Goal: Task Accomplishment & Management: Complete application form

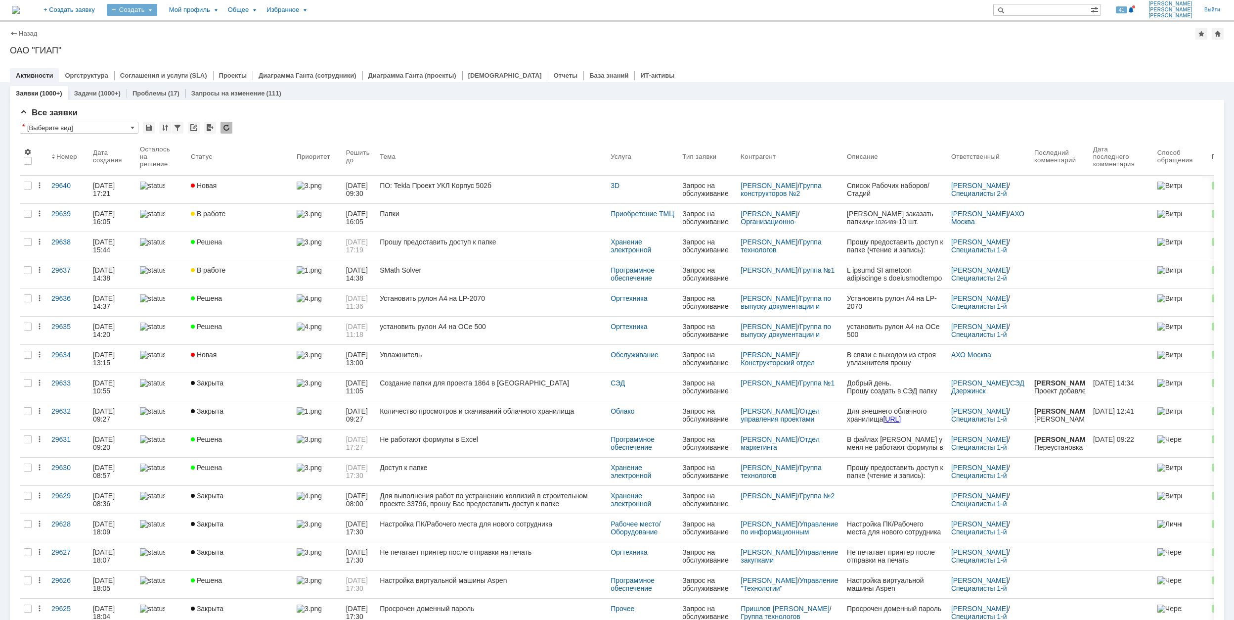
click at [157, 10] on div "Создать" at bounding box center [132, 10] width 50 height 12
click at [184, 61] on link "Заявка" at bounding box center [146, 61] width 75 height 12
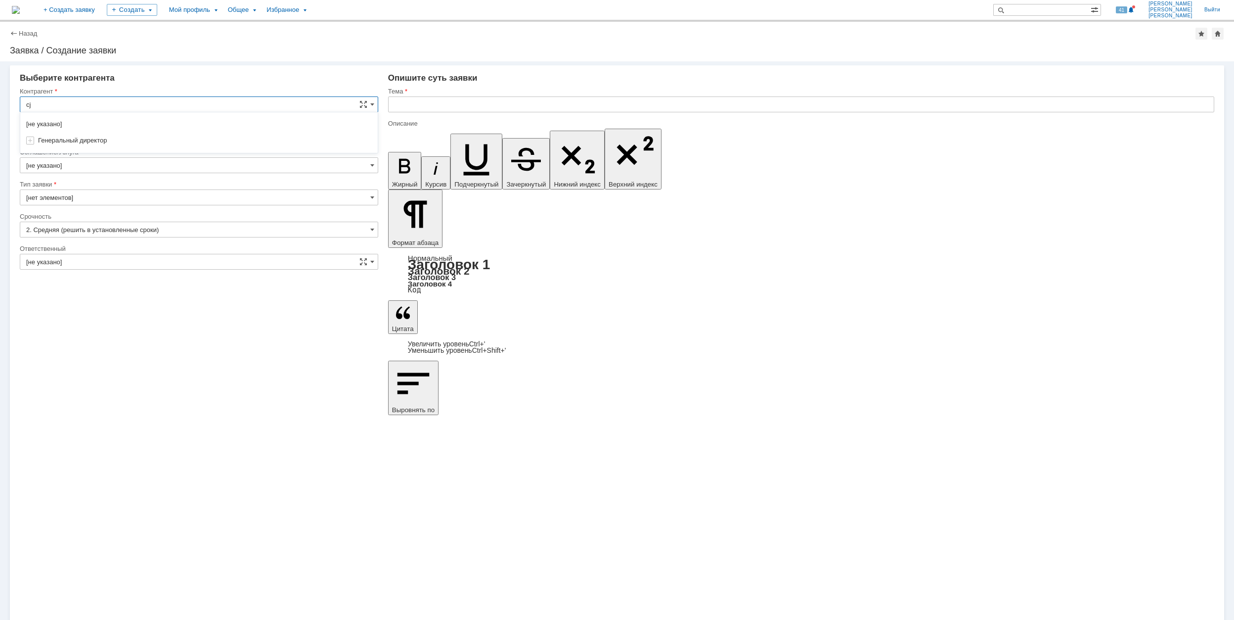
type input "c"
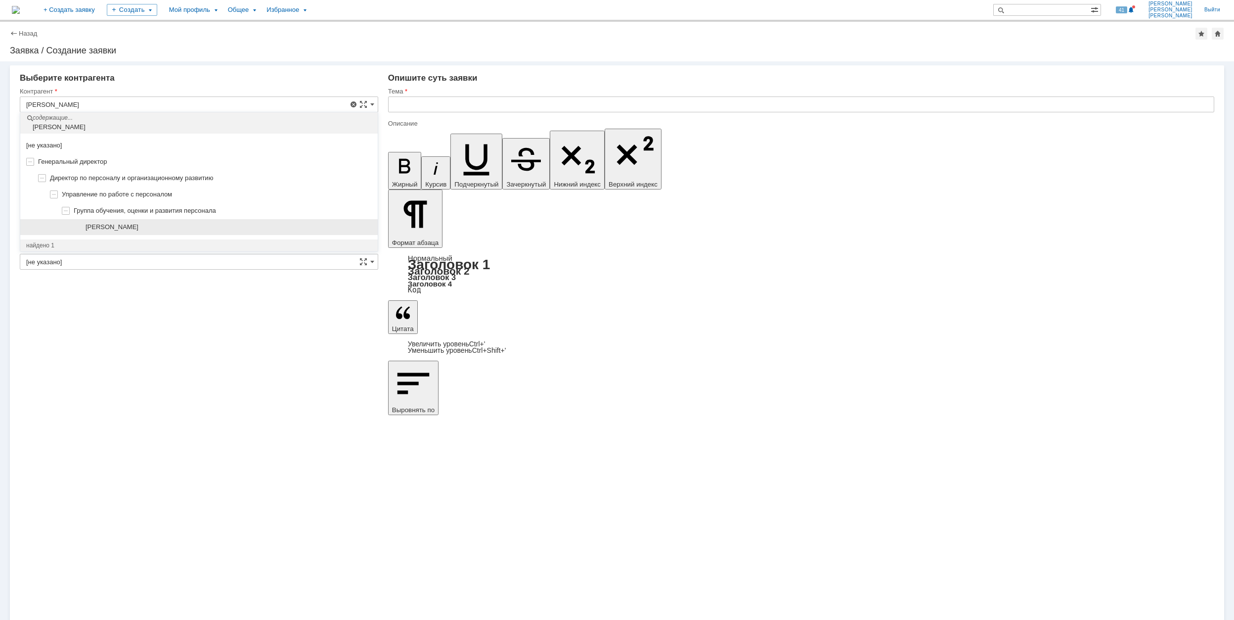
click at [188, 222] on div "[PERSON_NAME]" at bounding box center [199, 227] width 358 height 16
type input "[PERSON_NAME]"
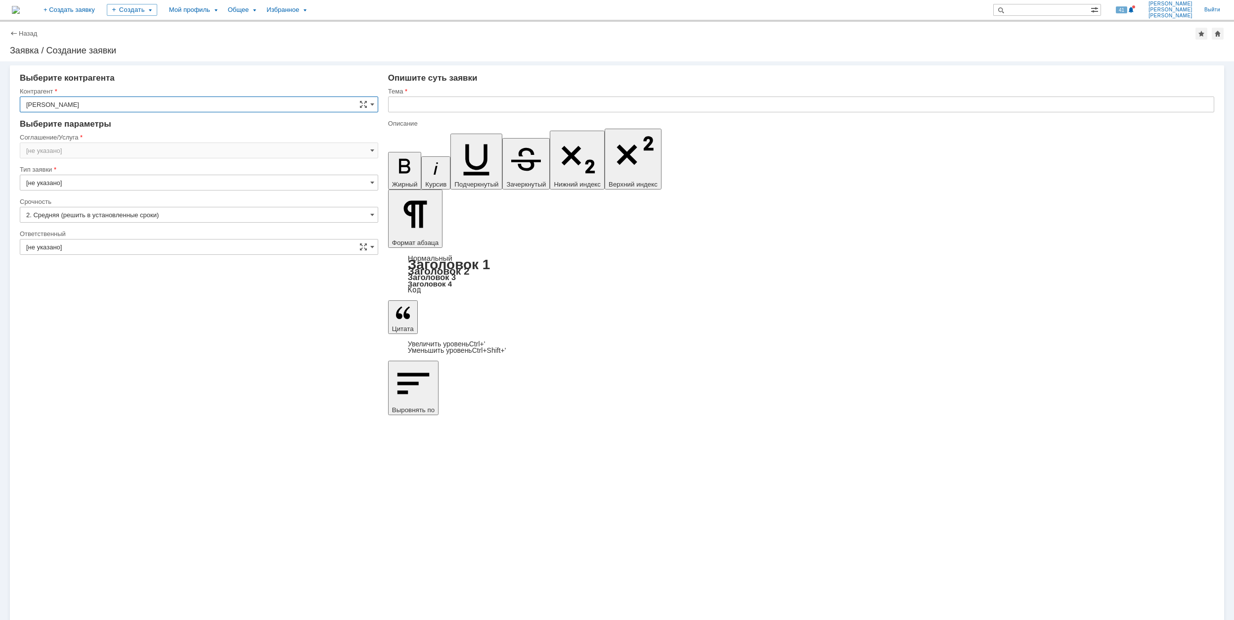
type input "[GEOGRAPHIC_DATA]"
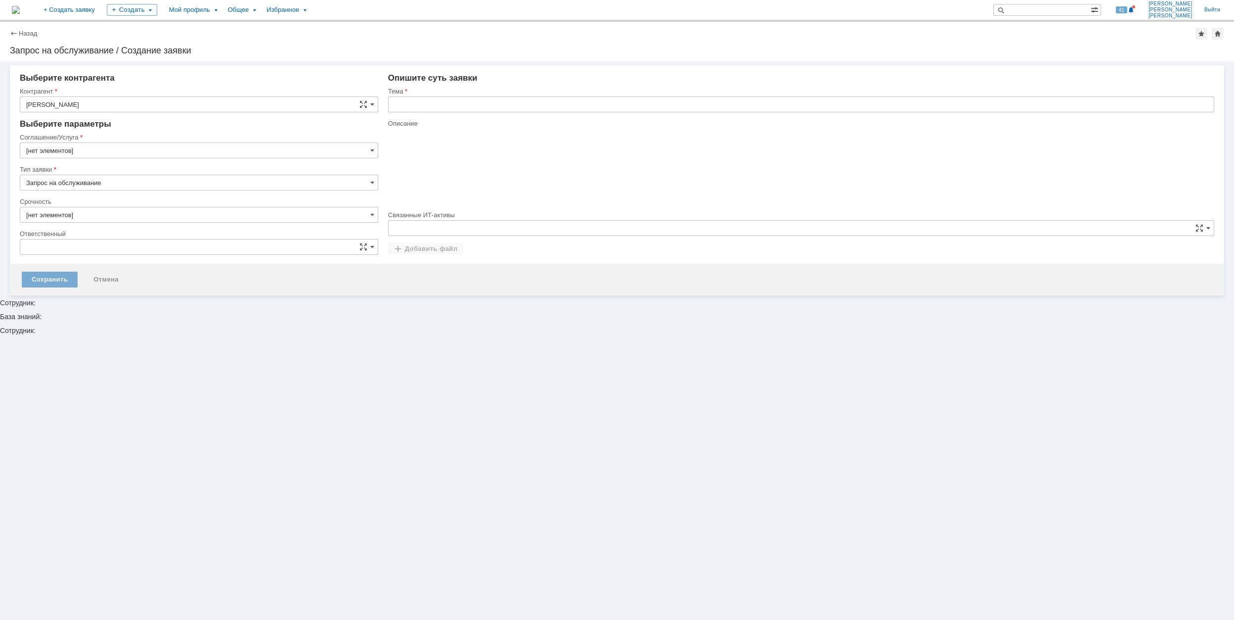
type input "[нет элементов]"
type input "2. Средняя (решить в установленные сроки)"
type input "[не указано]"
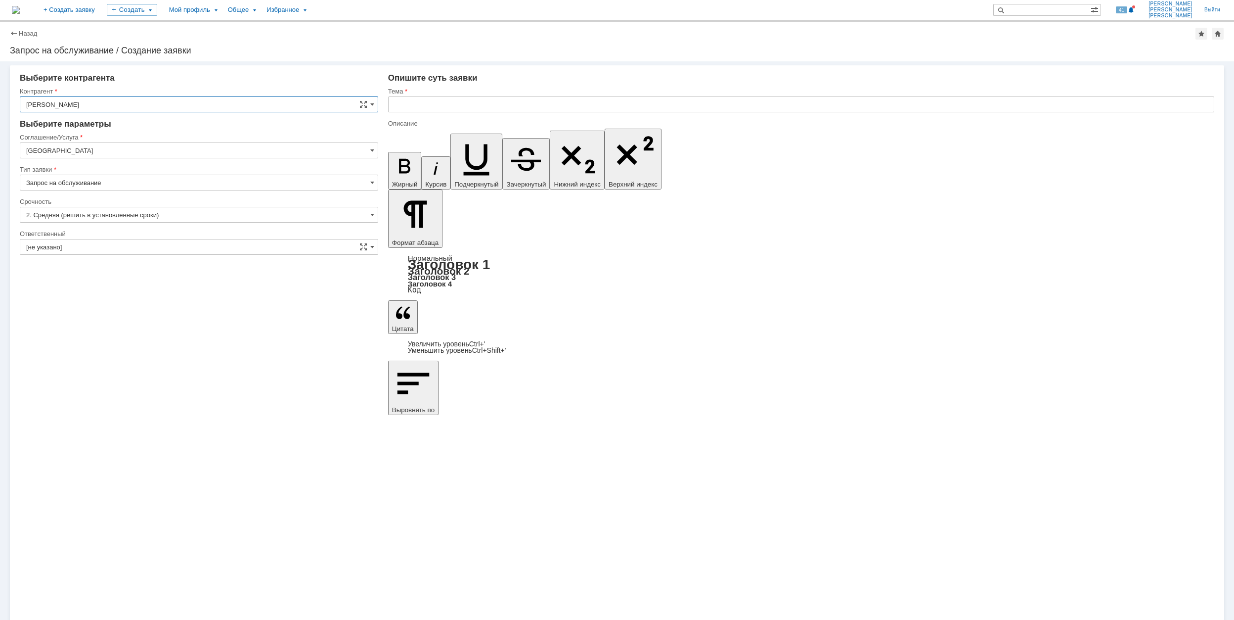
click at [99, 151] on input "[GEOGRAPHIC_DATA]" at bounding box center [199, 150] width 359 height 16
click at [177, 265] on div "Хранение электронной информации" at bounding box center [199, 267] width 358 height 16
type input "Хранение электронной информации"
click at [135, 179] on input "Запрос на обслуживание" at bounding box center [199, 183] width 359 height 16
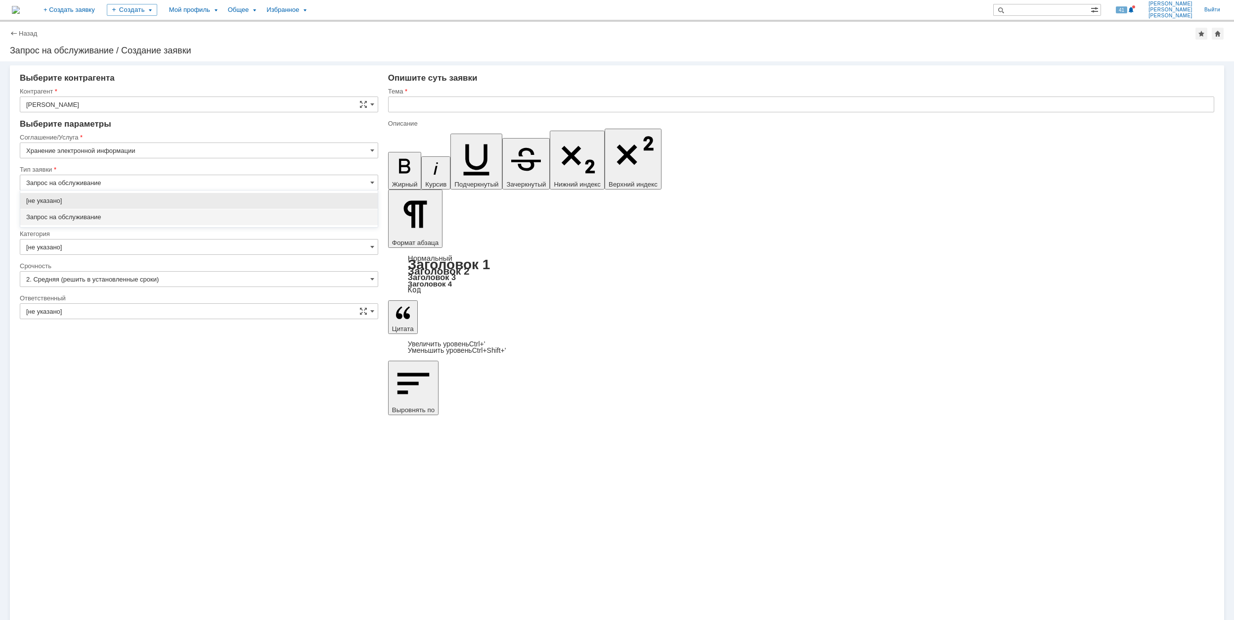
click at [133, 214] on span "Запрос на обслуживание" at bounding box center [199, 217] width 346 height 8
click at [127, 216] on input "[не указано]" at bounding box center [199, 215] width 359 height 16
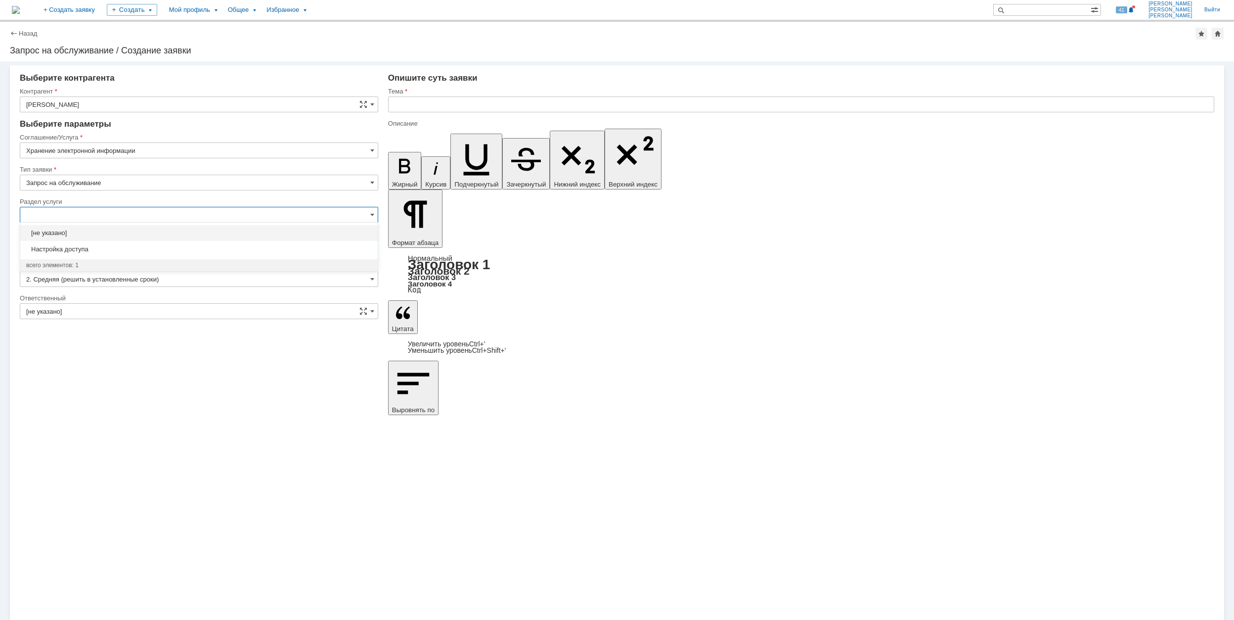
type input "Запрос на обслуживание"
click at [155, 252] on span "Настройка доступа" at bounding box center [199, 249] width 346 height 8
type input "Настройка доступа"
click at [149, 251] on input "[не указано]" at bounding box center [199, 247] width 359 height 16
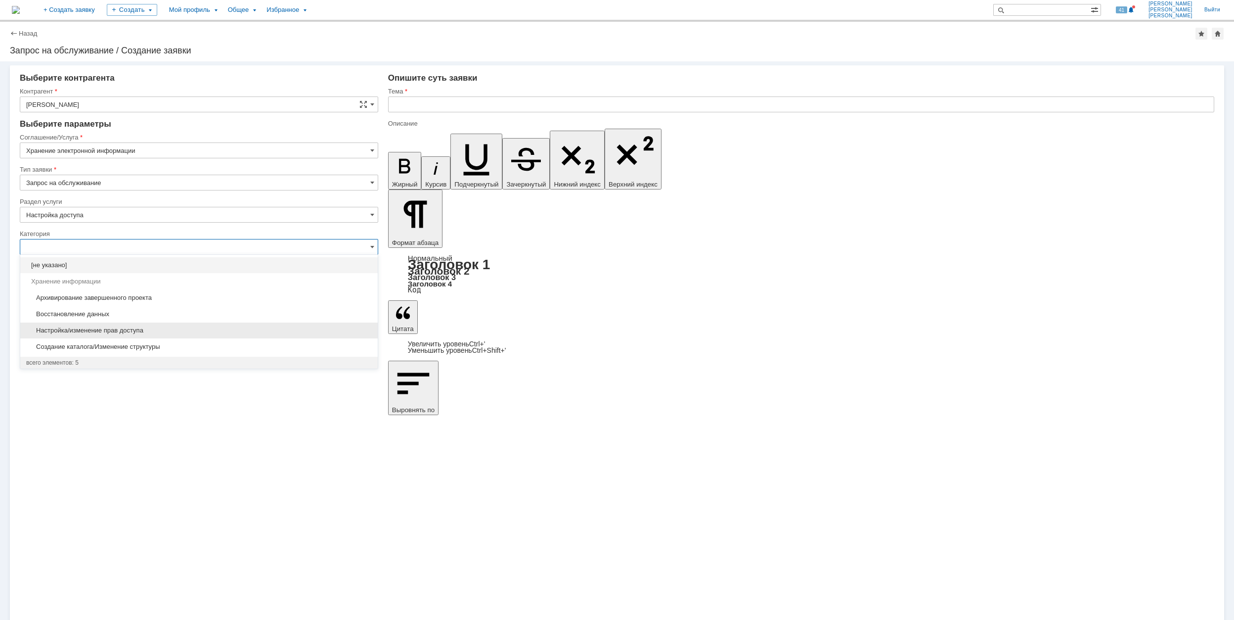
click at [193, 331] on span "Настройка/изменение прав доступа" at bounding box center [199, 330] width 346 height 8
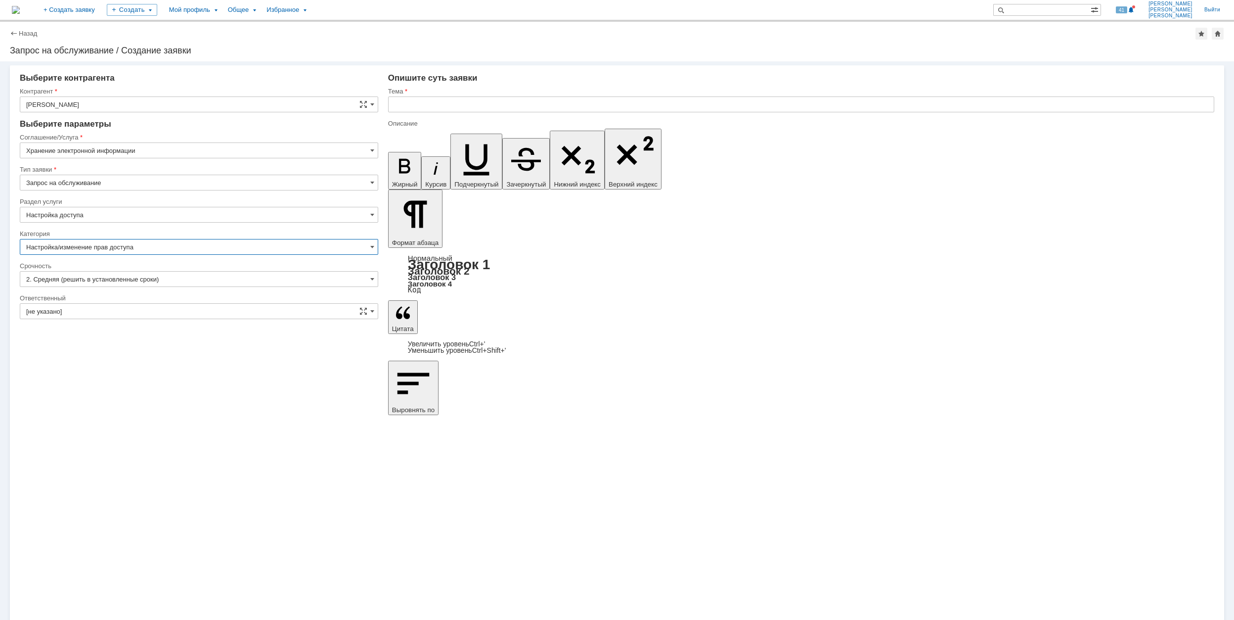
type input "Настройка/изменение прав доступа"
click at [154, 313] on input "[не указано]" at bounding box center [199, 311] width 359 height 16
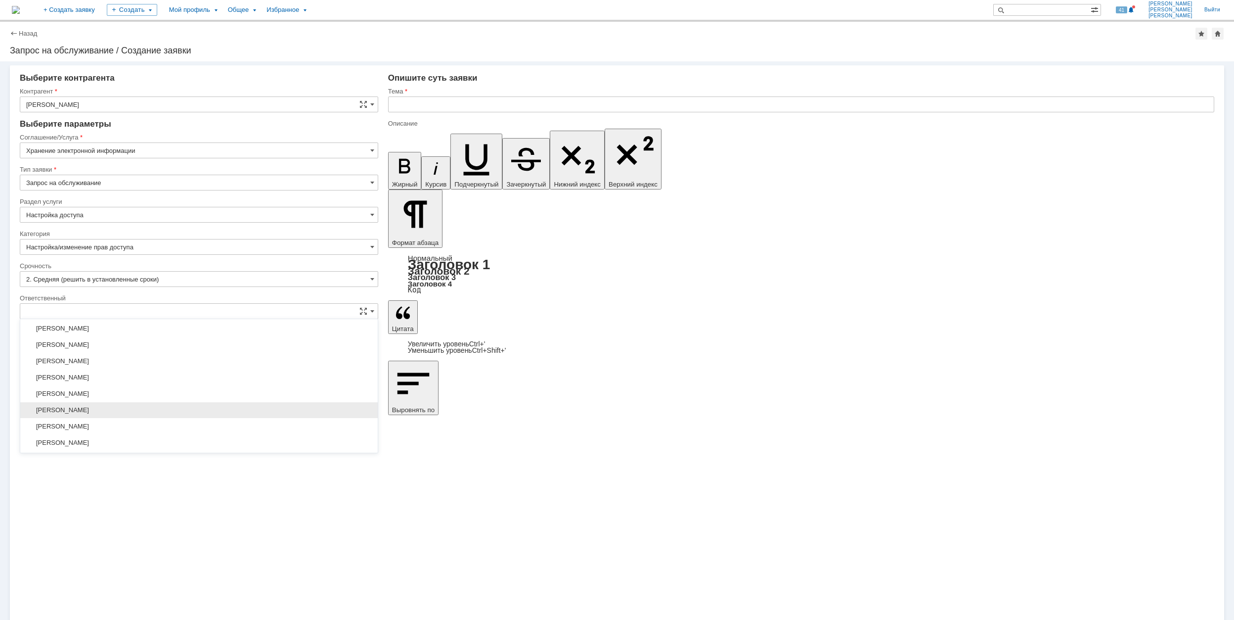
drag, startPoint x: 167, startPoint y: 412, endPoint x: 167, endPoint y: 406, distance: 6.4
click at [167, 412] on span "[PERSON_NAME]" at bounding box center [199, 410] width 346 height 8
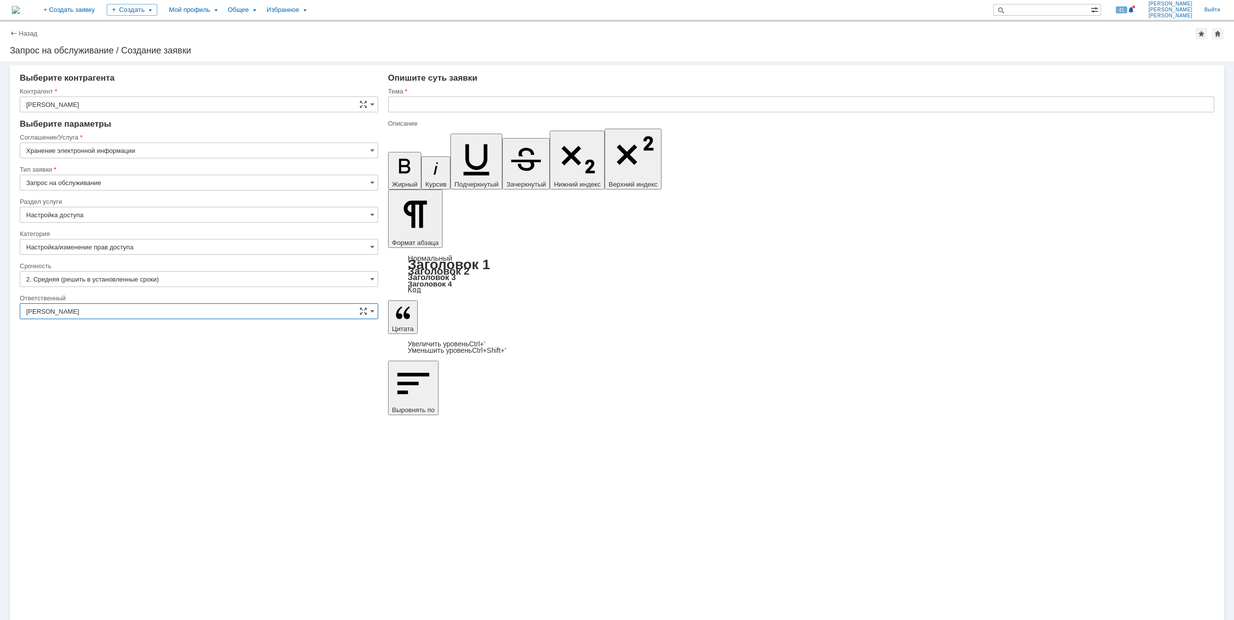
type input "[PERSON_NAME]"
drag, startPoint x: 472, startPoint y: 4350, endPoint x: 780, endPoint y: 4496, distance: 341.3
drag, startPoint x: 531, startPoint y: 4356, endPoint x: 778, endPoint y: 4496, distance: 284.1
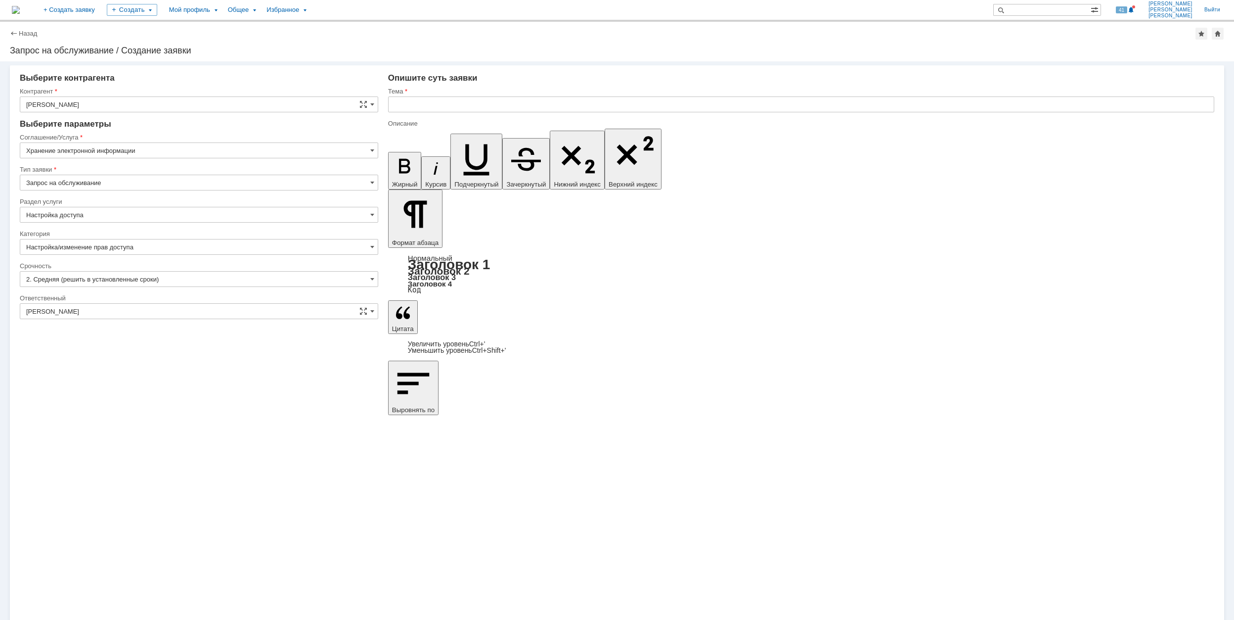
click at [501, 103] on input "text" at bounding box center [801, 104] width 826 height 16
type input "\\RUMOFSV0001\HR_Department$\Обучение\1. Годовые планы обучения\2023 год по ОП\"
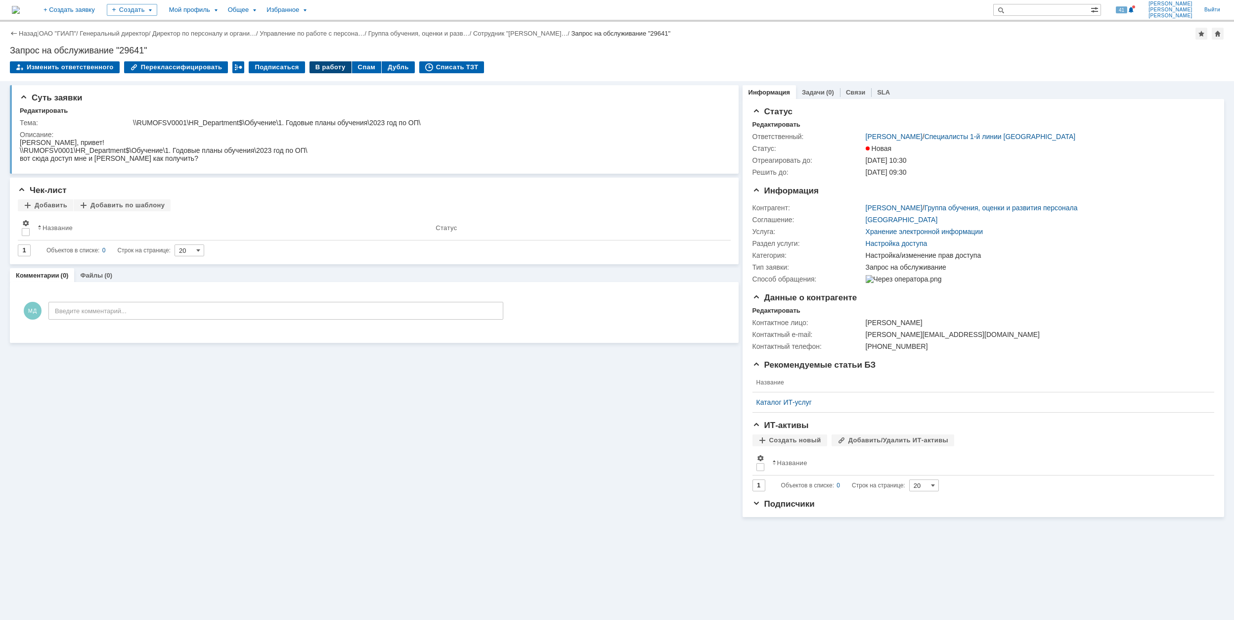
click at [328, 69] on div "В работу" at bounding box center [331, 67] width 42 height 12
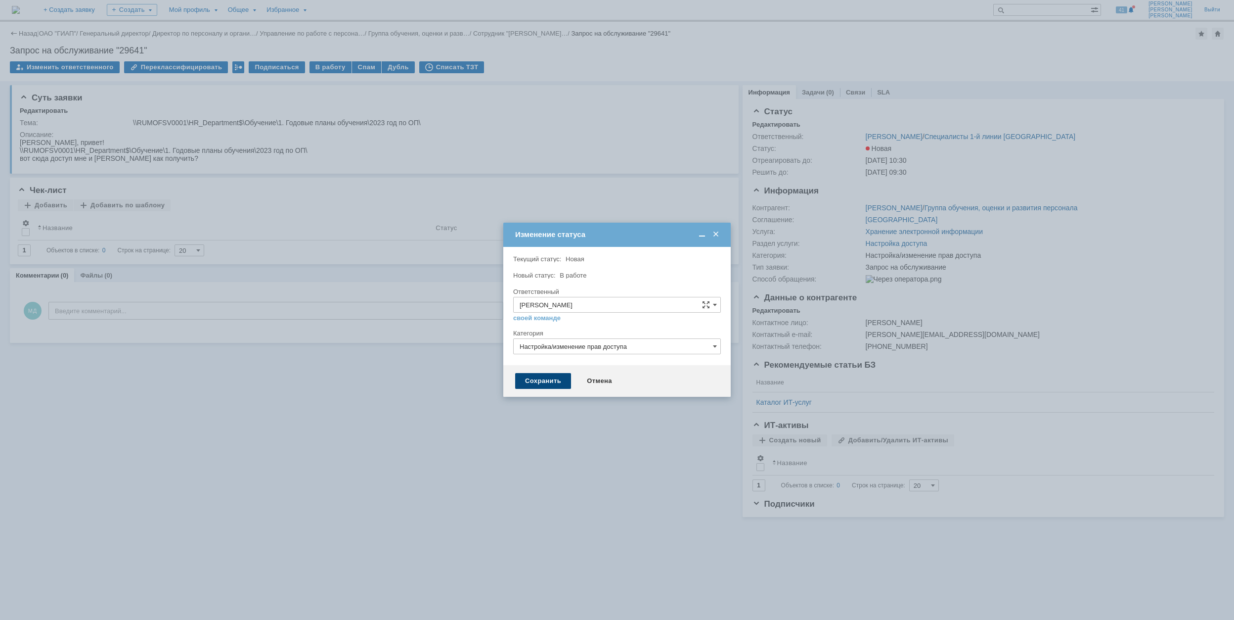
click at [554, 382] on div "Сохранить" at bounding box center [543, 381] width 56 height 16
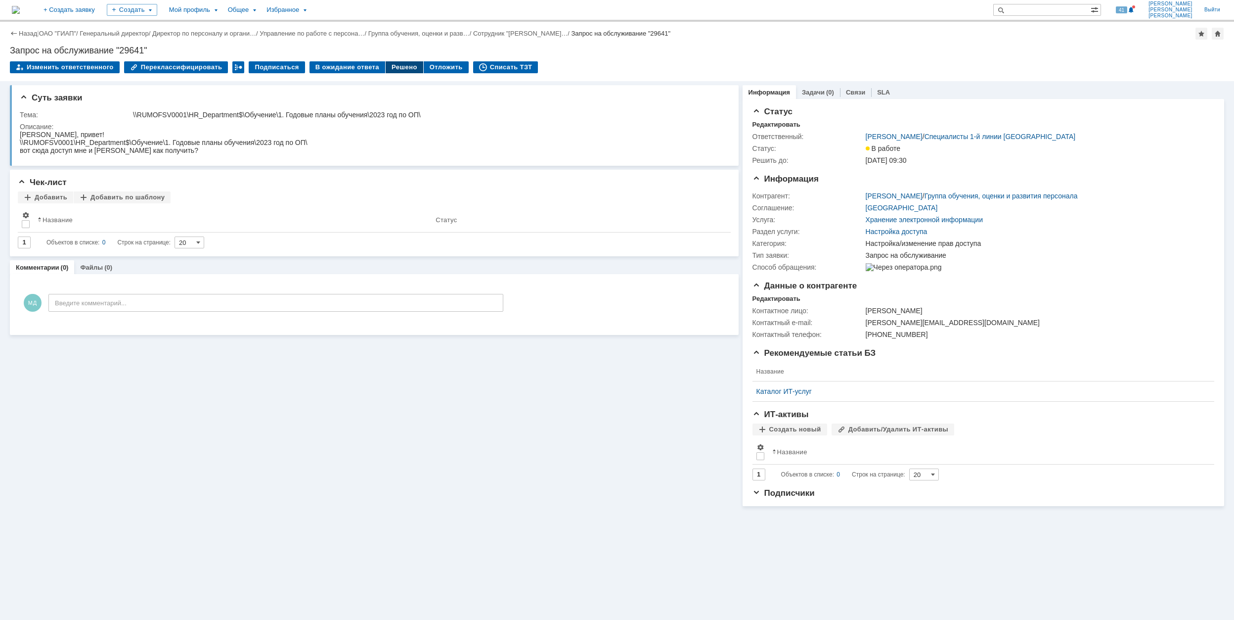
click at [386, 65] on div "Решено" at bounding box center [405, 67] width 38 height 12
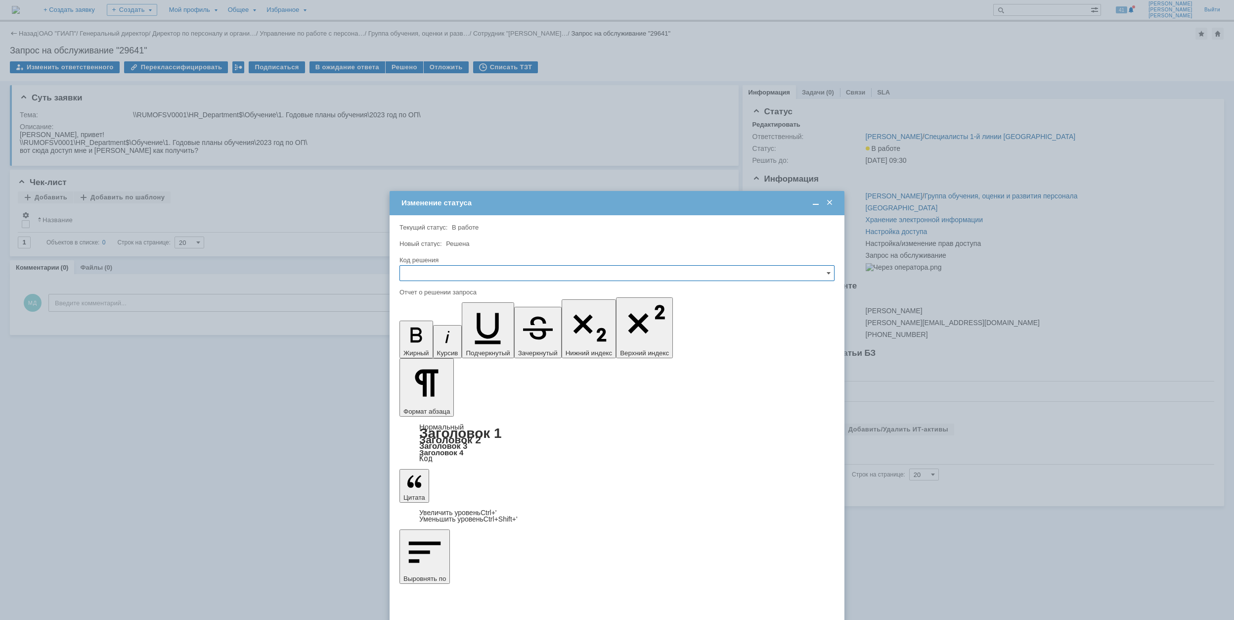
click at [489, 279] on input "text" at bounding box center [617, 273] width 435 height 16
click at [471, 342] on span "Решено" at bounding box center [617, 340] width 422 height 8
type input "Решено"
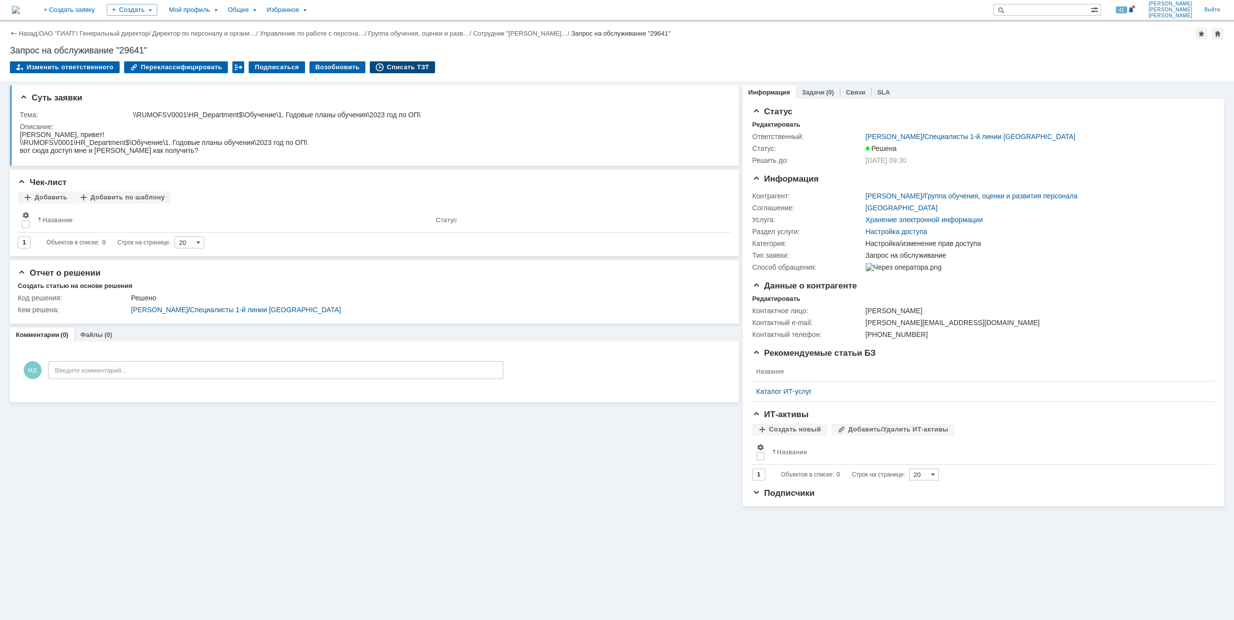
click at [391, 66] on div "Списать ТЗТ" at bounding box center [402, 67] width 65 height 12
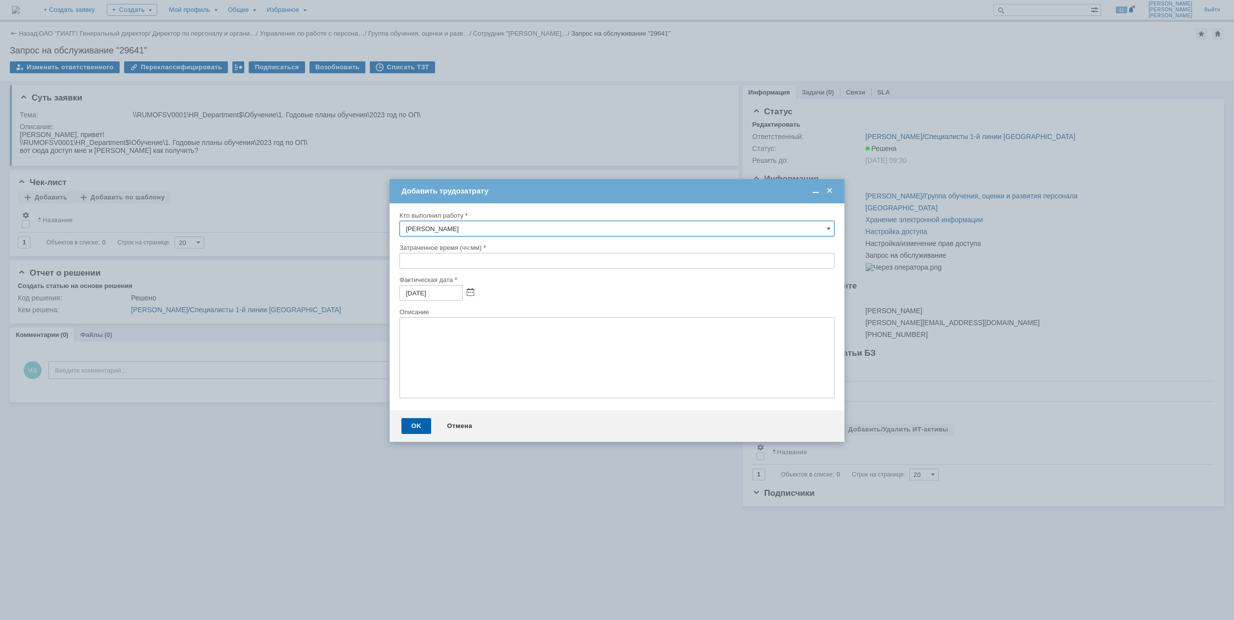
click at [401, 260] on input "text" at bounding box center [617, 261] width 435 height 16
type input "00:30"
click at [421, 428] on div "OK" at bounding box center [417, 426] width 30 height 16
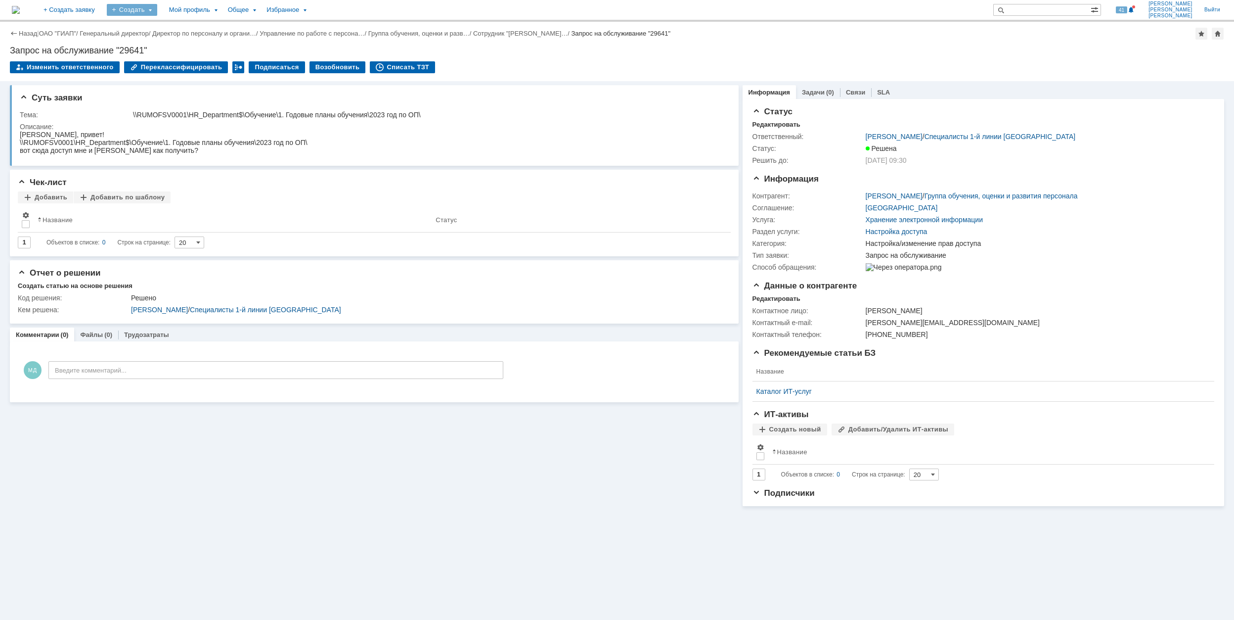
click at [157, 13] on div "Создать" at bounding box center [132, 10] width 50 height 12
click at [175, 65] on link "Заявка" at bounding box center [146, 61] width 75 height 12
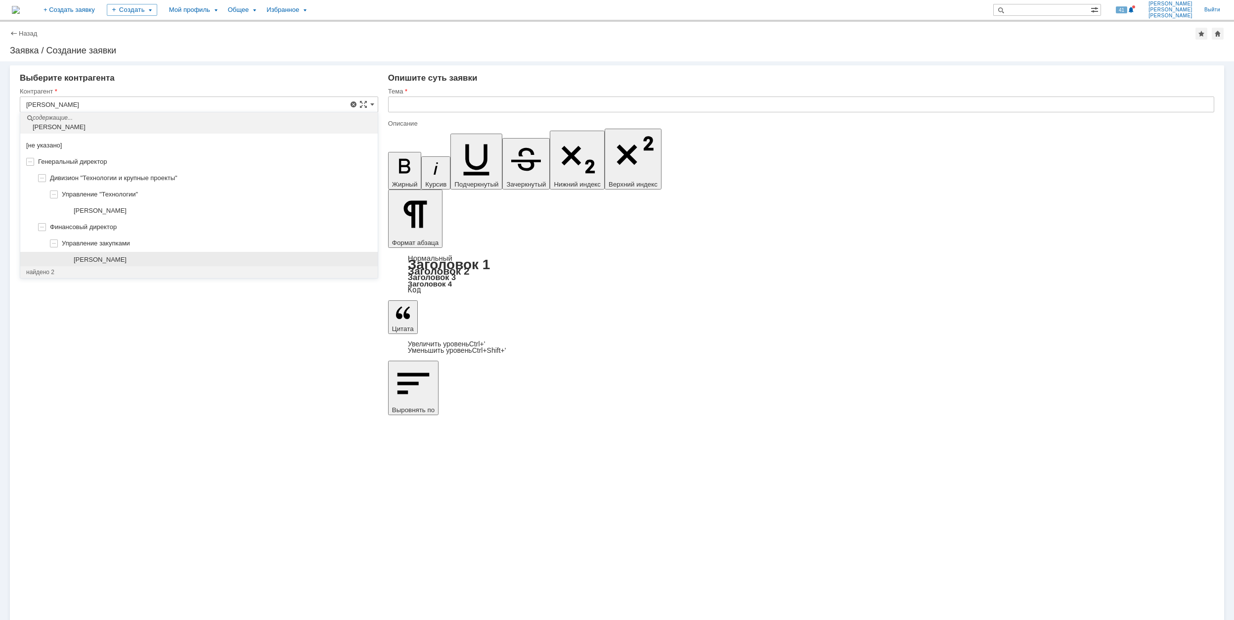
click at [180, 254] on div "[PERSON_NAME]" at bounding box center [199, 260] width 358 height 16
type input "[PERSON_NAME]"
type input "[GEOGRAPHIC_DATA]"
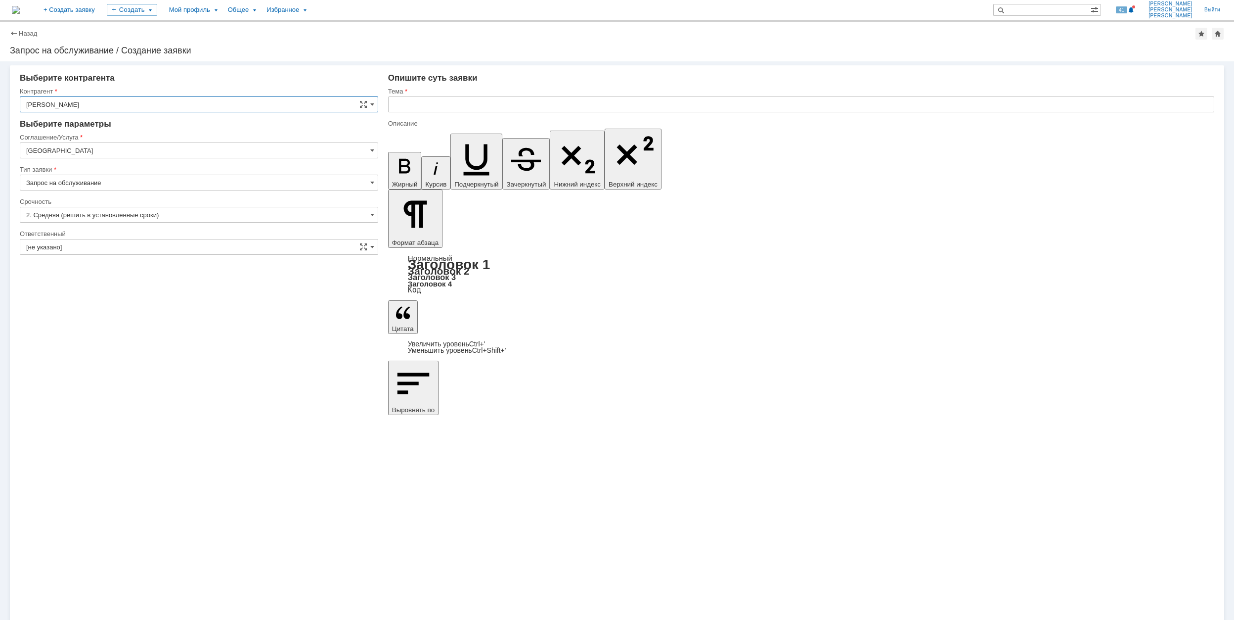
click at [109, 148] on input "[GEOGRAPHIC_DATA]" at bounding box center [199, 150] width 359 height 16
click at [145, 255] on span "Программное обеспечение" at bounding box center [199, 251] width 346 height 8
type input "Программное обеспечение"
click at [91, 213] on input "[не указано]" at bounding box center [199, 215] width 359 height 16
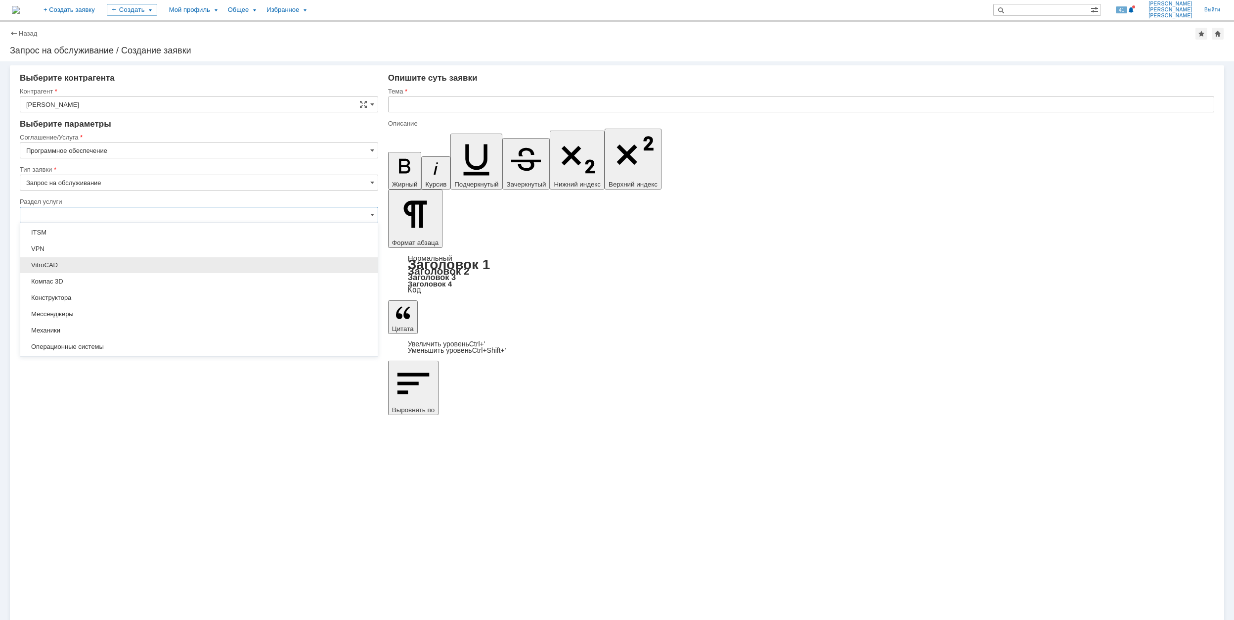
scroll to position [0, 0]
click at [125, 259] on div "Autodesk" at bounding box center [199, 266] width 358 height 16
click at [133, 215] on input "Autodesk" at bounding box center [199, 215] width 359 height 16
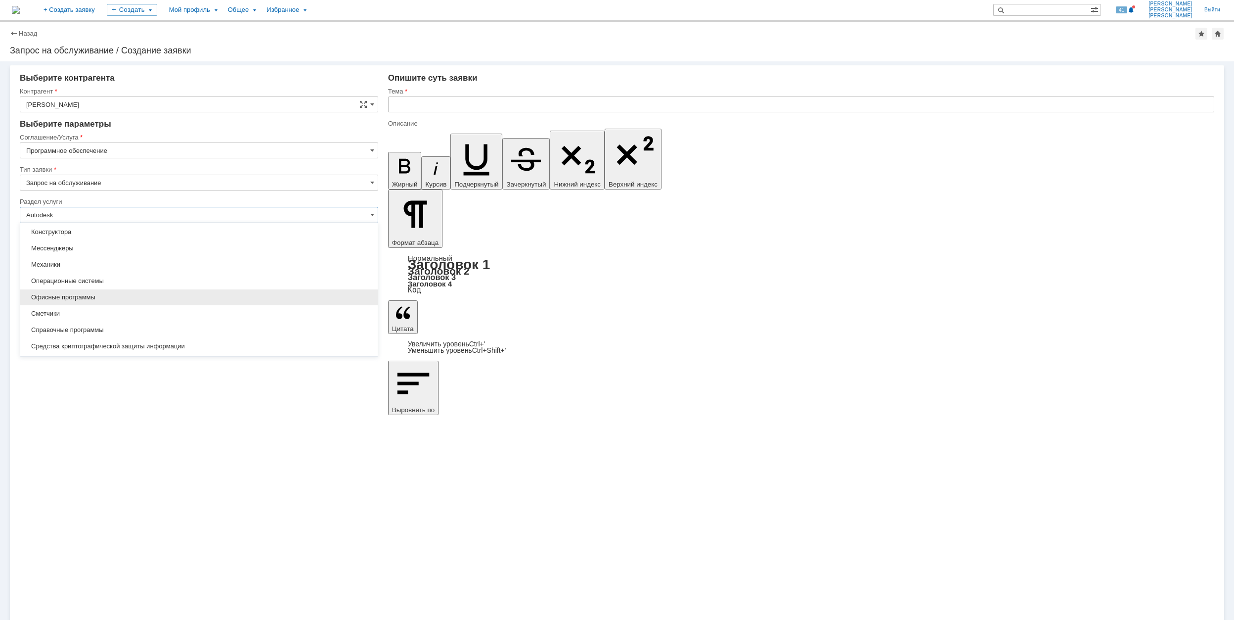
click at [139, 295] on span "Офисные программы" at bounding box center [199, 297] width 346 height 8
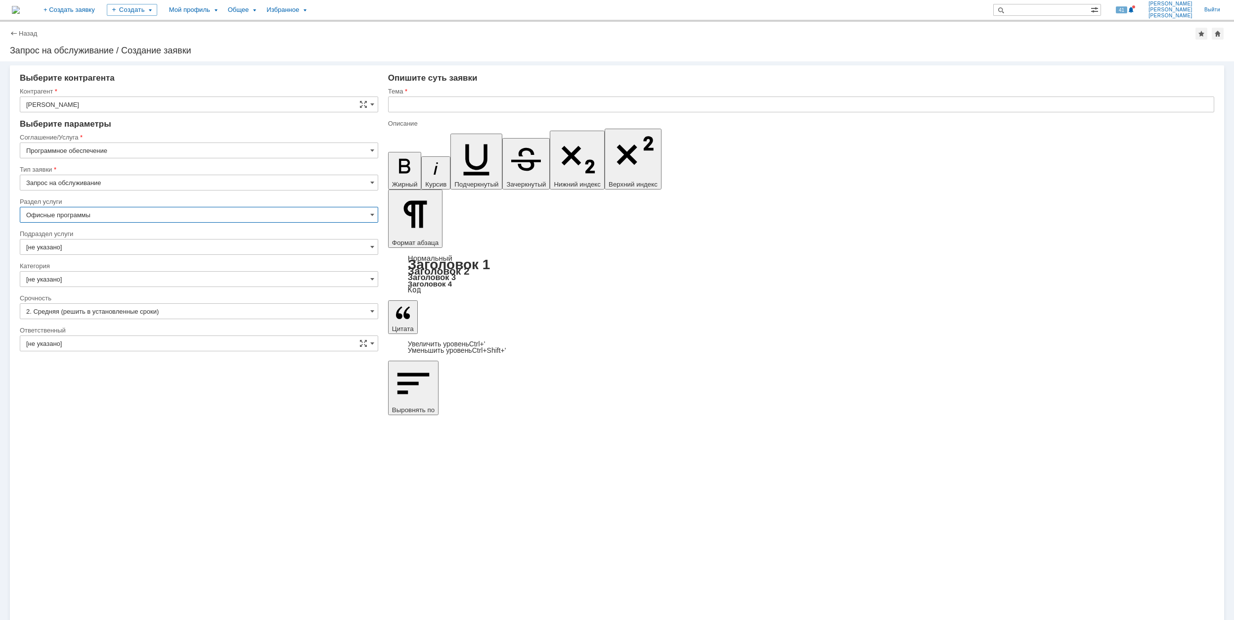
type input "Офисные программы"
click at [122, 248] on input "[не указано]" at bounding box center [199, 247] width 359 height 16
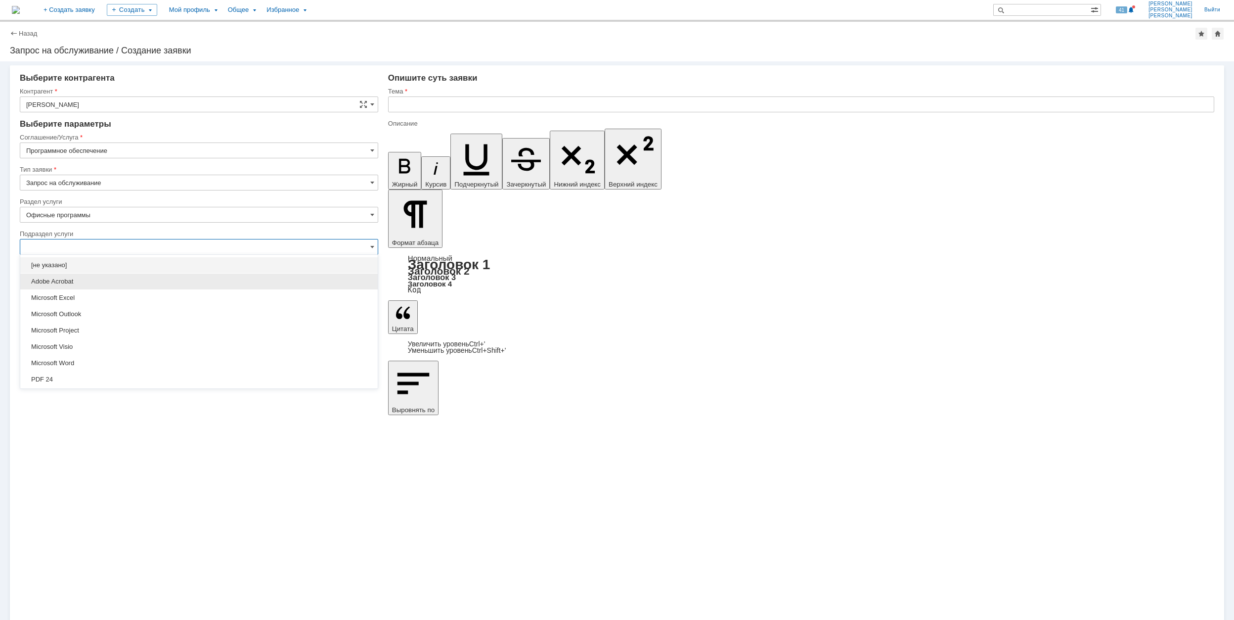
click at [111, 277] on div "Adobe Acrobat" at bounding box center [199, 281] width 358 height 16
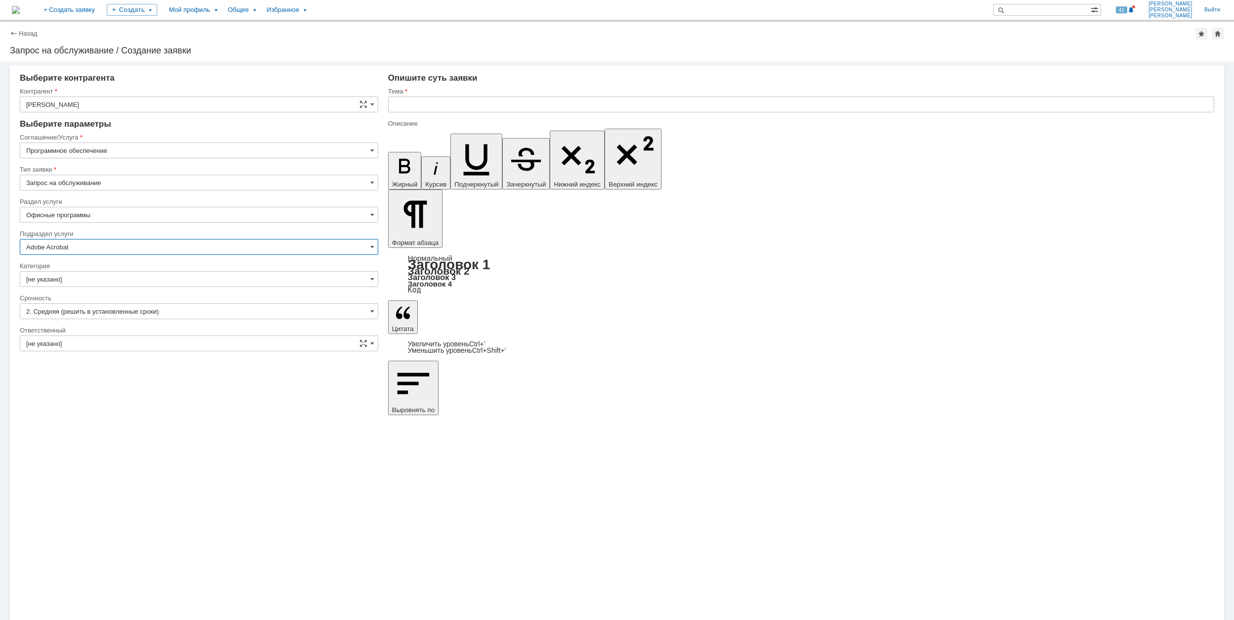
type input "Adobe Acrobat"
click at [109, 274] on input "[не указано]" at bounding box center [199, 279] width 359 height 16
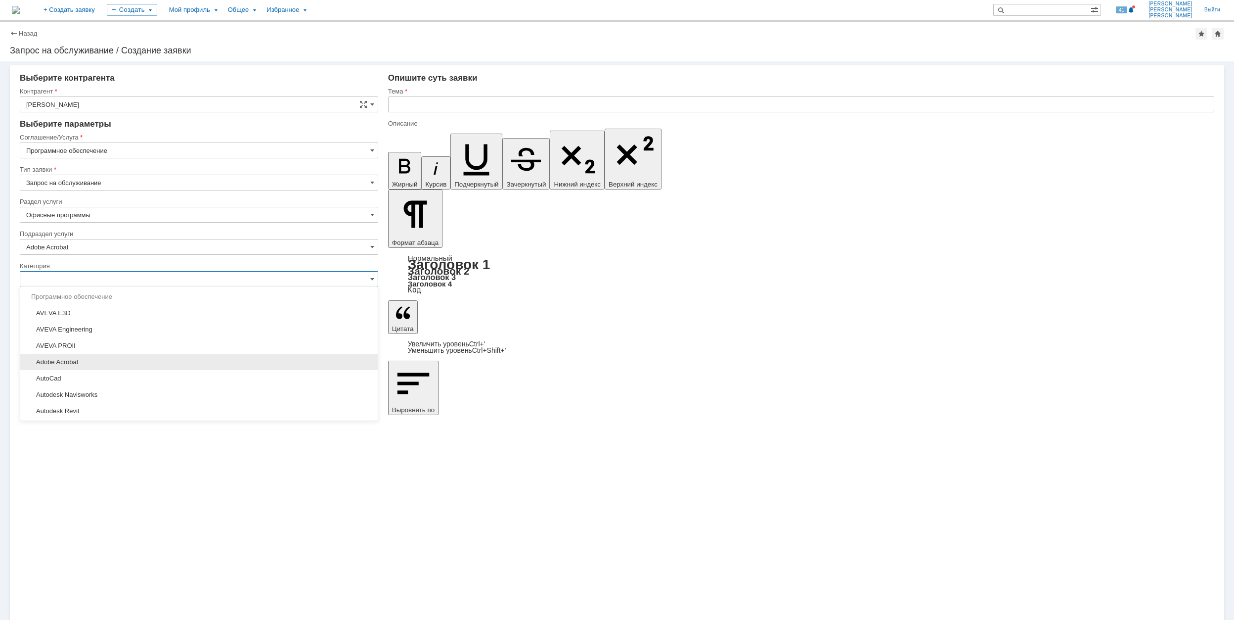
click at [104, 361] on span "Adobe Acrobat" at bounding box center [199, 362] width 346 height 8
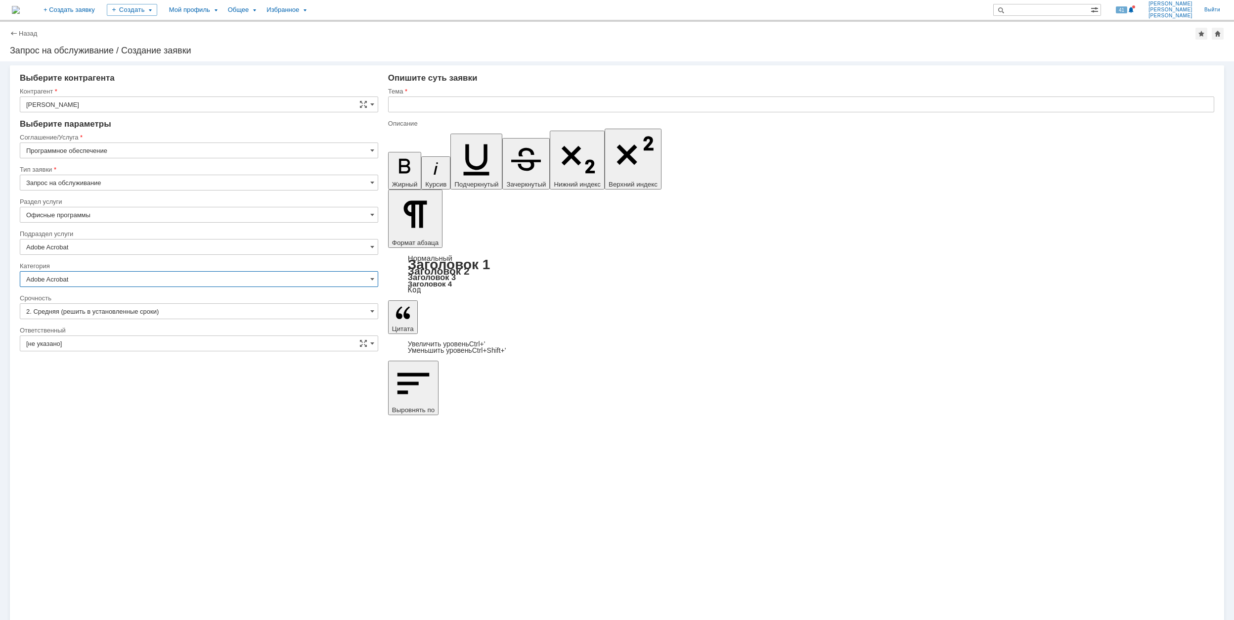
type input "Adobe Acrobat"
click at [91, 347] on input "[не указано]" at bounding box center [199, 343] width 359 height 16
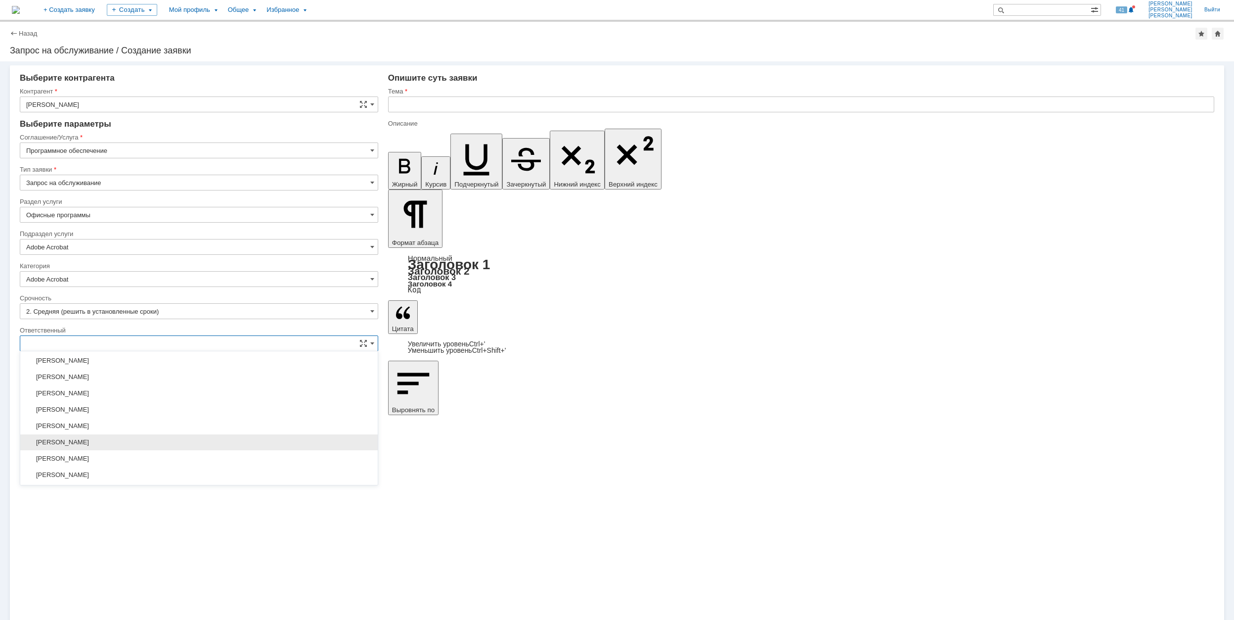
click at [167, 441] on div "[PERSON_NAME]" at bounding box center [199, 442] width 358 height 16
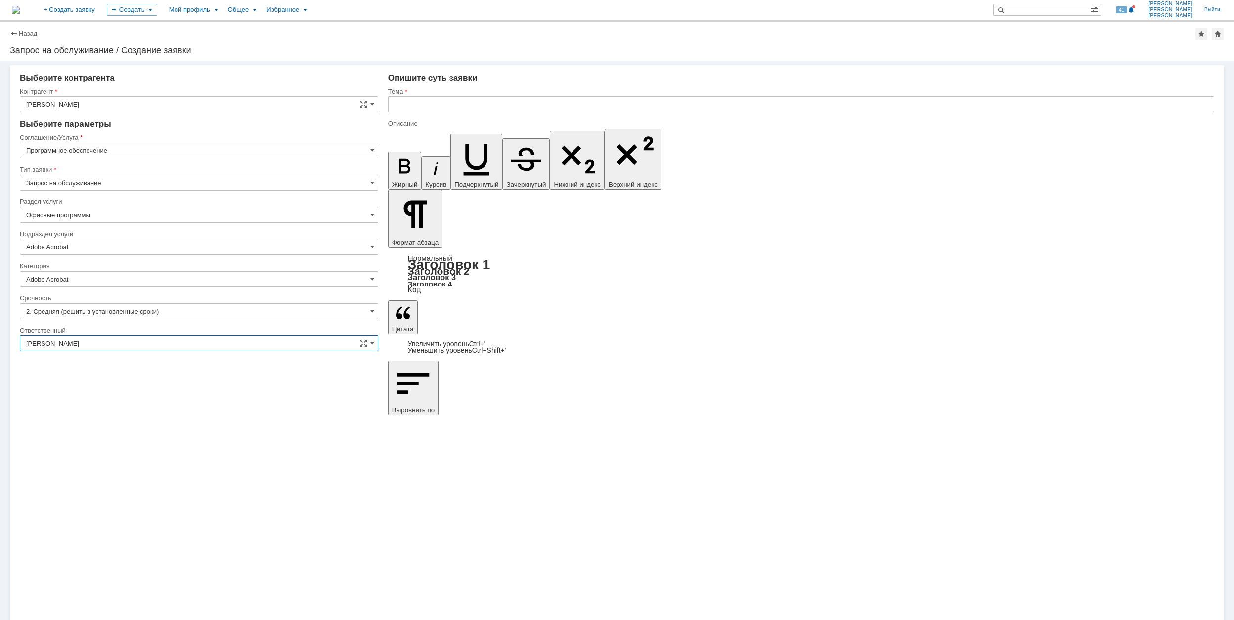
type input "[PERSON_NAME]"
click at [435, 103] on input "text" at bounding box center [801, 104] width 826 height 16
type input "Ф"
drag, startPoint x: 516, startPoint y: 103, endPoint x: 390, endPoint y: 105, distance: 126.6
click at [390, 105] on input "AcrobatPro слетела активация" at bounding box center [801, 104] width 826 height 16
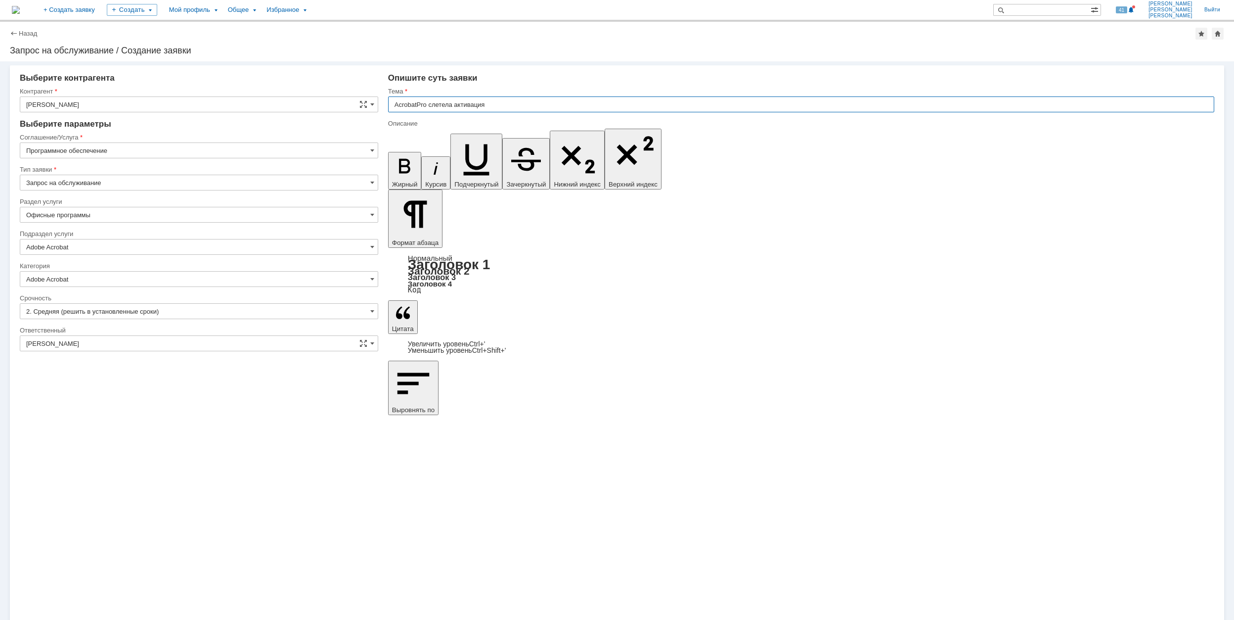
type input "AcrobatPro слетела активация"
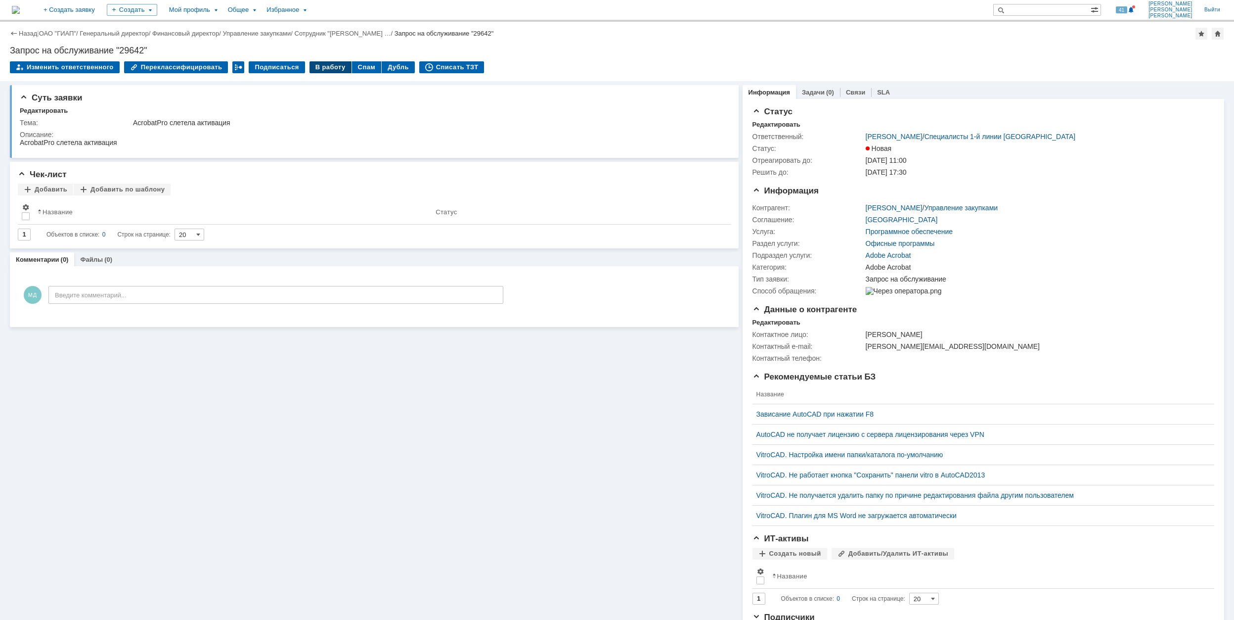
click at [322, 68] on div "В работу" at bounding box center [331, 67] width 42 height 12
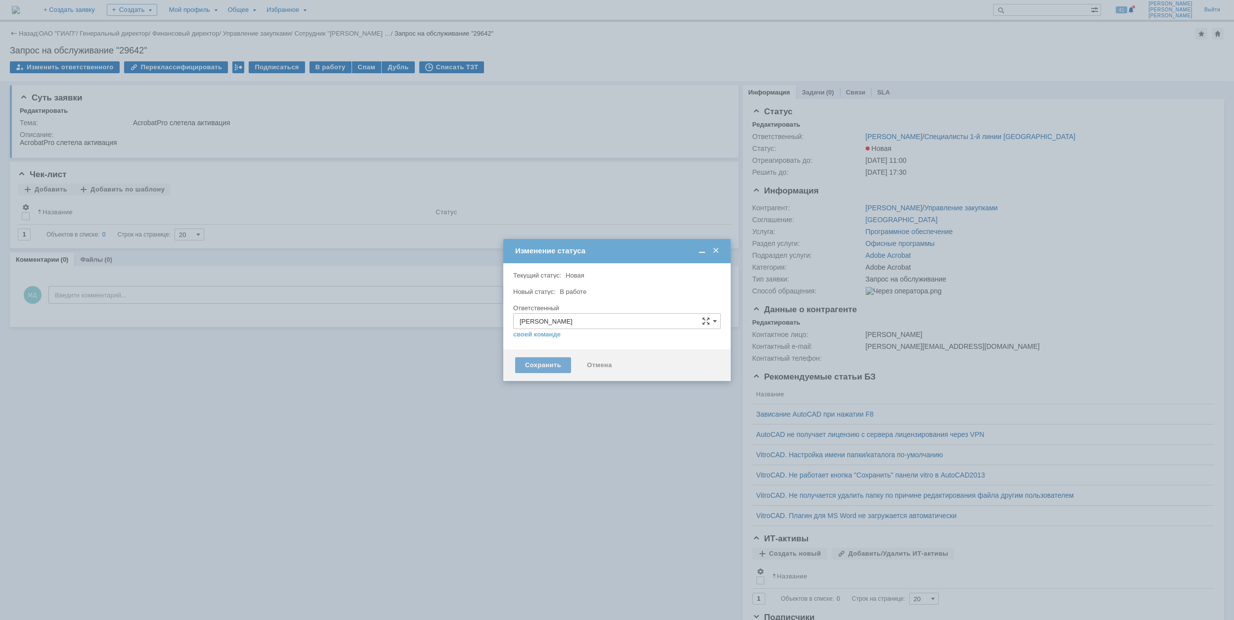
type input "Adobe Acrobat"
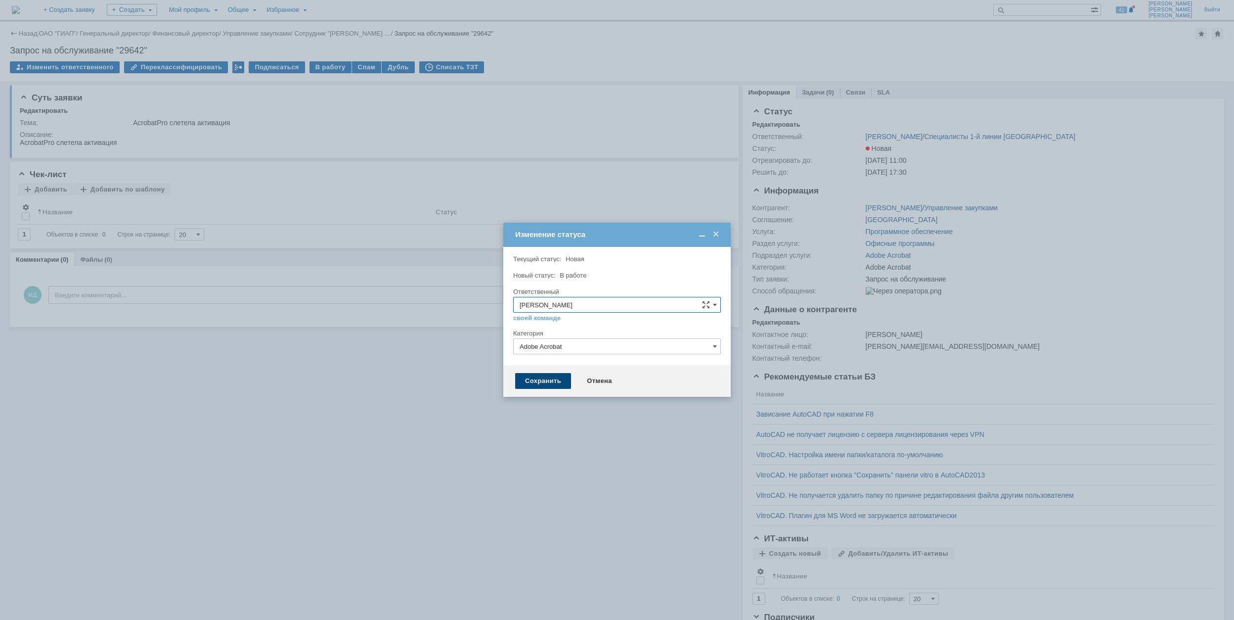
click at [560, 384] on div "Сохранить" at bounding box center [543, 381] width 56 height 16
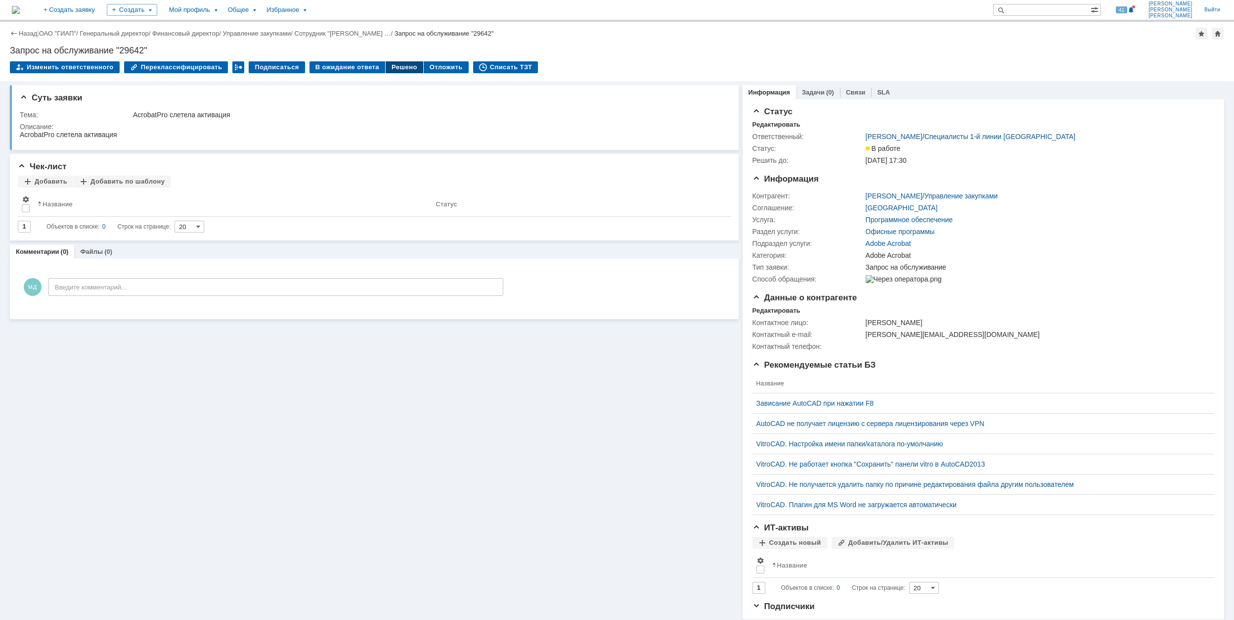
click at [386, 68] on div "Решено" at bounding box center [405, 67] width 38 height 12
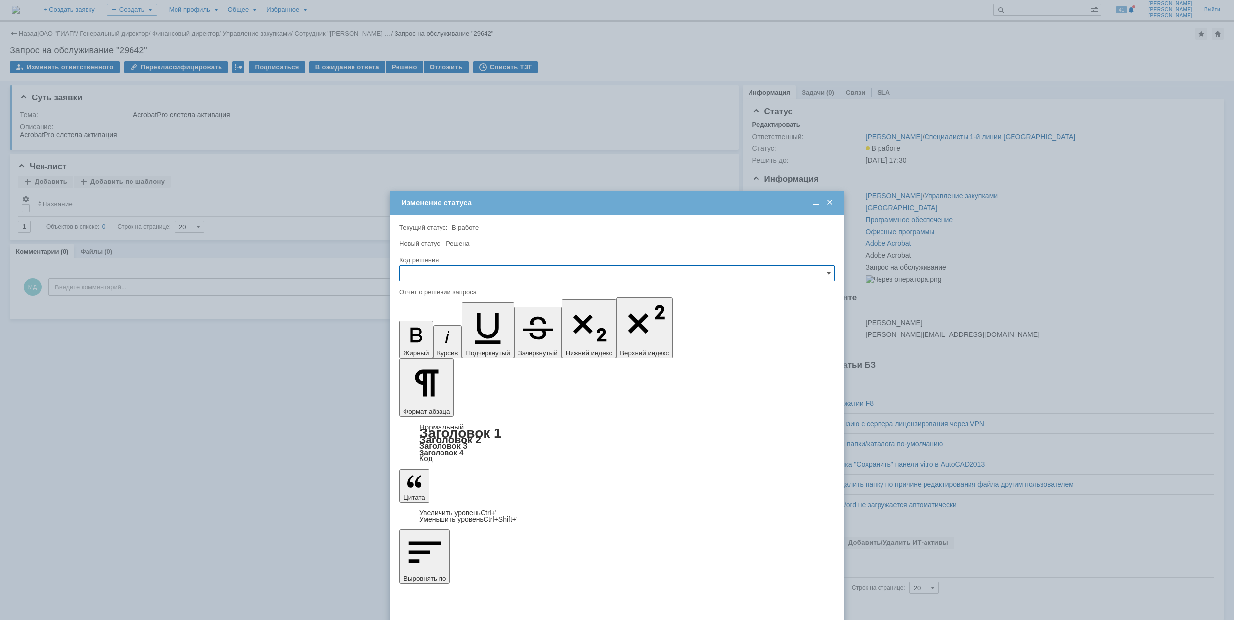
click at [515, 276] on input "text" at bounding box center [617, 273] width 435 height 16
click at [465, 346] on div "Решено" at bounding box center [617, 340] width 434 height 16
type input "Решено"
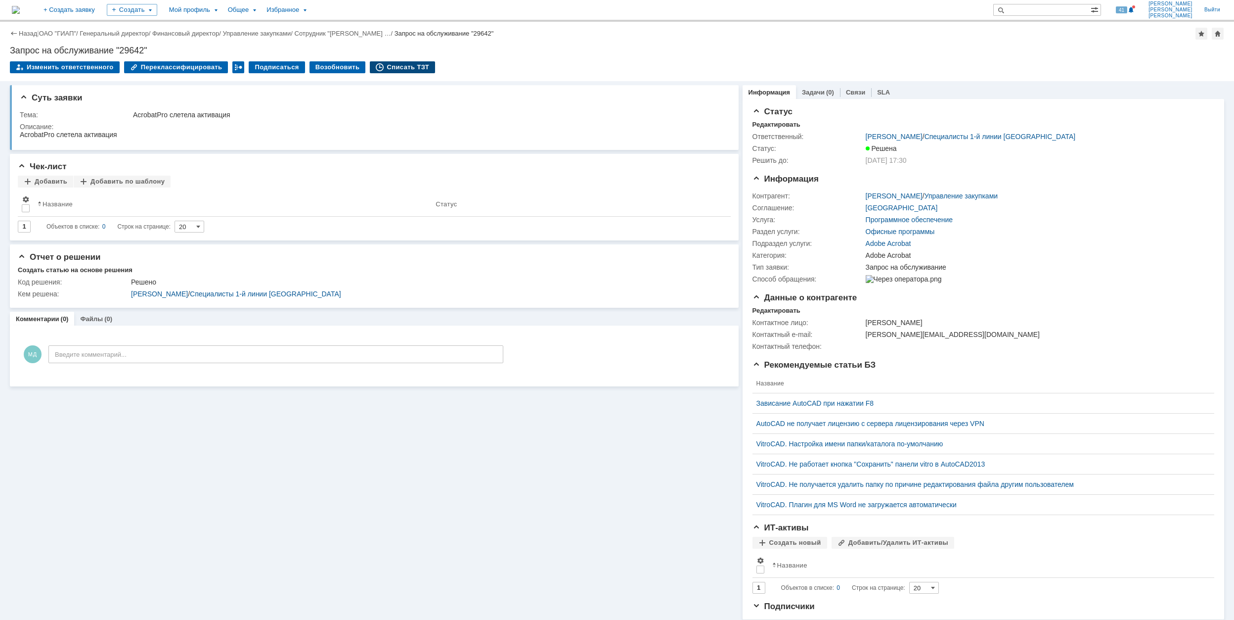
click at [389, 65] on div "Списать ТЗТ" at bounding box center [402, 67] width 65 height 12
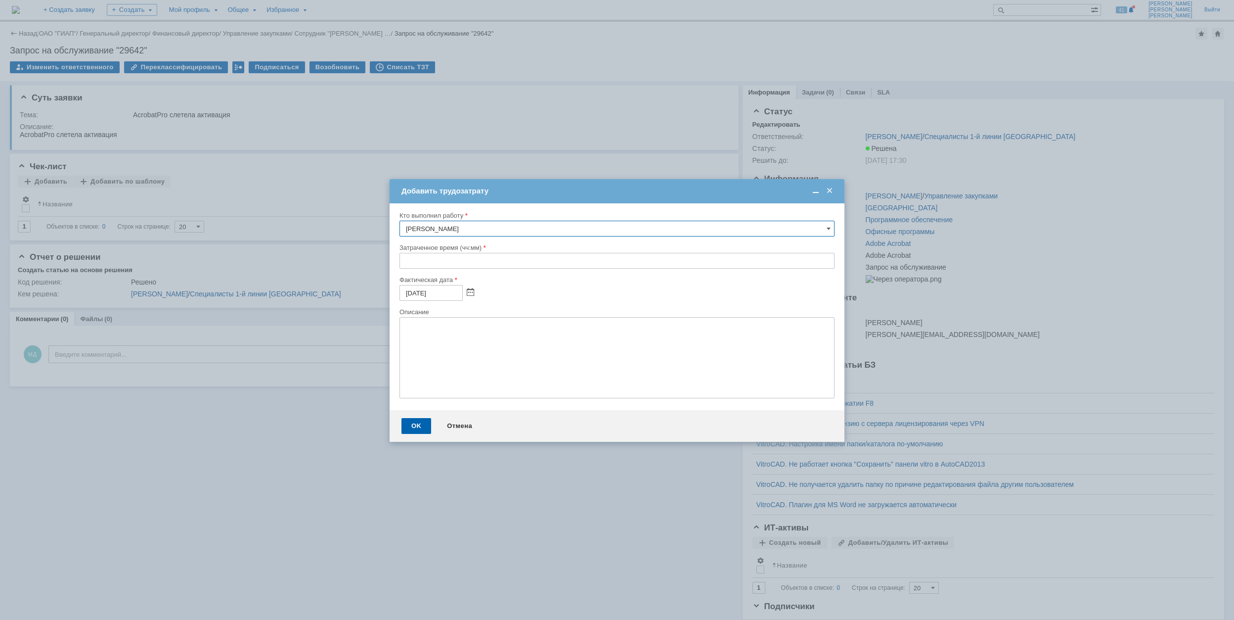
click at [402, 259] on input "text" at bounding box center [617, 261] width 435 height 16
type input "00:30"
click at [421, 429] on div "OK" at bounding box center [417, 426] width 30 height 16
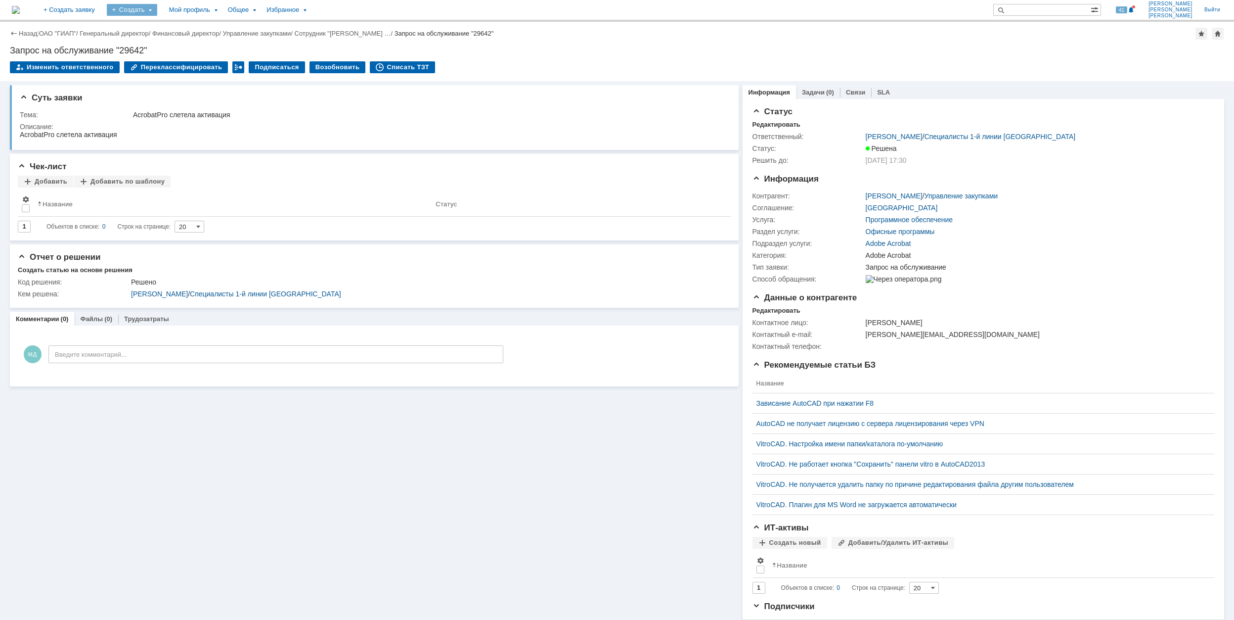
drag, startPoint x: 174, startPoint y: 6, endPoint x: 177, endPoint y: 14, distance: 8.5
click at [157, 8] on div "Создать" at bounding box center [132, 10] width 50 height 12
click at [184, 62] on link "Заявка" at bounding box center [146, 61] width 75 height 12
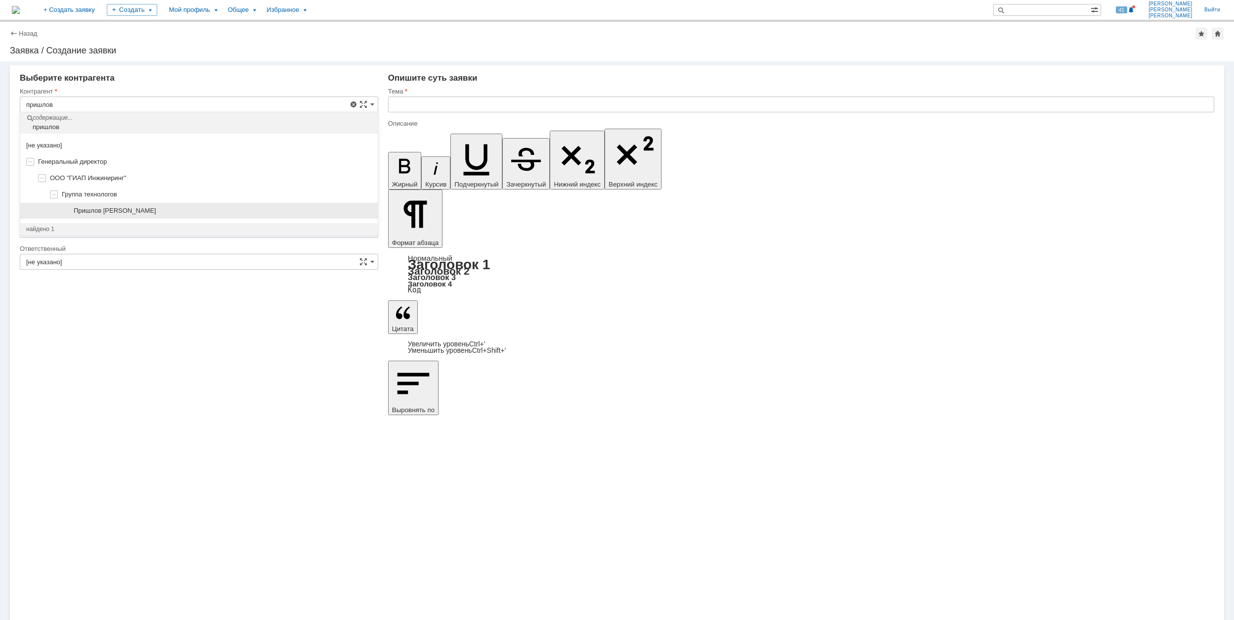
click at [196, 206] on div "Пришлов [PERSON_NAME]" at bounding box center [199, 211] width 358 height 16
type input "Пришлов [PERSON_NAME]"
type input "[GEOGRAPHIC_DATA]"
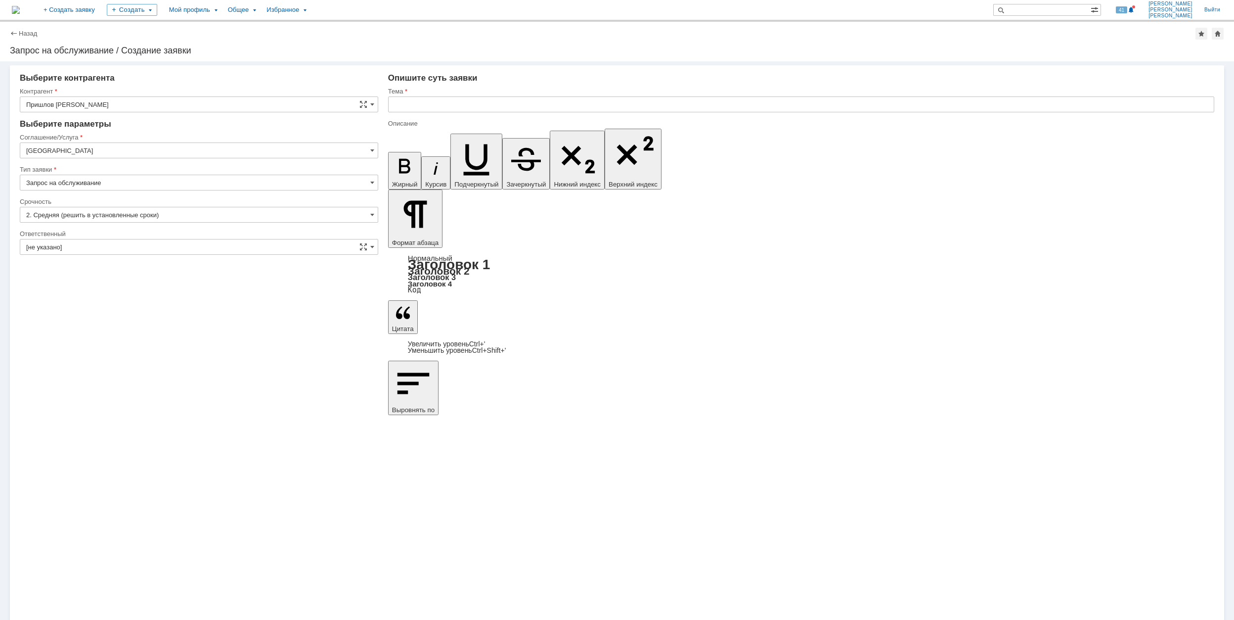
click at [107, 149] on input "[GEOGRAPHIC_DATA]" at bounding box center [199, 150] width 359 height 16
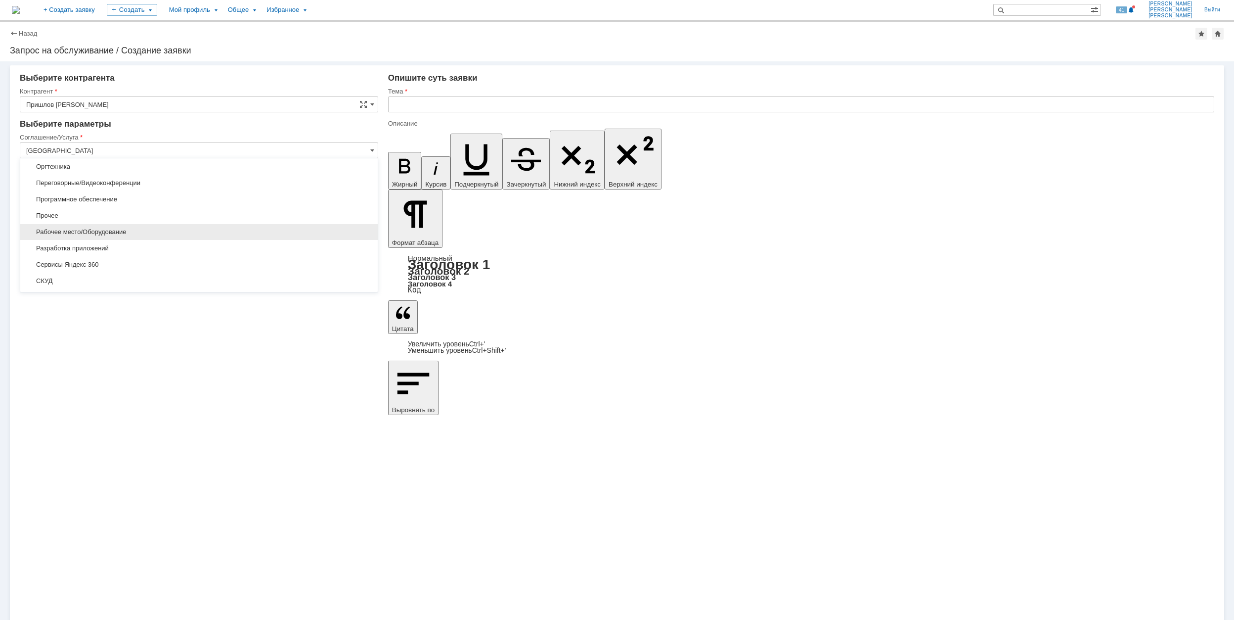
click at [161, 240] on div "Рабочее место/Оборудование" at bounding box center [199, 232] width 358 height 16
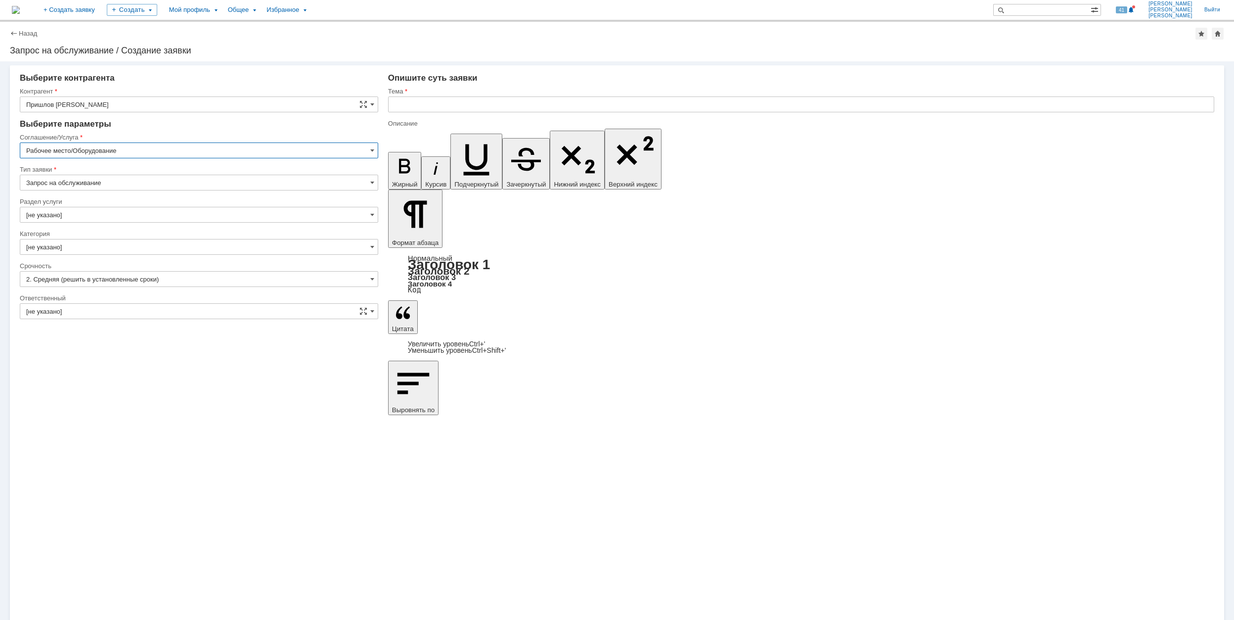
type input "Рабочее место/Оборудование"
click at [100, 210] on input "[не указано]" at bounding box center [199, 215] width 359 height 16
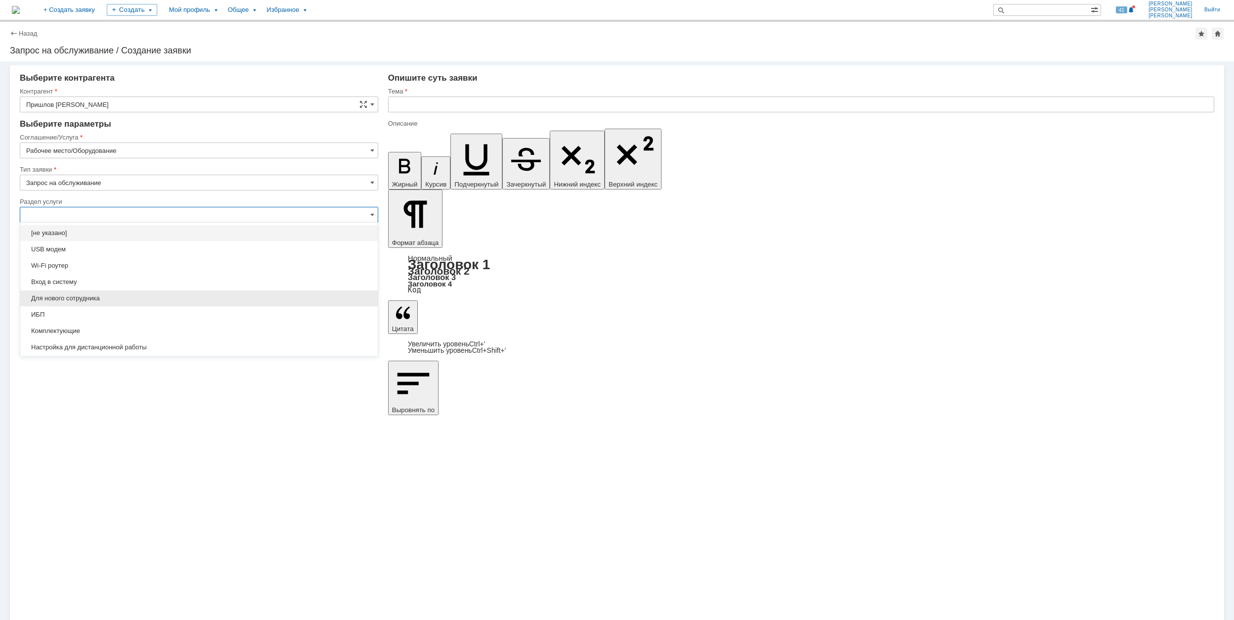
scroll to position [66, 0]
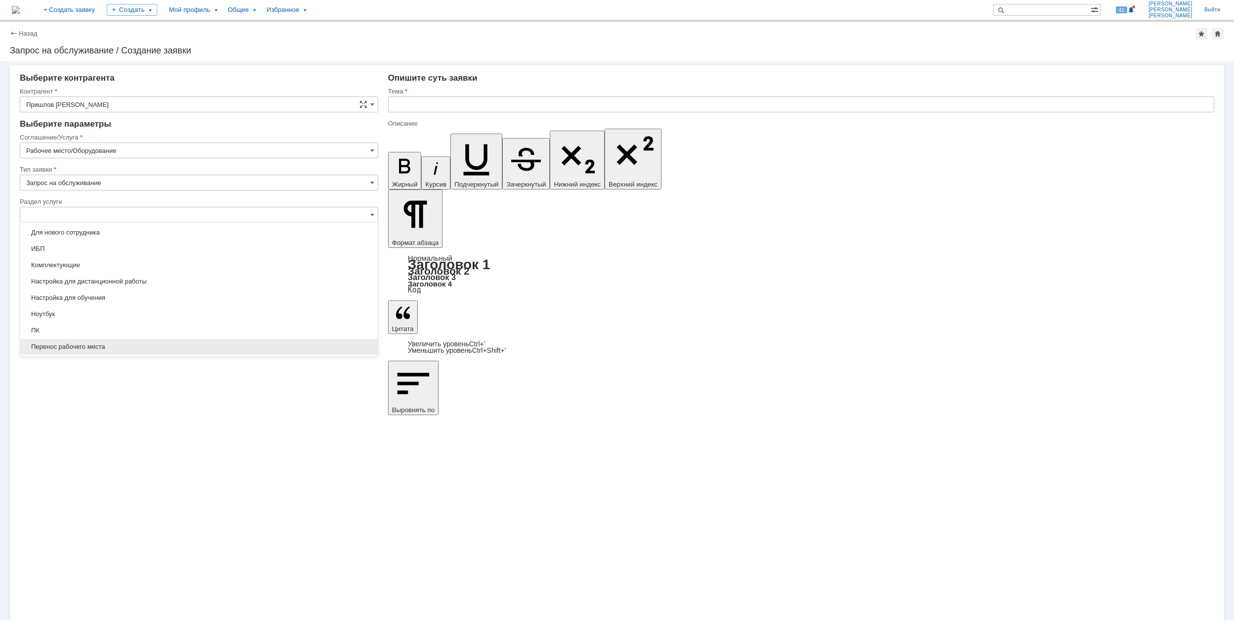
click at [171, 345] on span "Перенос рабочего места" at bounding box center [199, 347] width 346 height 8
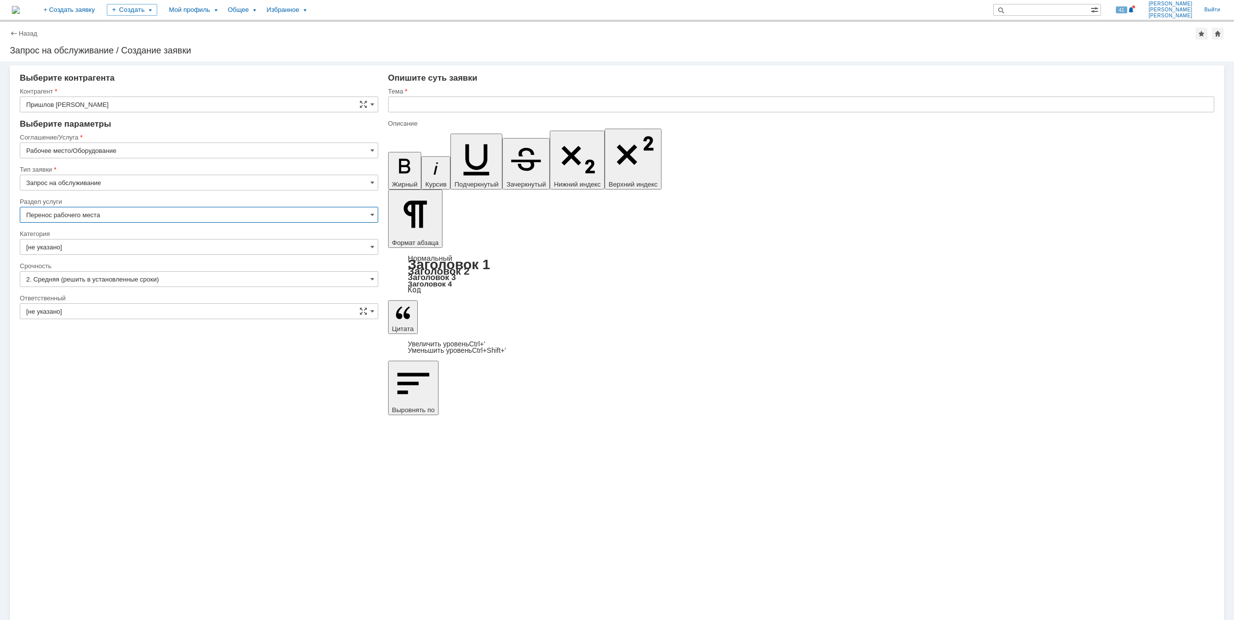
type input "Перенос рабочего места"
click at [93, 243] on input "[не указано]" at bounding box center [199, 247] width 359 height 16
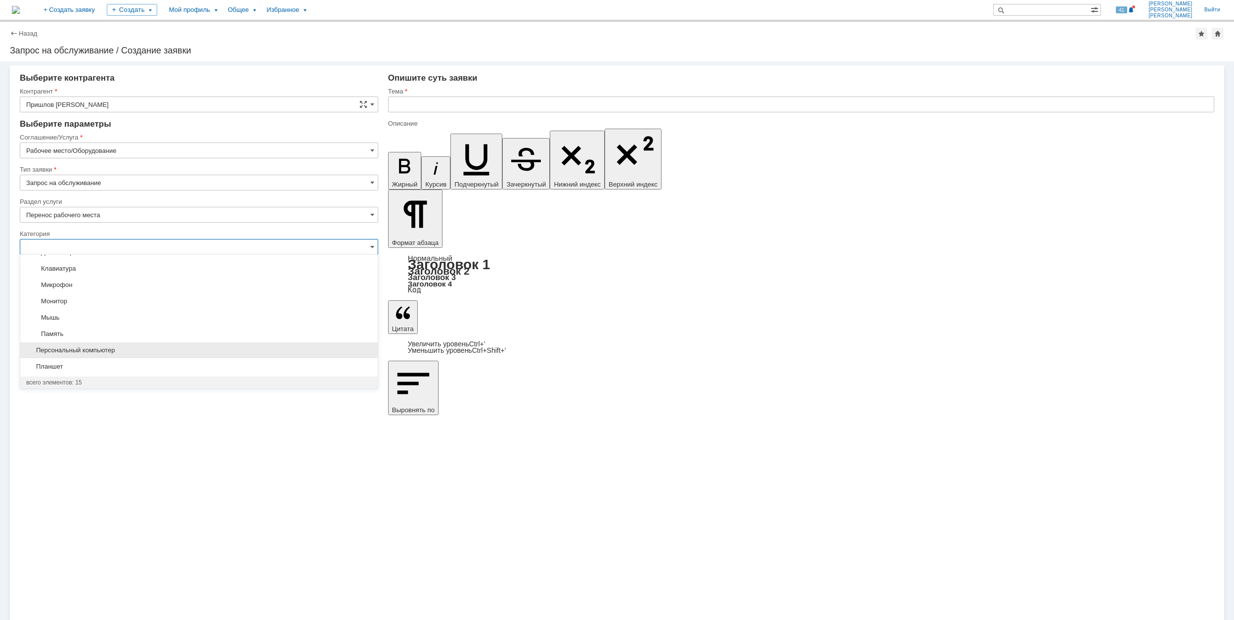
click at [161, 346] on span "Персональный компьютер" at bounding box center [199, 350] width 346 height 8
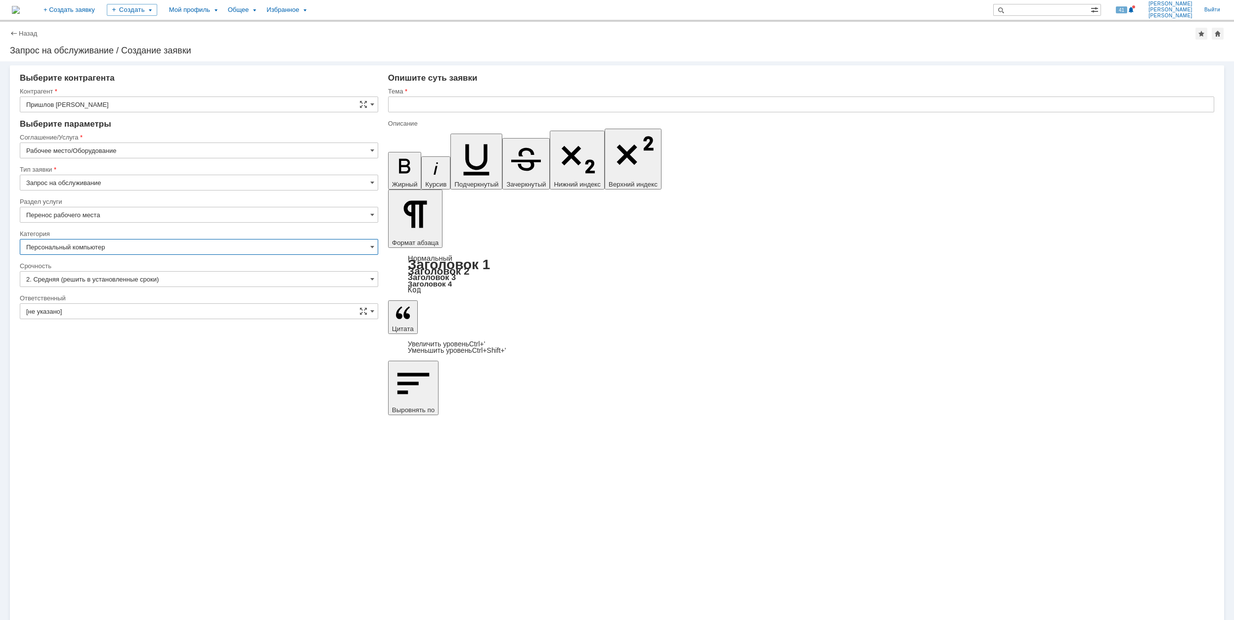
type input "Персональный компьютер"
click at [147, 314] on input "[не указано]" at bounding box center [199, 311] width 359 height 16
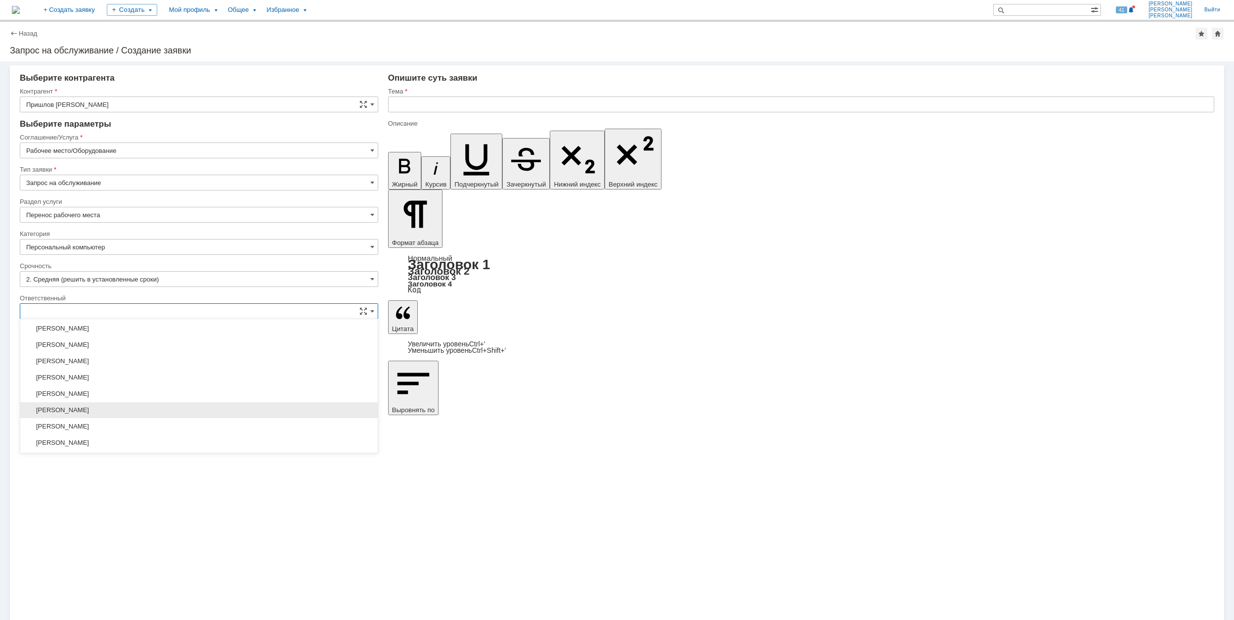
click at [165, 414] on span "[PERSON_NAME]" at bounding box center [199, 410] width 346 height 8
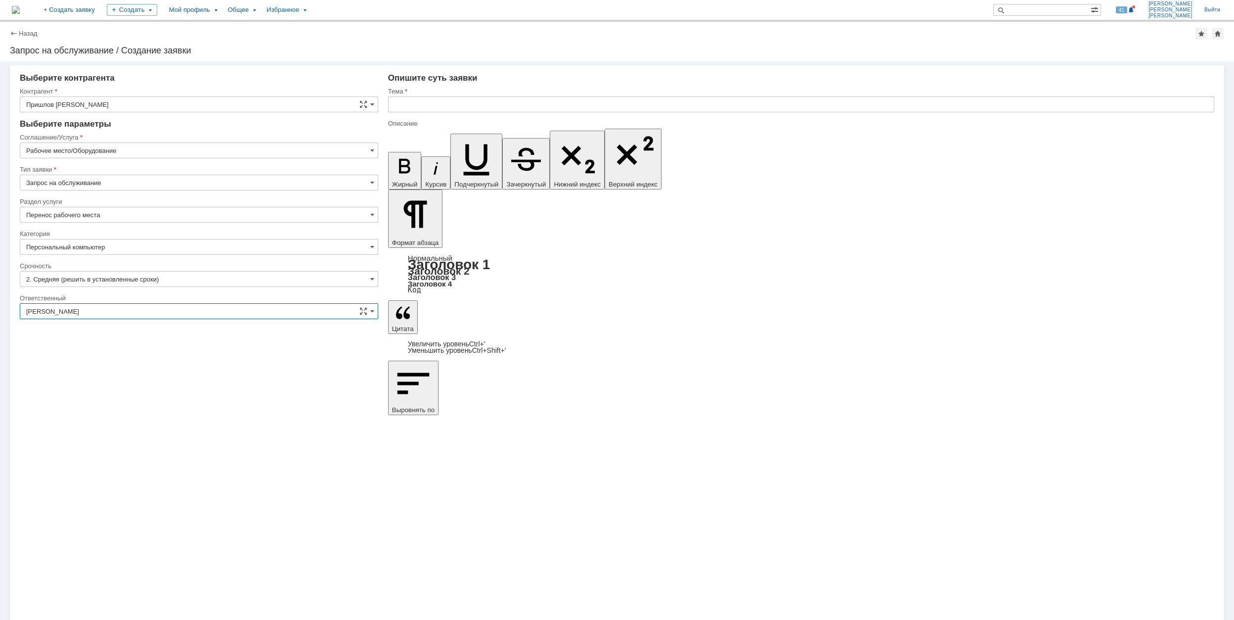
type input "[PERSON_NAME]"
click at [469, 101] on input "text" at bounding box center [801, 104] width 826 height 16
type input "Пернос рабочего места сотрудника"
click at [129, 103] on input "Пришлов [PERSON_NAME]" at bounding box center [199, 104] width 359 height 16
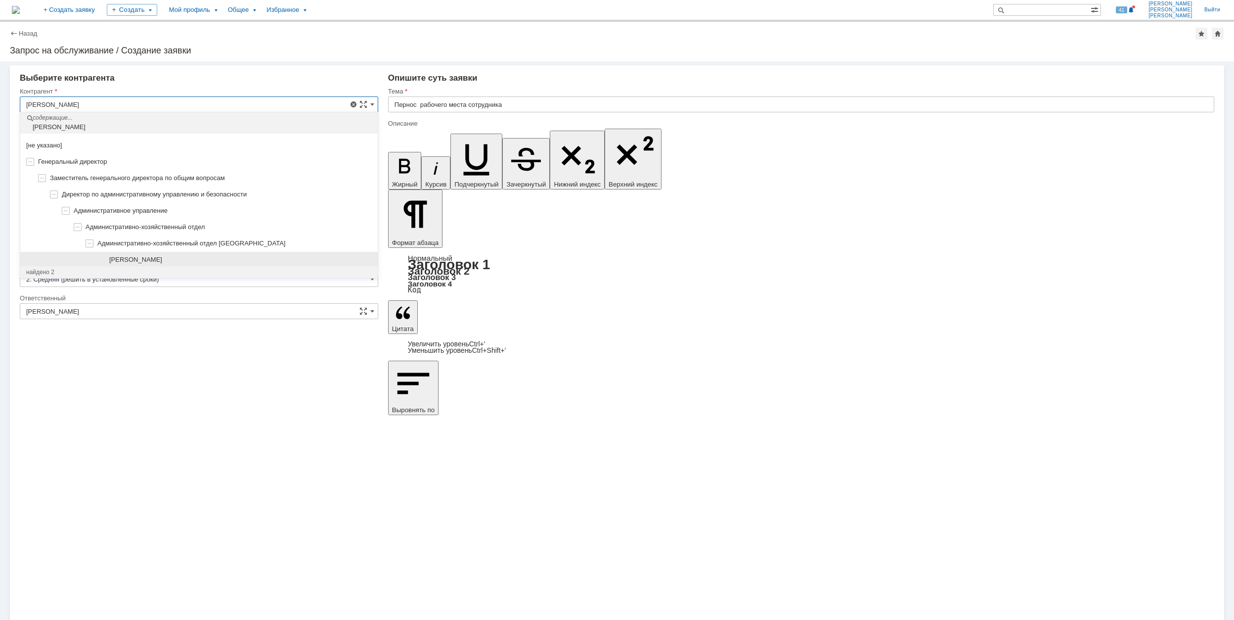
click at [162, 262] on span "[PERSON_NAME]" at bounding box center [135, 259] width 53 height 7
type input "[PERSON_NAME]"
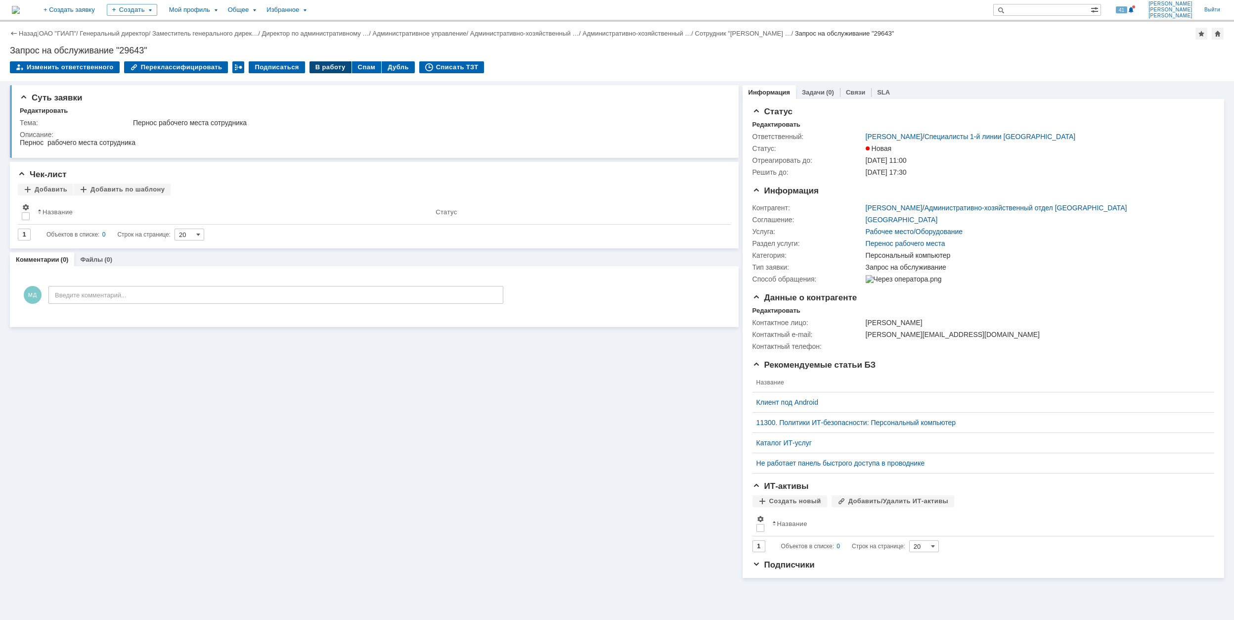
click at [326, 62] on div "В работу" at bounding box center [331, 67] width 42 height 12
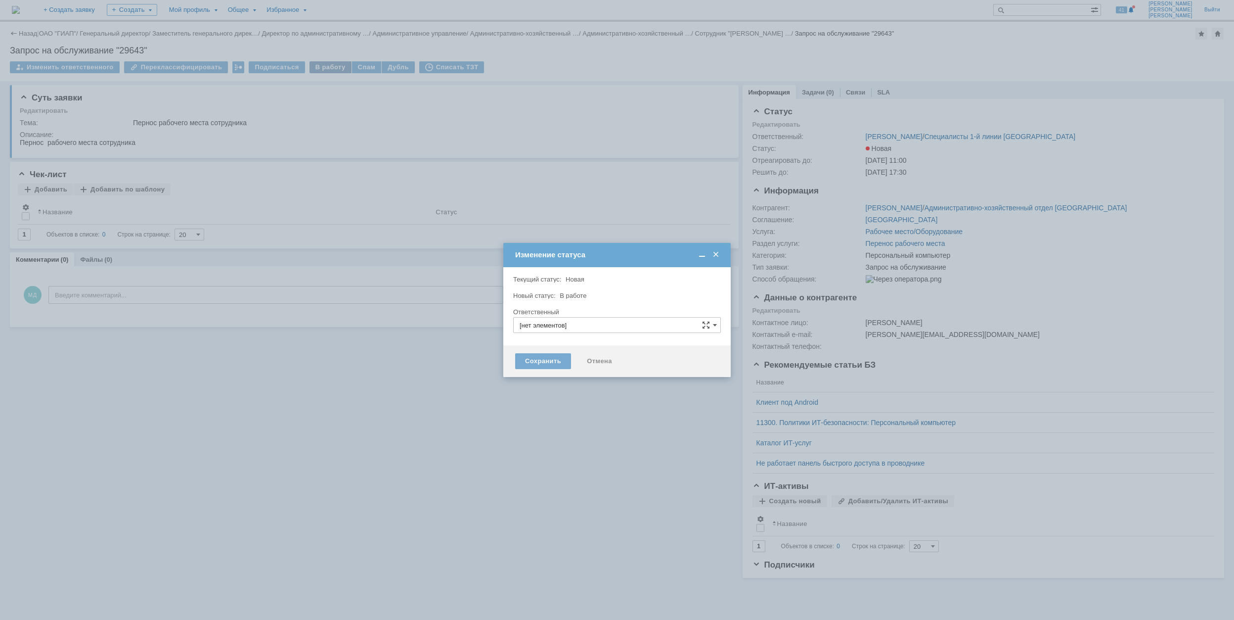
type input "[PERSON_NAME]"
type input "Персональный компьютер"
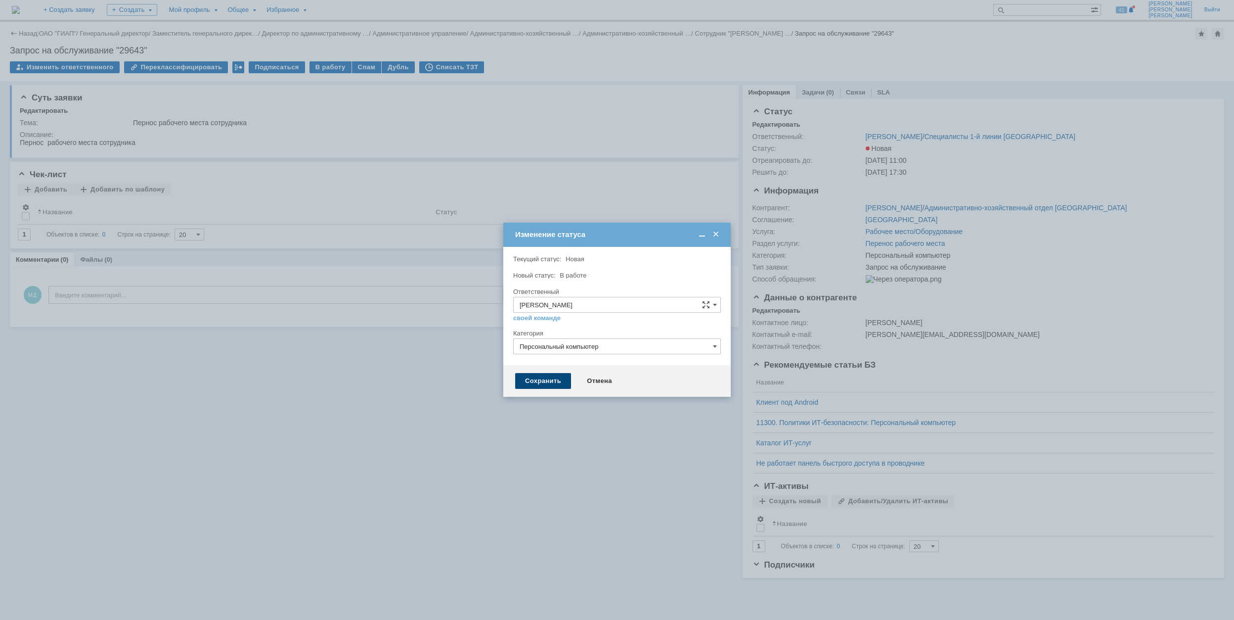
click at [558, 384] on div "Сохранить" at bounding box center [543, 381] width 56 height 16
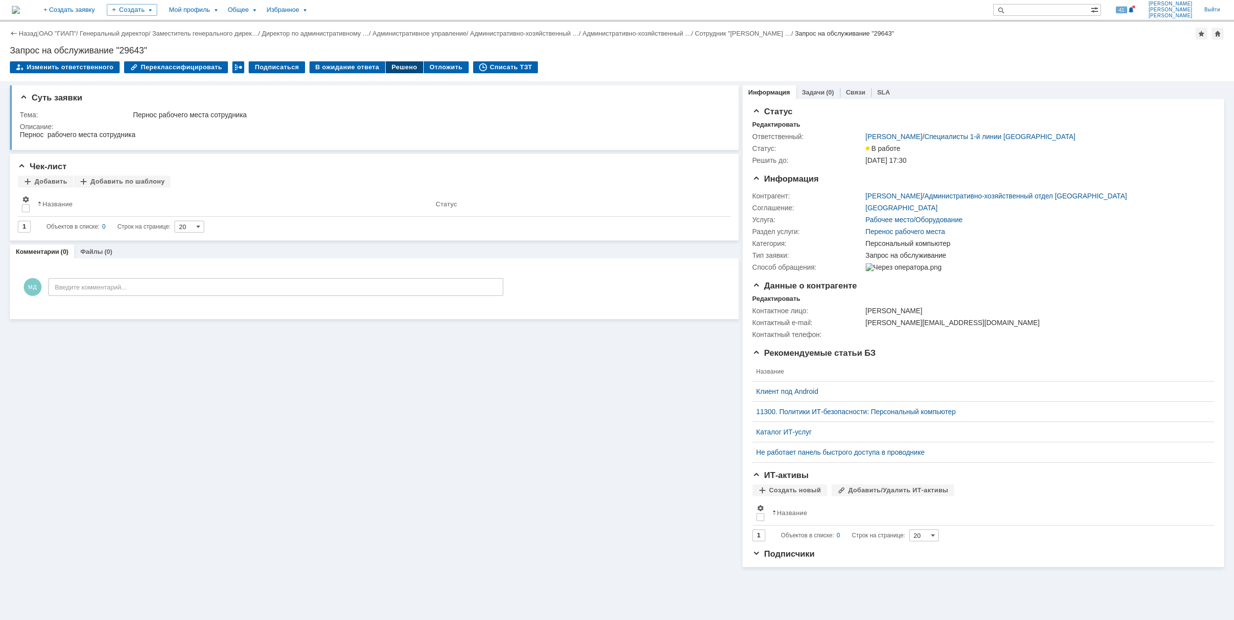
click at [397, 67] on div "Решено" at bounding box center [405, 67] width 38 height 12
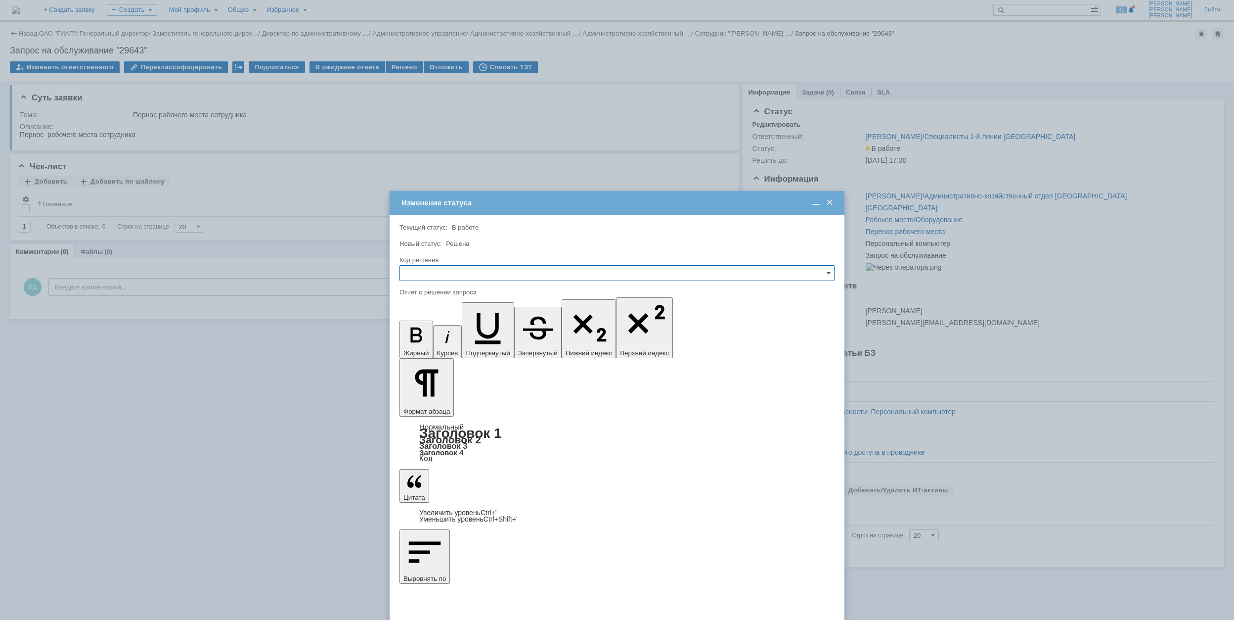
click at [490, 274] on input "text" at bounding box center [617, 273] width 435 height 16
drag, startPoint x: 466, startPoint y: 337, endPoint x: 40, endPoint y: 68, distance: 503.6
click at [466, 337] on span "Решено" at bounding box center [617, 340] width 422 height 8
type input "Решено"
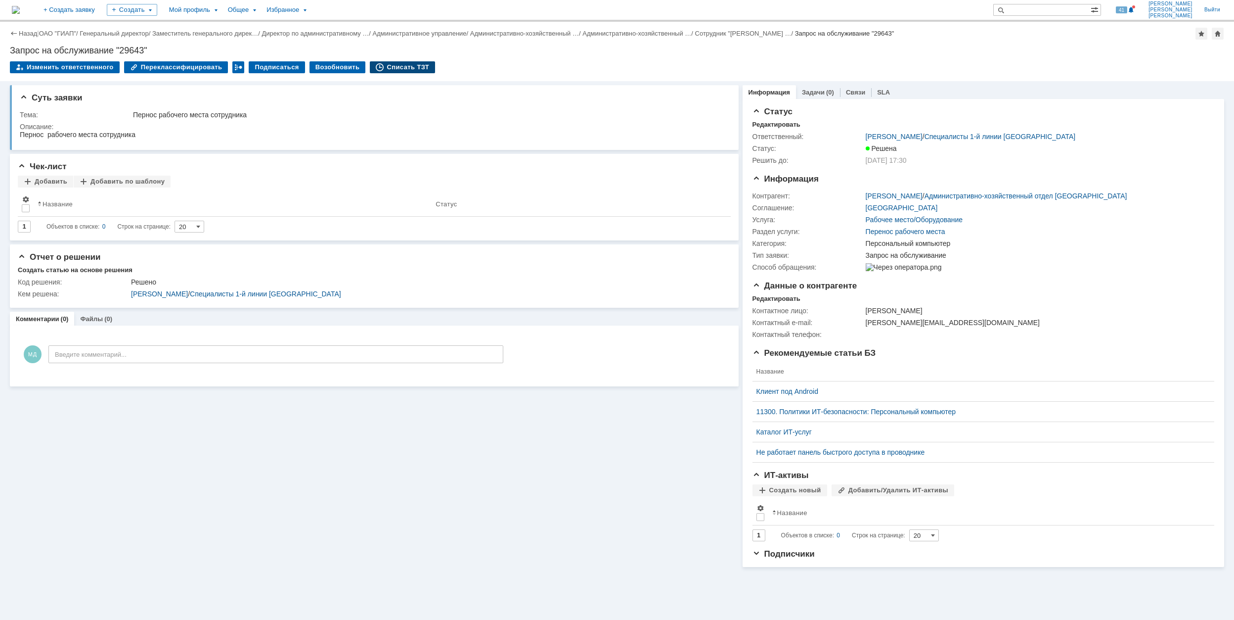
click at [409, 67] on div "Списать ТЗТ" at bounding box center [402, 67] width 65 height 12
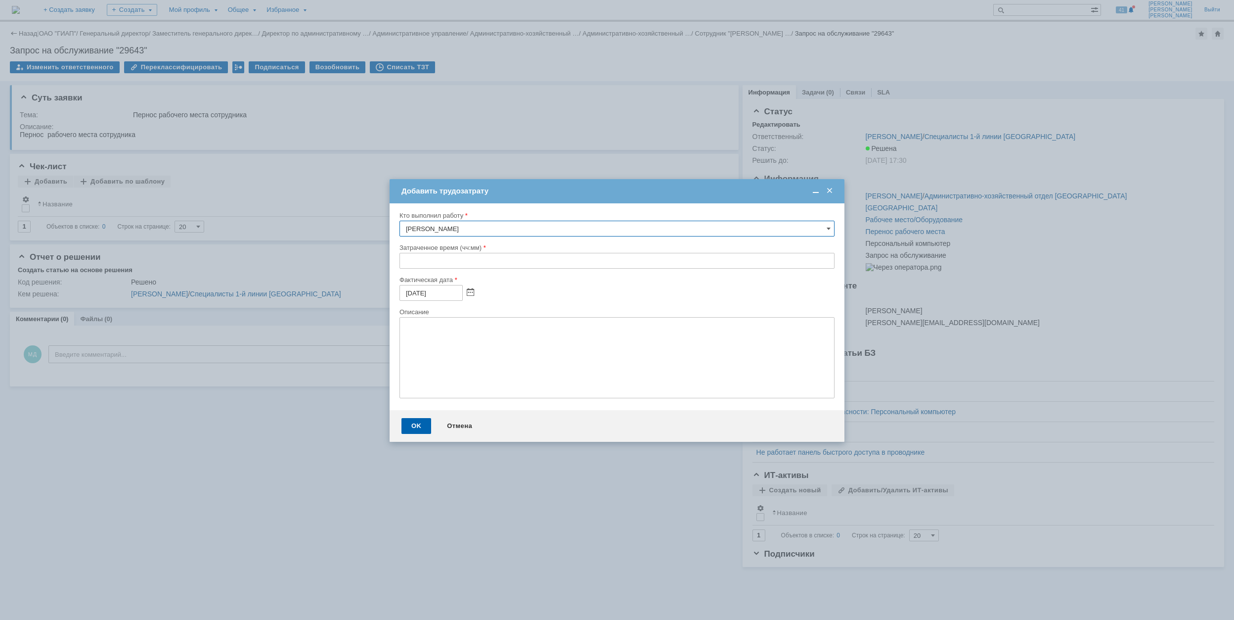
click at [404, 265] on input "text" at bounding box center [617, 261] width 435 height 16
type input "00:30"
click at [418, 427] on div "OK" at bounding box center [417, 426] width 30 height 16
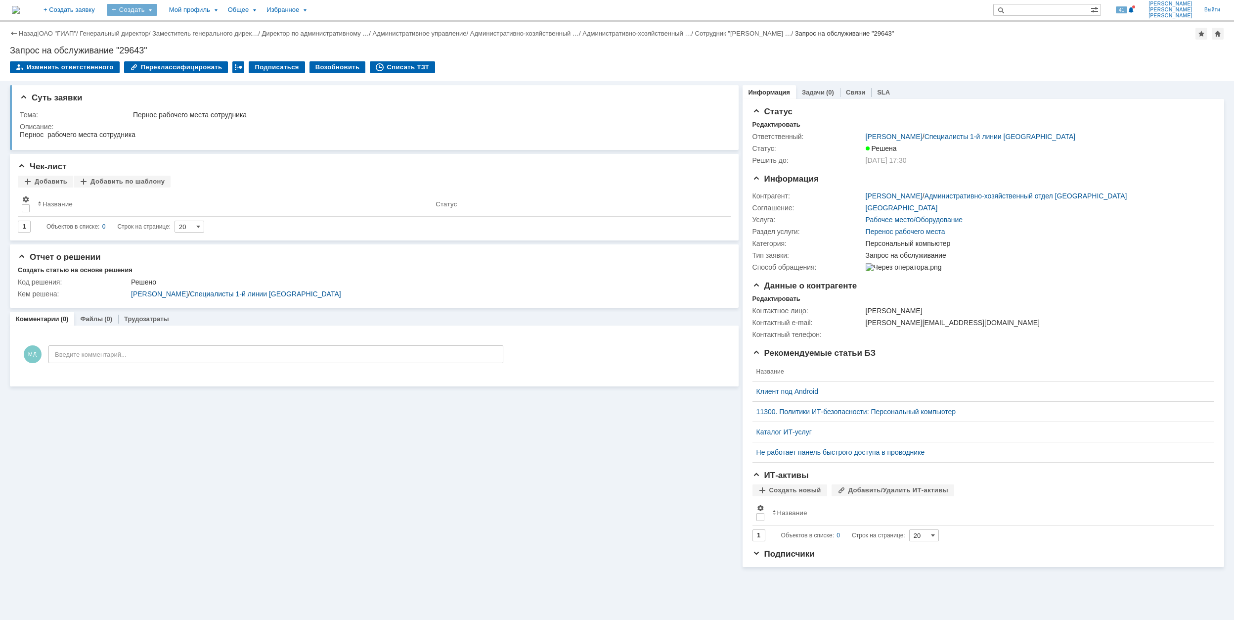
click at [157, 14] on div "Создать" at bounding box center [132, 10] width 50 height 12
drag, startPoint x: 171, startPoint y: 54, endPoint x: 165, endPoint y: 54, distance: 5.4
click at [168, 54] on div "Заявка" at bounding box center [146, 61] width 79 height 16
click at [157, 9] on div "Создать" at bounding box center [132, 10] width 50 height 12
drag, startPoint x: 157, startPoint y: 59, endPoint x: 179, endPoint y: 61, distance: 21.8
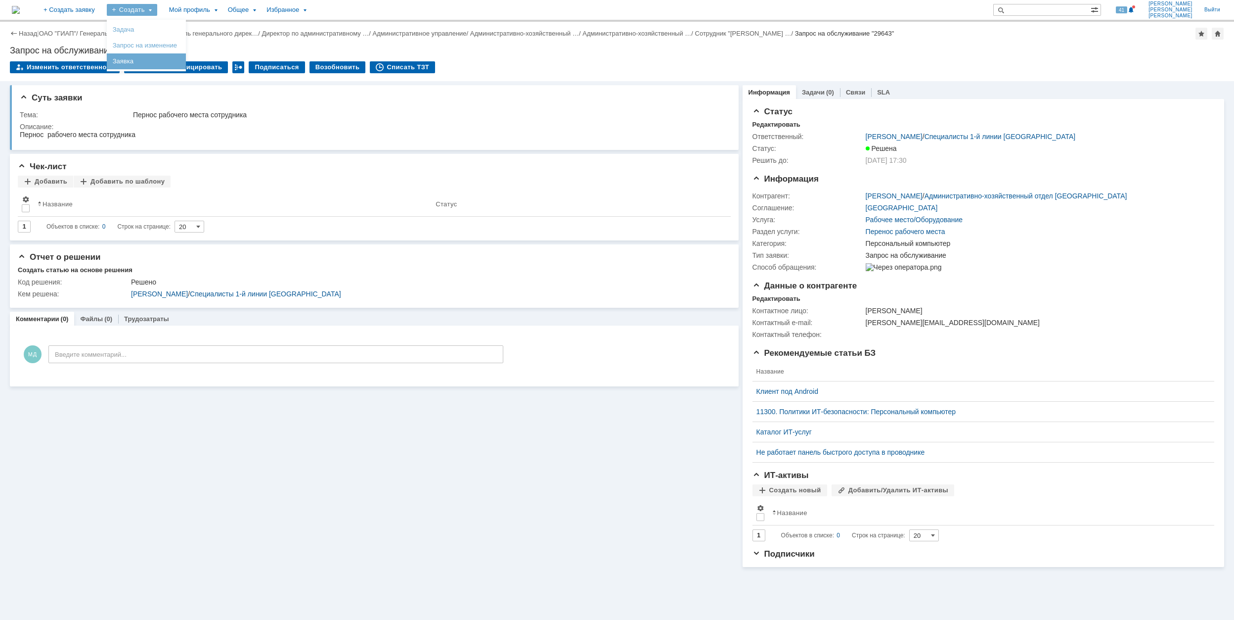
click at [160, 60] on link "Заявка" at bounding box center [146, 61] width 75 height 12
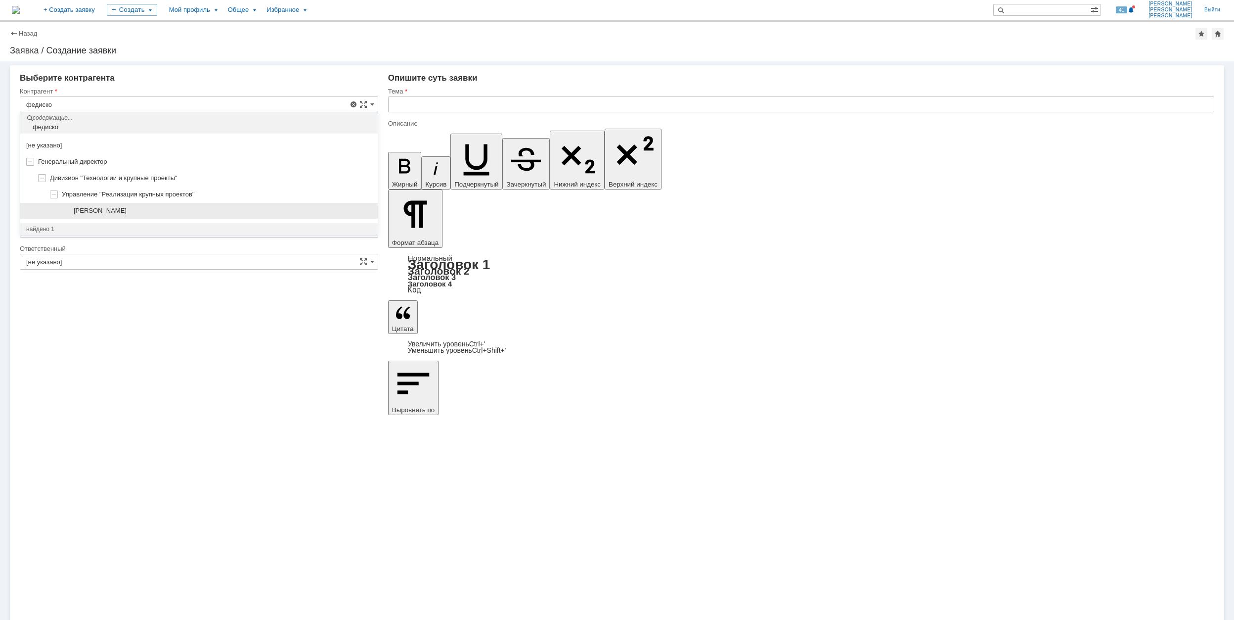
click at [208, 213] on div "[PERSON_NAME]" at bounding box center [223, 211] width 298 height 8
type input "[PERSON_NAME]"
type input "[GEOGRAPHIC_DATA]"
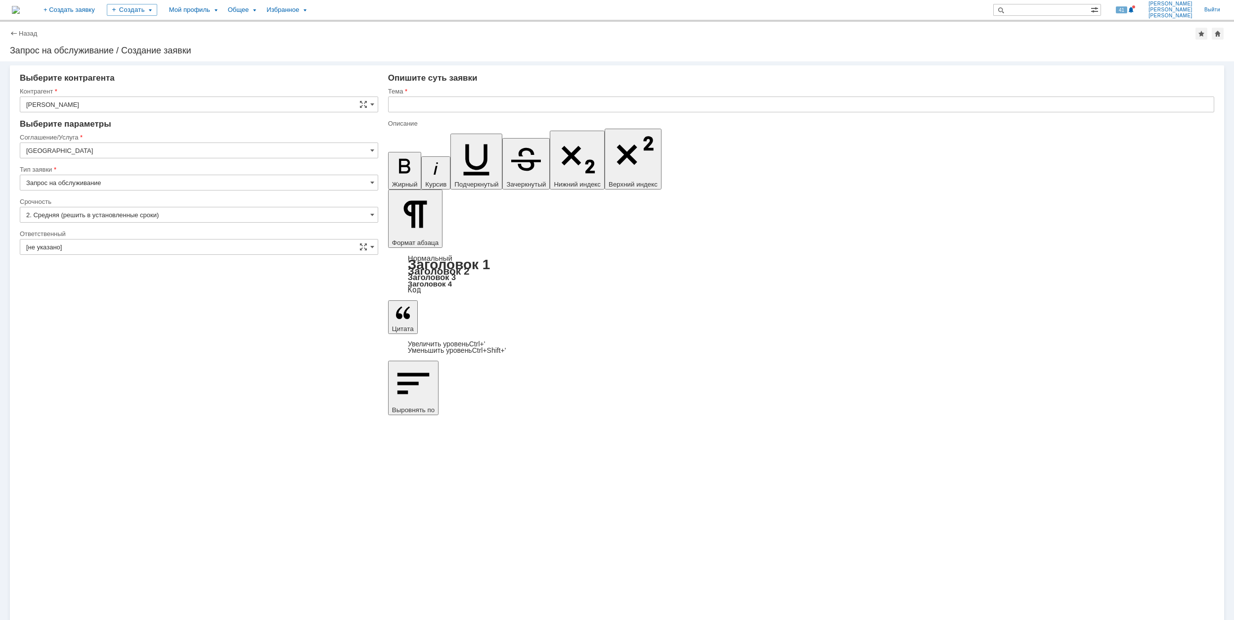
click at [66, 149] on input "[GEOGRAPHIC_DATA]" at bounding box center [199, 150] width 359 height 16
click at [147, 205] on span "Оргтехника" at bounding box center [199, 202] width 346 height 8
type input "Оргтехника"
click at [65, 208] on input "[не указано]" at bounding box center [199, 215] width 359 height 16
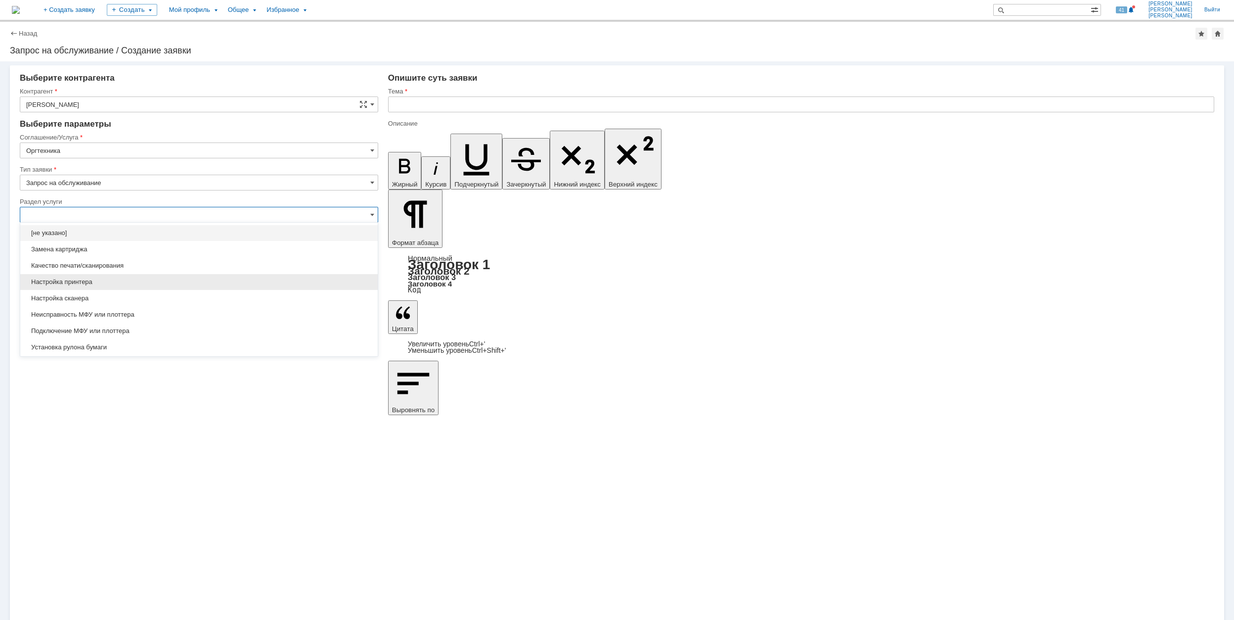
click at [123, 277] on div "Настройка принтера" at bounding box center [199, 282] width 358 height 16
type input "Настройка принтера"
click at [136, 242] on input "[не указано]" at bounding box center [199, 247] width 359 height 16
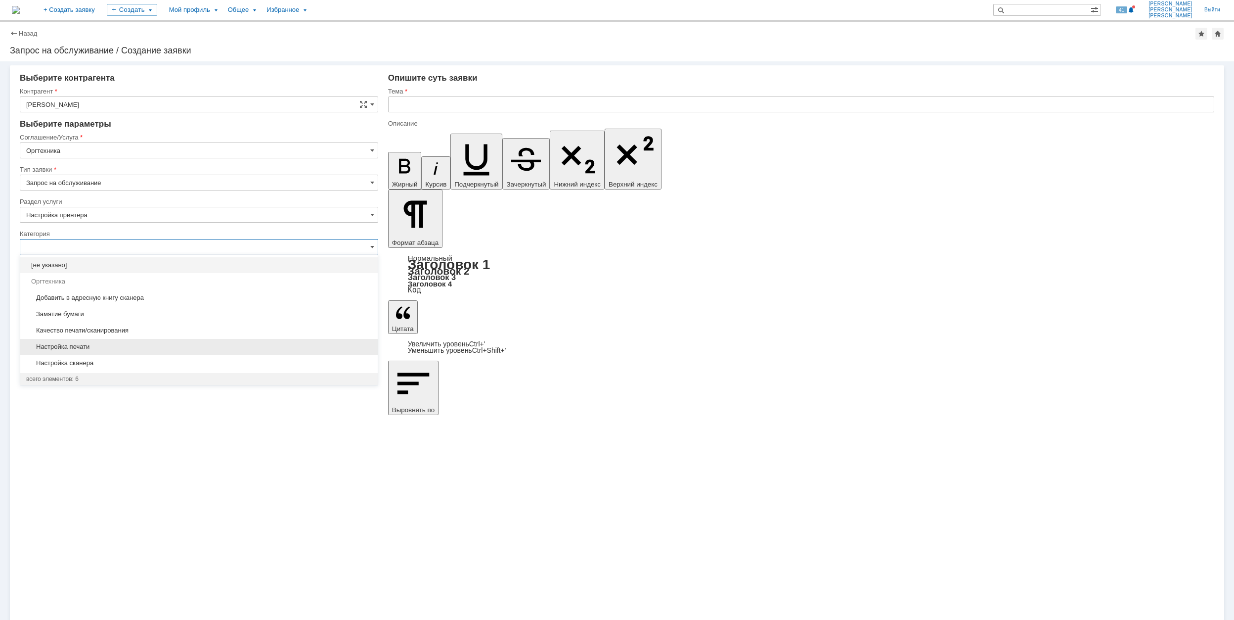
click at [160, 349] on span "Настройка печати" at bounding box center [199, 347] width 346 height 8
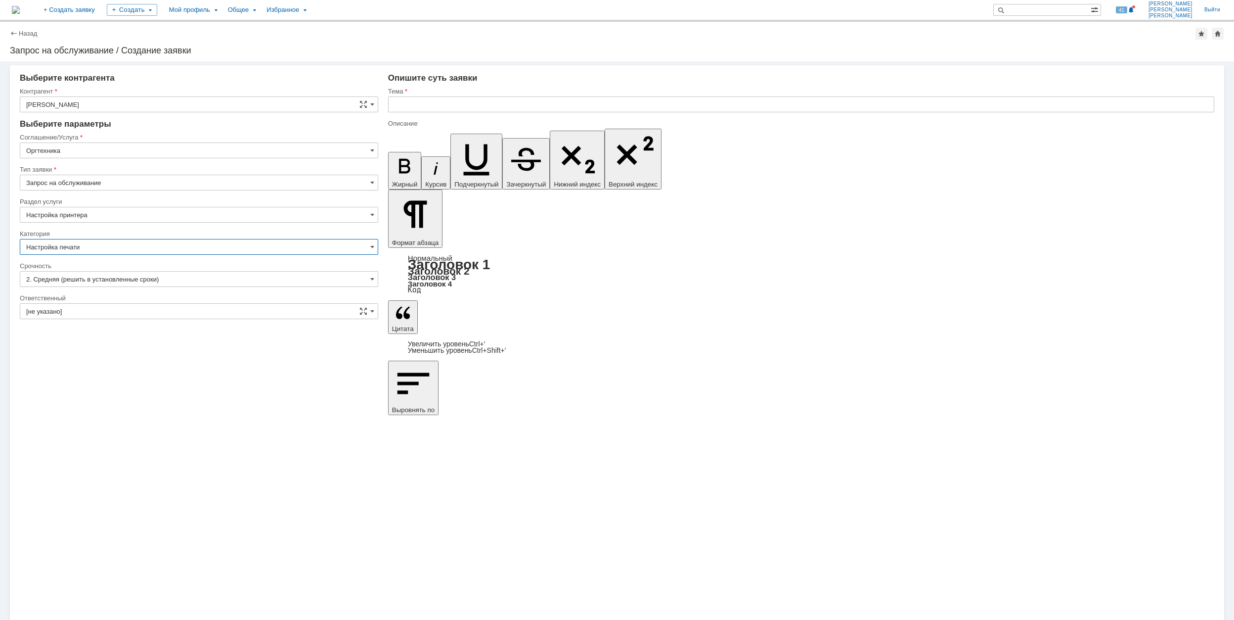
type input "Настройка печати"
click at [114, 311] on input "[не указано]" at bounding box center [199, 311] width 359 height 16
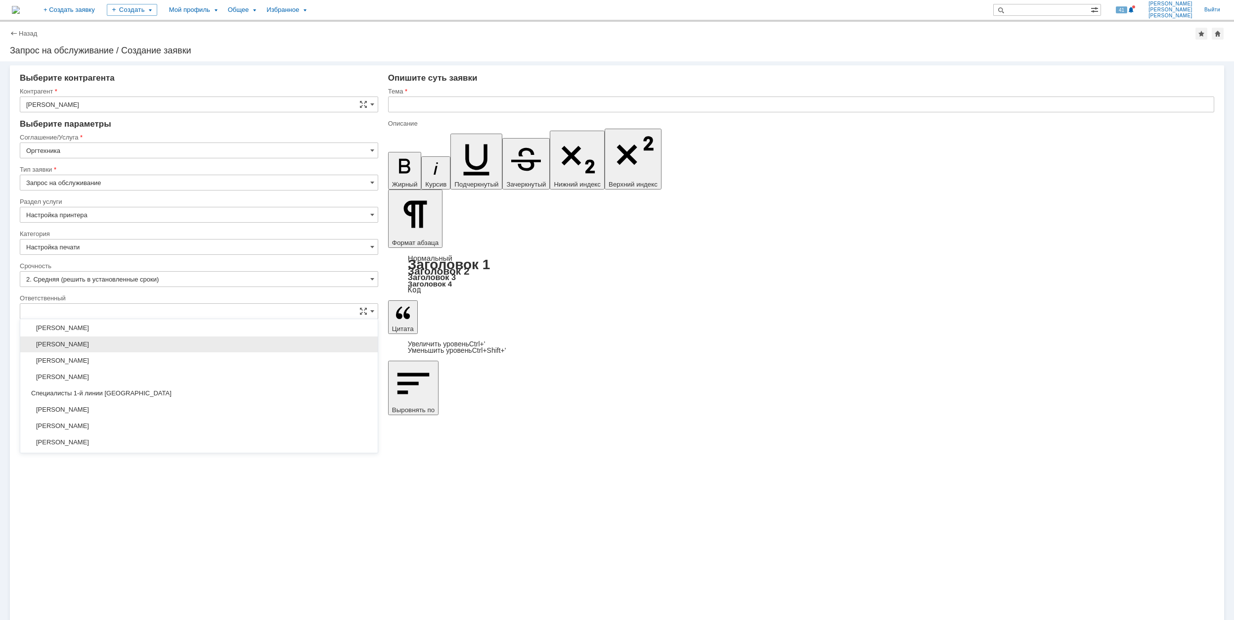
click at [148, 348] on span "[PERSON_NAME]" at bounding box center [199, 344] width 346 height 8
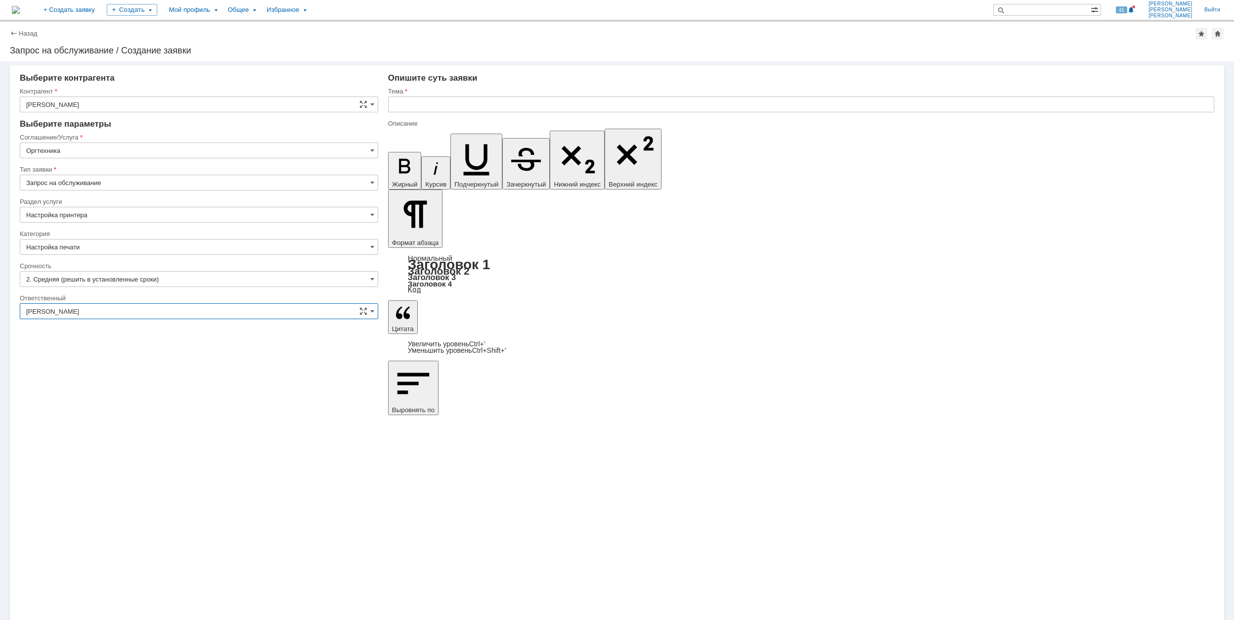
type input "[PERSON_NAME]"
click at [485, 105] on input "text" at bounding box center [801, 104] width 826 height 16
drag, startPoint x: 485, startPoint y: 105, endPoint x: 369, endPoint y: 100, distance: 115.8
type input "Настройка МФУ в [GEOGRAPHIC_DATA]"
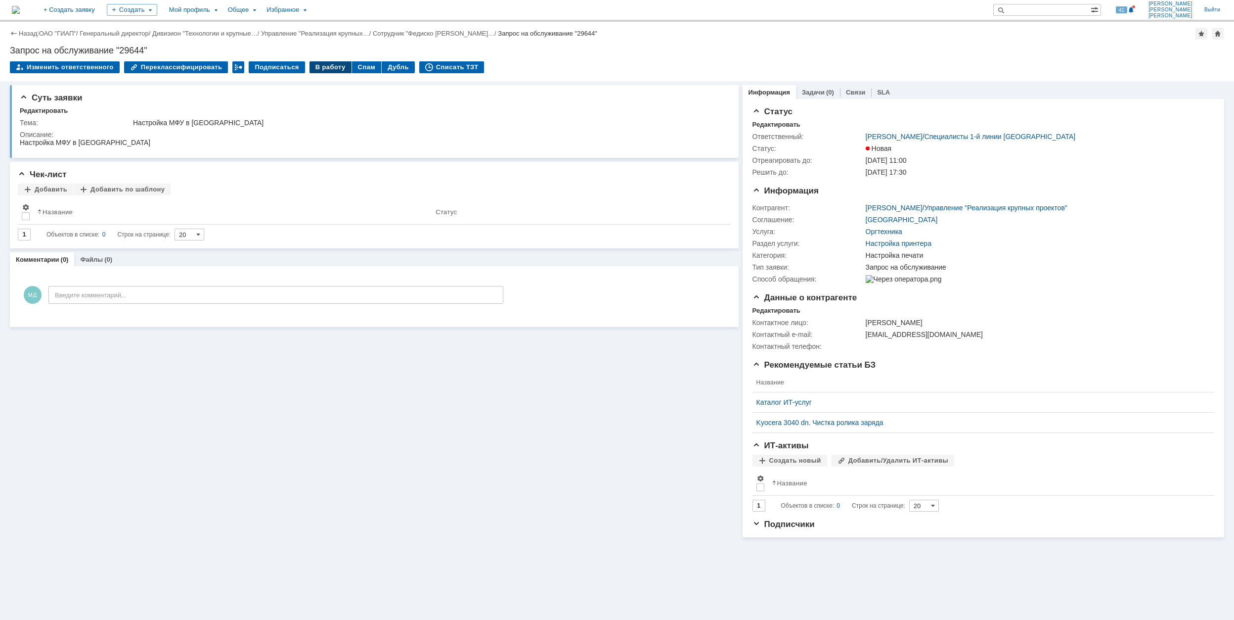
click at [316, 68] on div "В работу" at bounding box center [331, 67] width 42 height 12
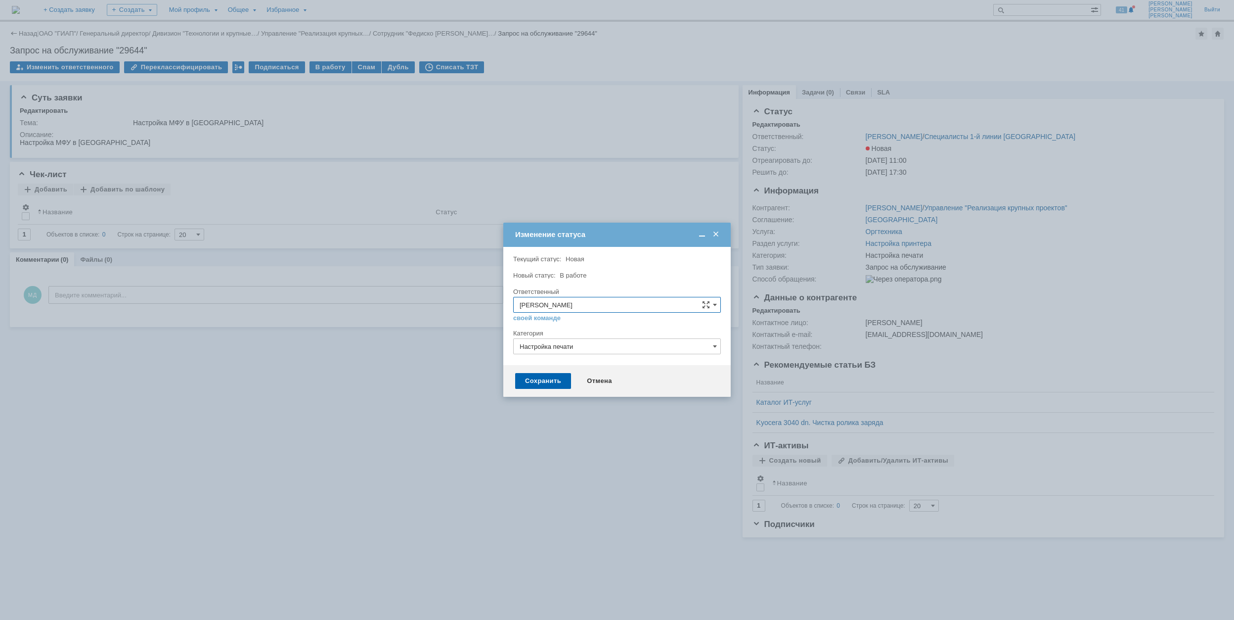
click at [546, 389] on div "Сохранить Отмена" at bounding box center [616, 381] width 227 height 32
click at [545, 382] on div "Сохранить" at bounding box center [543, 381] width 56 height 16
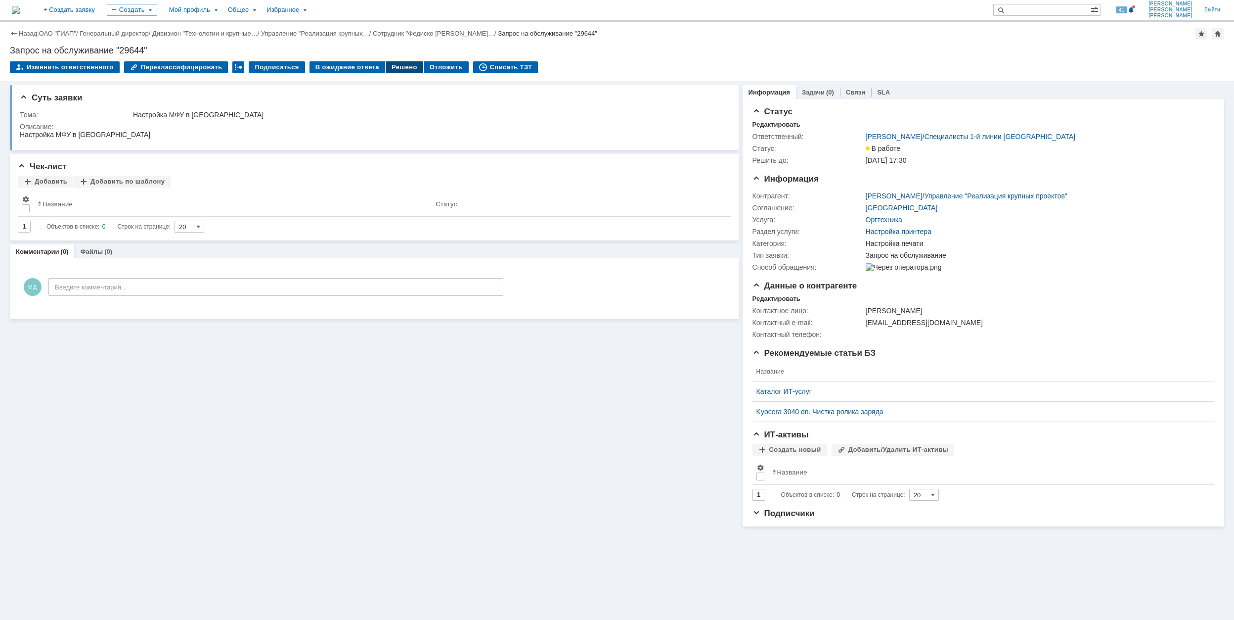
click at [398, 66] on div "Решено" at bounding box center [405, 67] width 38 height 12
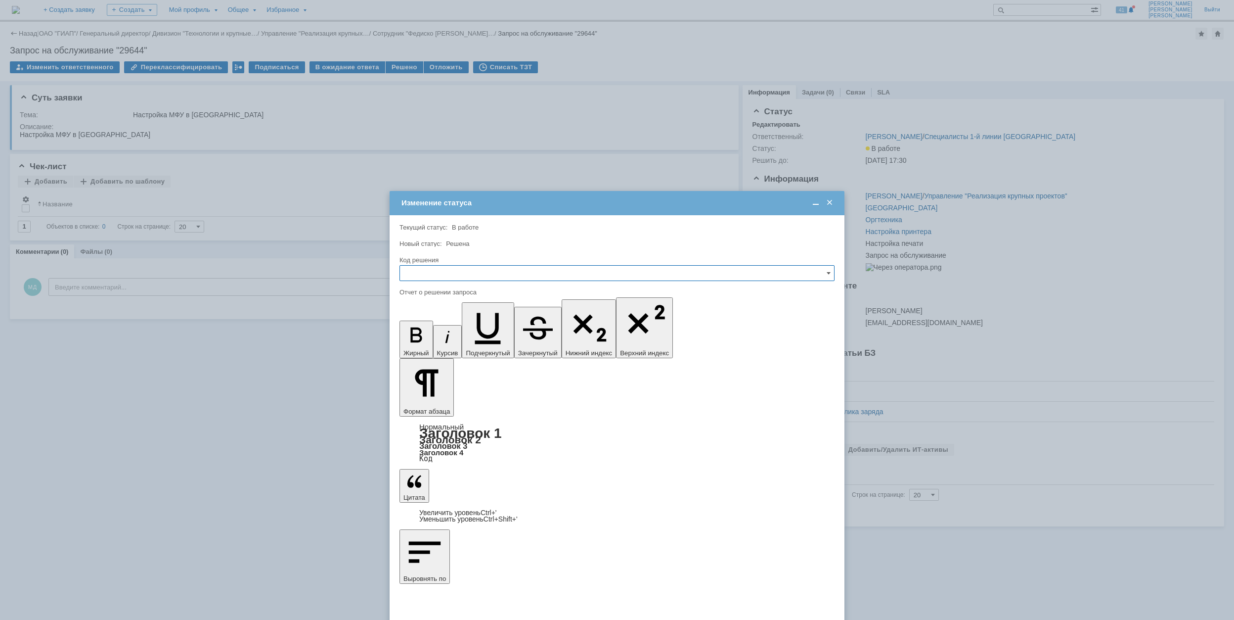
click at [483, 273] on input "text" at bounding box center [617, 273] width 435 height 16
click at [442, 339] on span "Решено" at bounding box center [617, 340] width 422 height 8
type input "Решено"
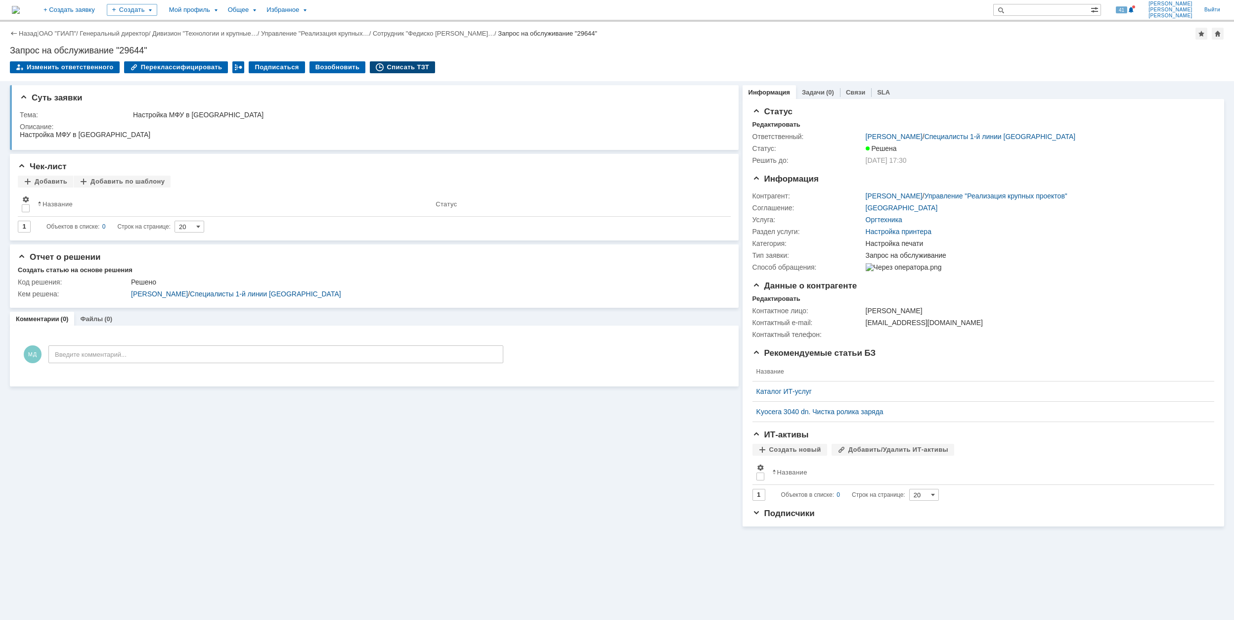
click at [408, 61] on div "Списать ТЗТ" at bounding box center [402, 67] width 65 height 12
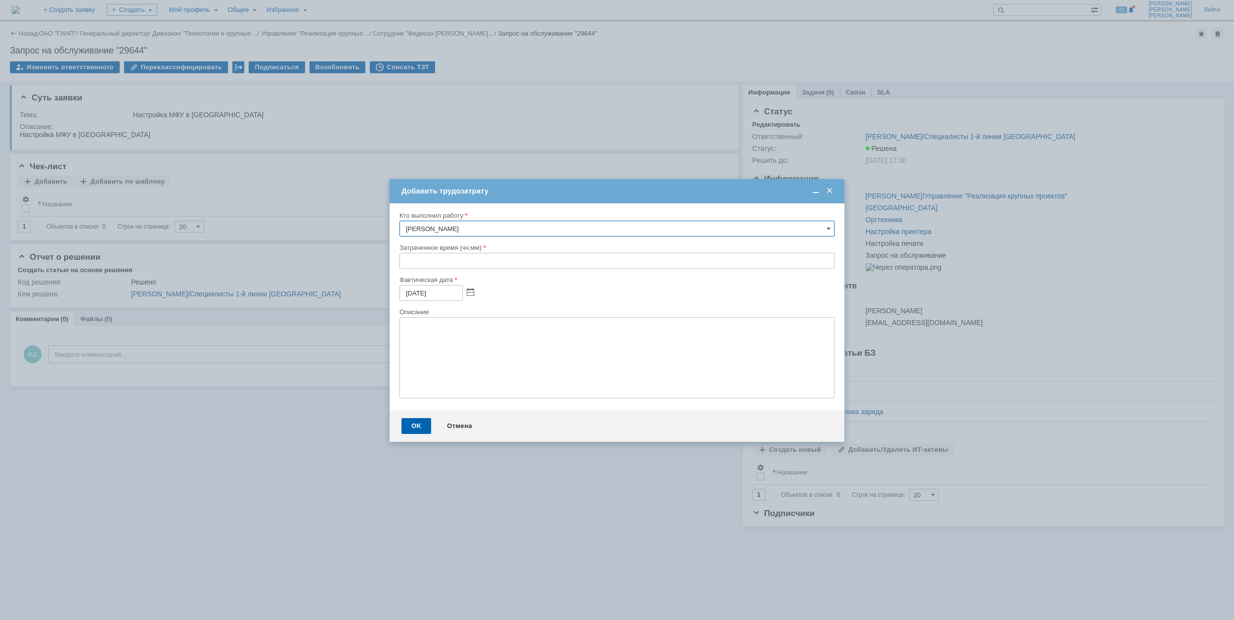
click at [406, 264] on input "text" at bounding box center [617, 261] width 435 height 16
type input "00:30"
click at [408, 426] on div "OK" at bounding box center [417, 426] width 30 height 16
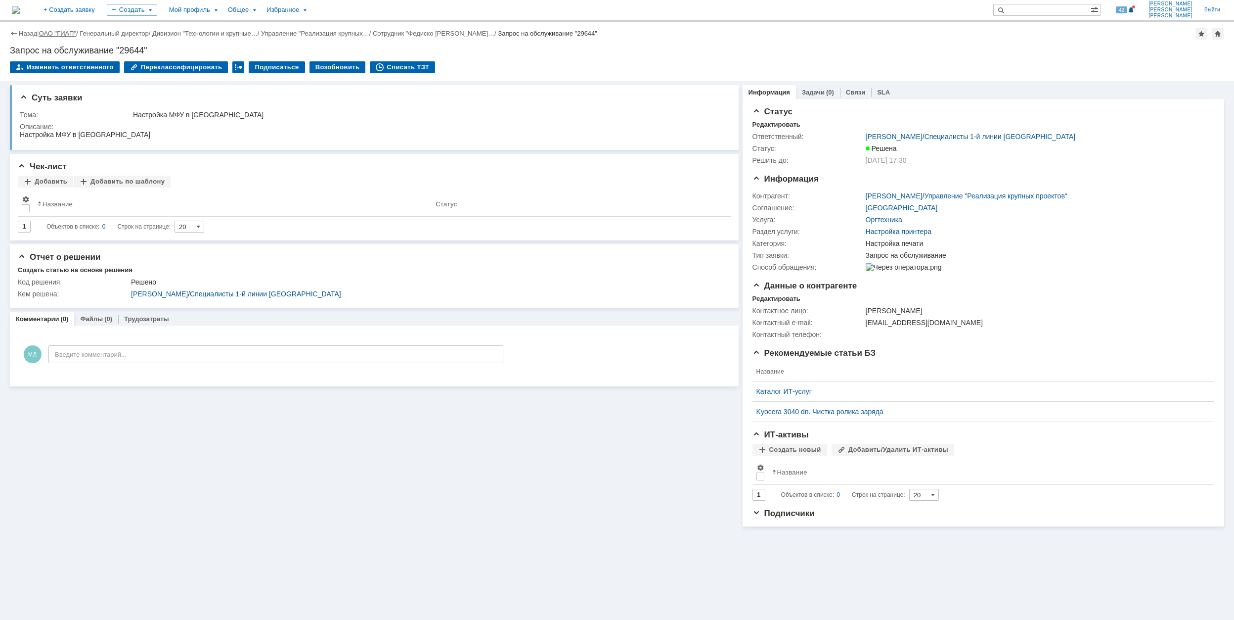
click at [70, 36] on link "ОАО "ГИАП"" at bounding box center [57, 33] width 37 height 7
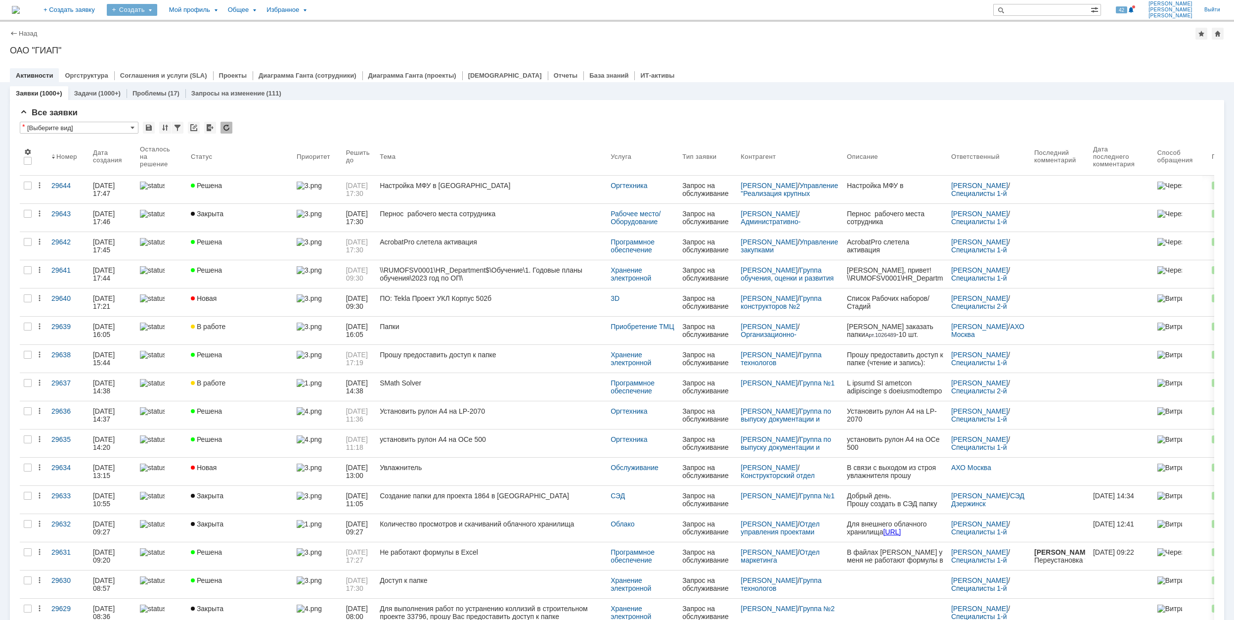
click at [157, 14] on div "Создать" at bounding box center [132, 10] width 50 height 12
click at [179, 56] on link "Заявка" at bounding box center [146, 61] width 75 height 12
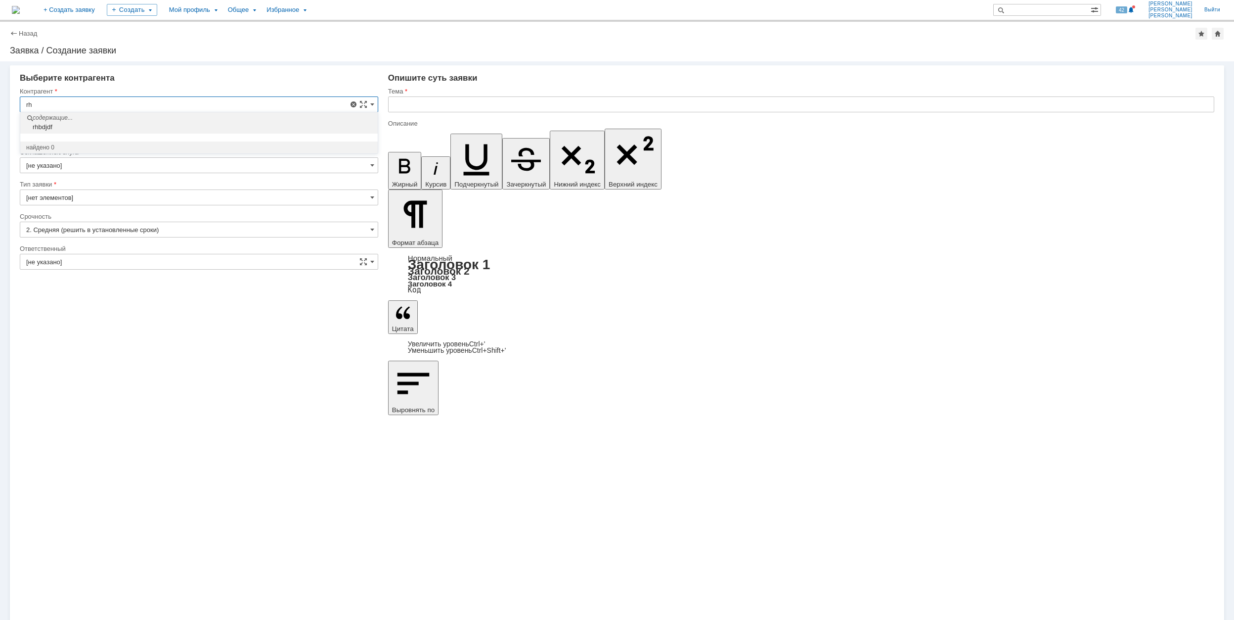
type input "r"
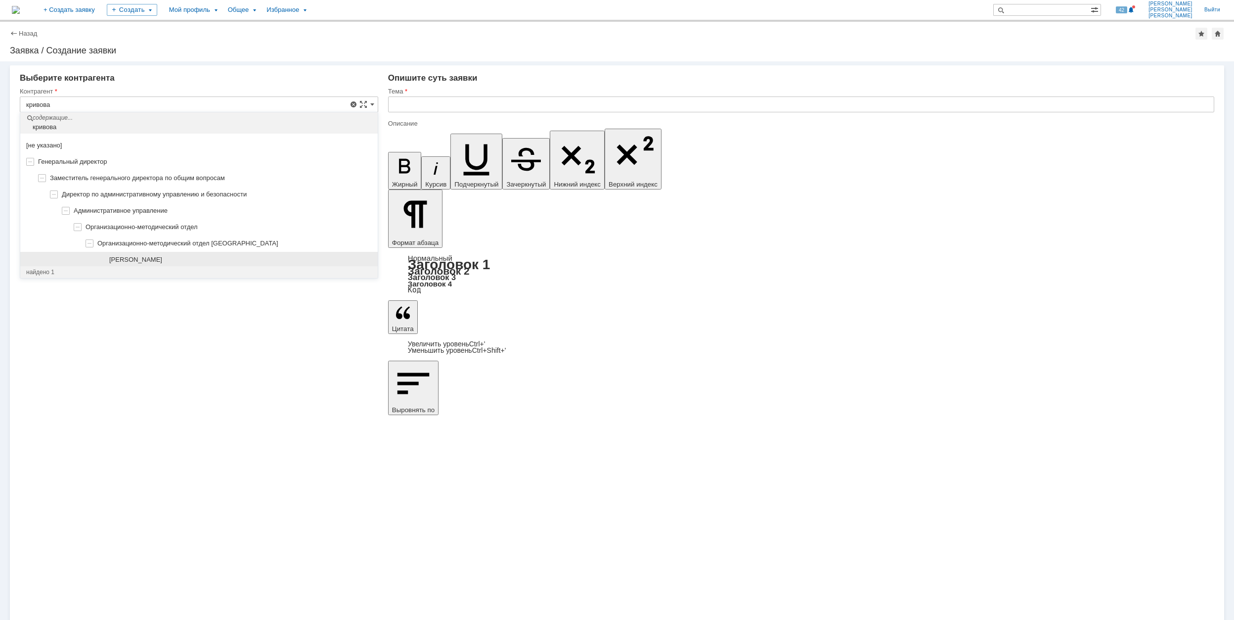
click at [208, 260] on div "[PERSON_NAME]" at bounding box center [240, 260] width 263 height 8
type input "[PERSON_NAME]"
type input "[GEOGRAPHIC_DATA]"
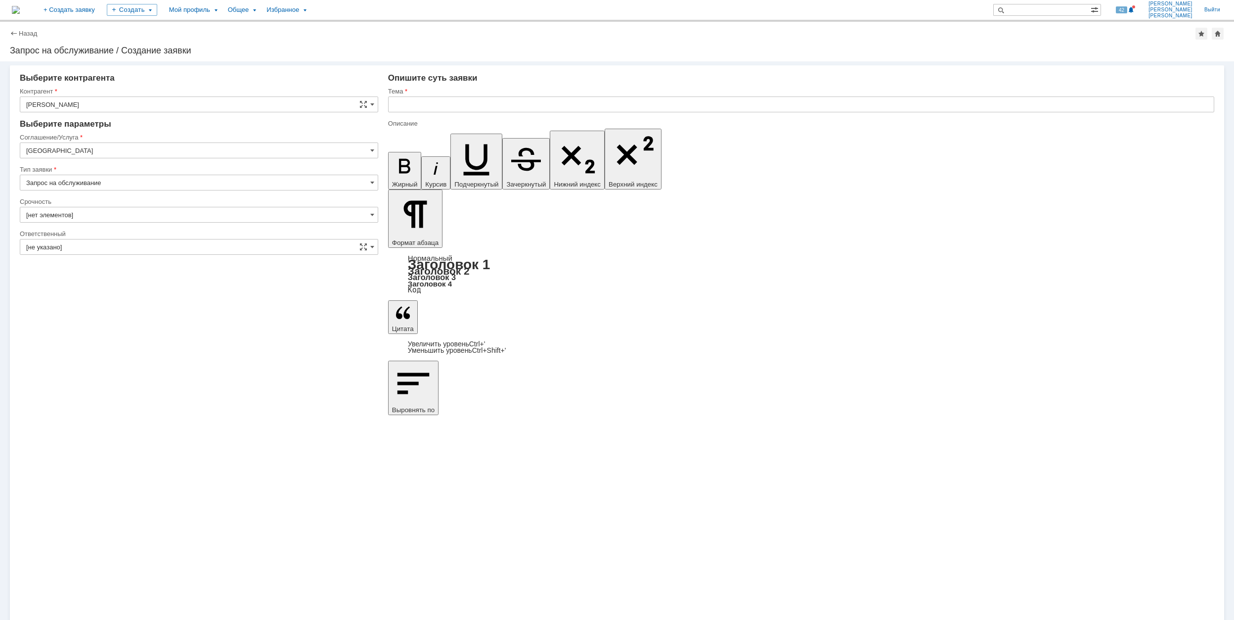
type input "2. Средняя (решить в установленные сроки)"
click at [132, 149] on input "[GEOGRAPHIC_DATA]" at bounding box center [199, 150] width 359 height 16
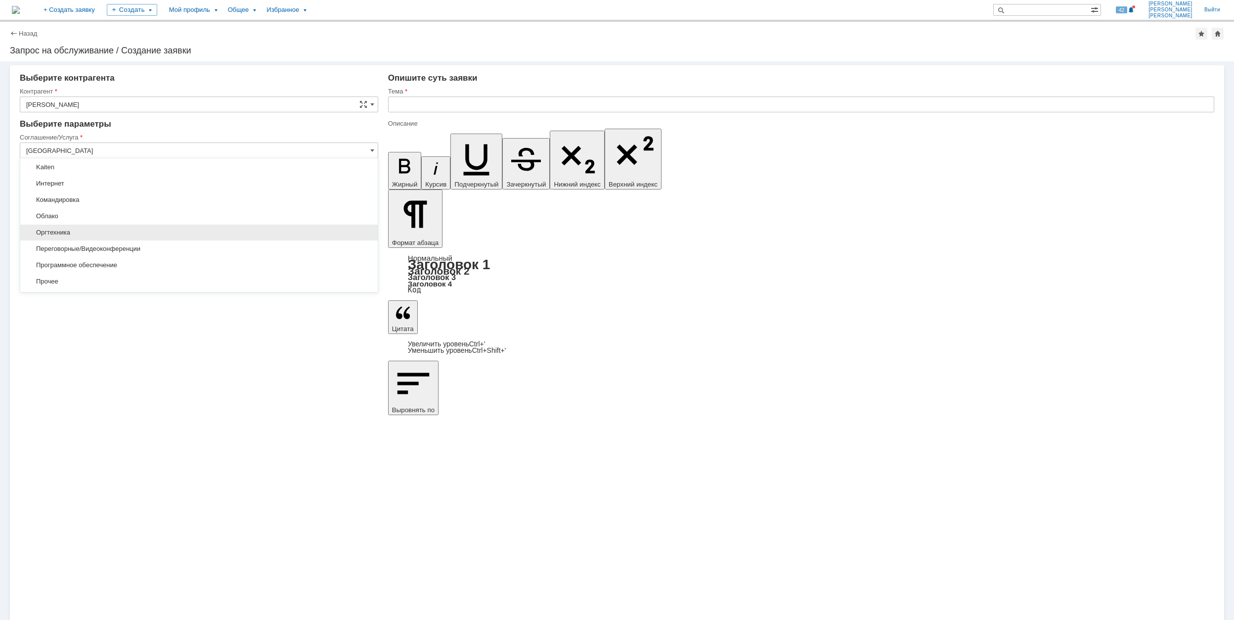
click at [194, 236] on span "Оргтехника" at bounding box center [199, 232] width 346 height 8
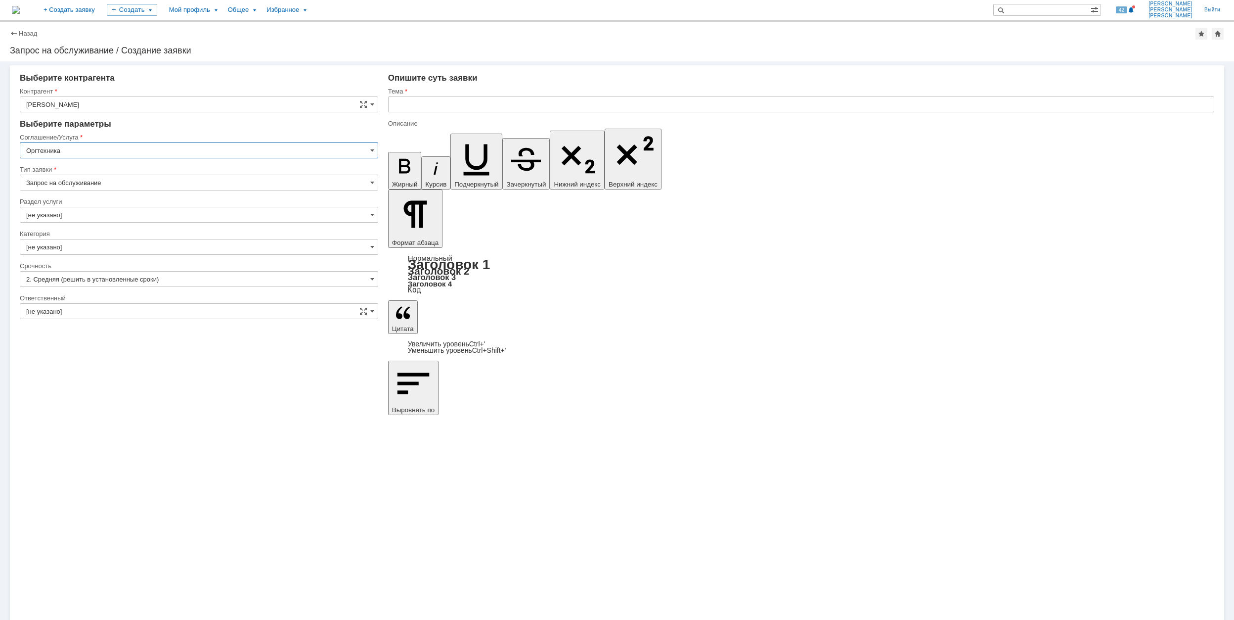
type input "Оргтехника"
click at [127, 218] on input "[не указано]" at bounding box center [199, 215] width 359 height 16
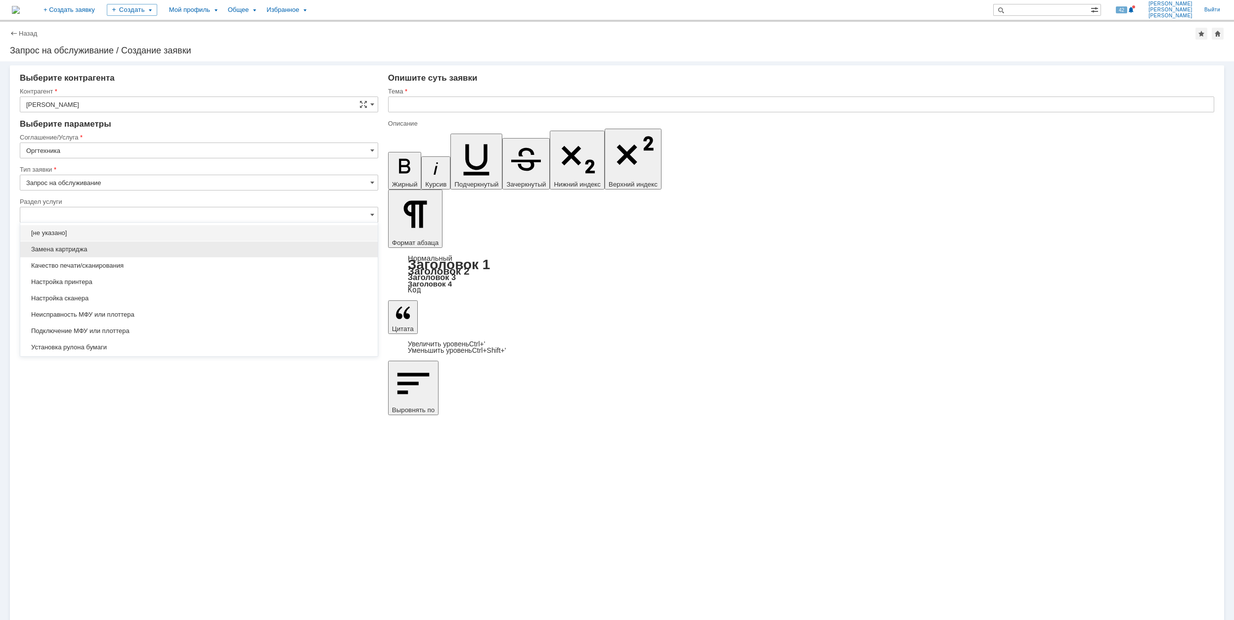
click at [149, 252] on span "Замена картриджа" at bounding box center [199, 249] width 346 height 8
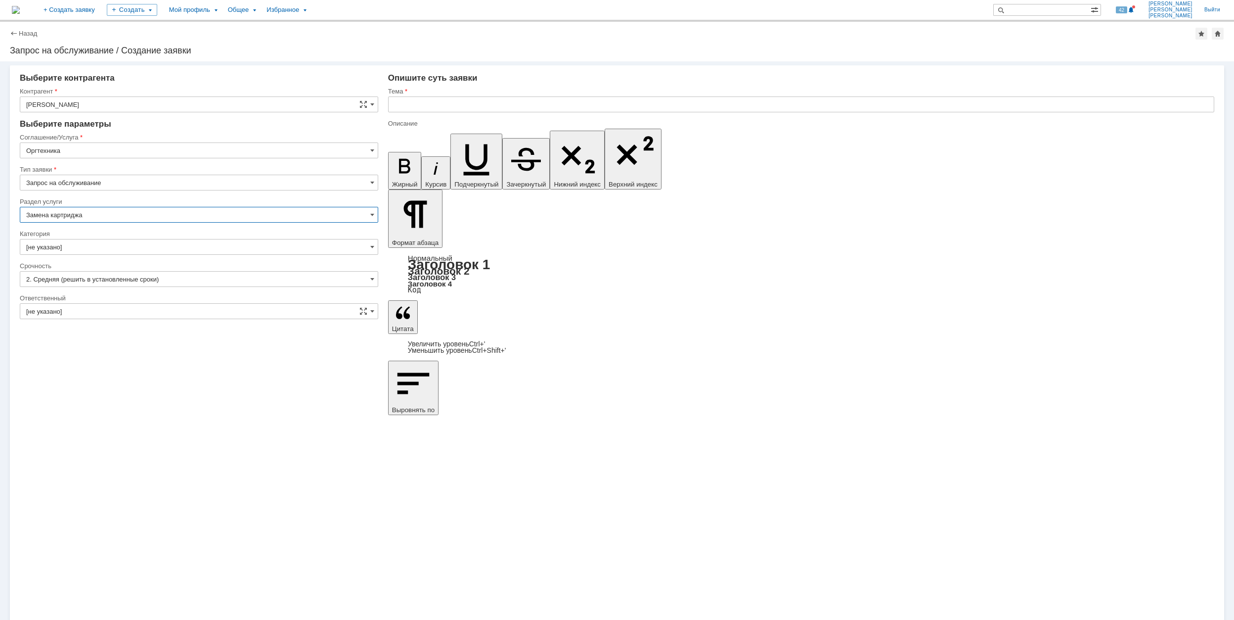
type input "Замена картриджа"
click at [126, 249] on input "[не указано]" at bounding box center [199, 247] width 359 height 16
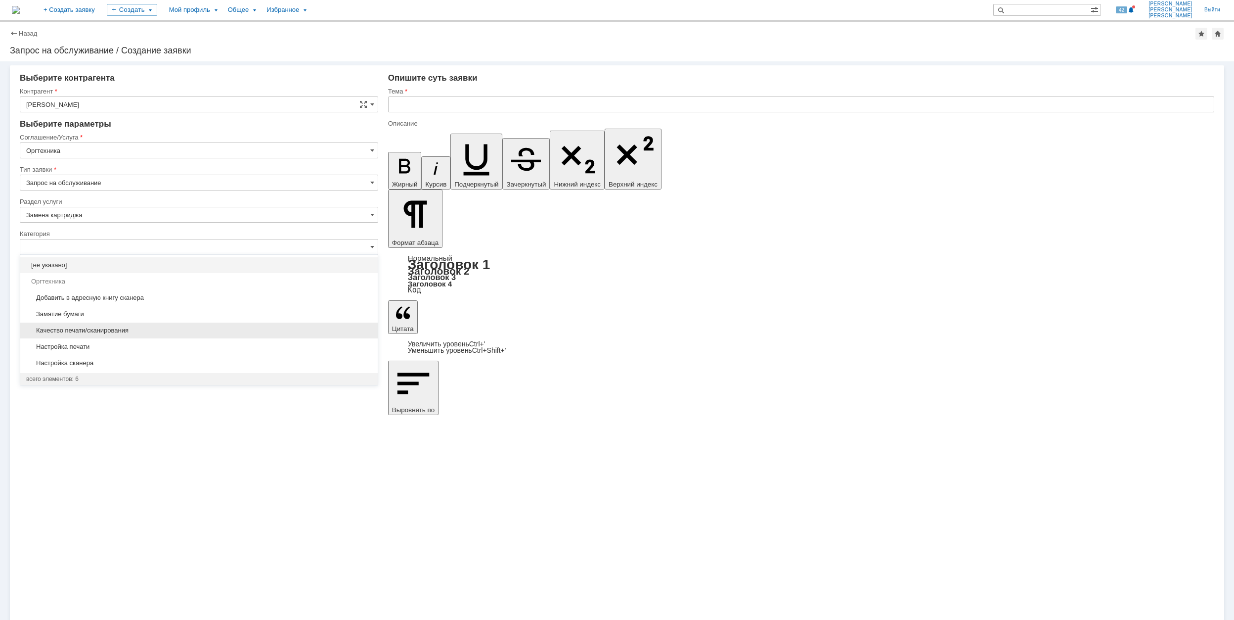
click at [137, 329] on span "Качество печати/сканирования" at bounding box center [199, 330] width 346 height 8
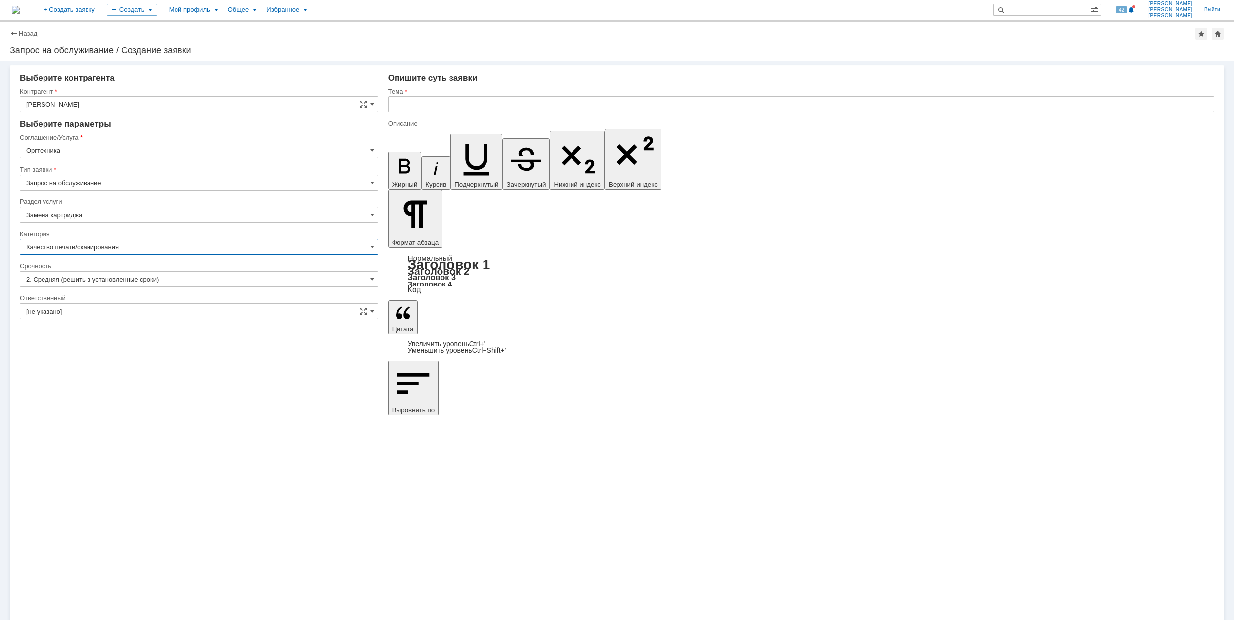
type input "Качество печати/сканирования"
click at [135, 309] on input "[не указано]" at bounding box center [199, 311] width 359 height 16
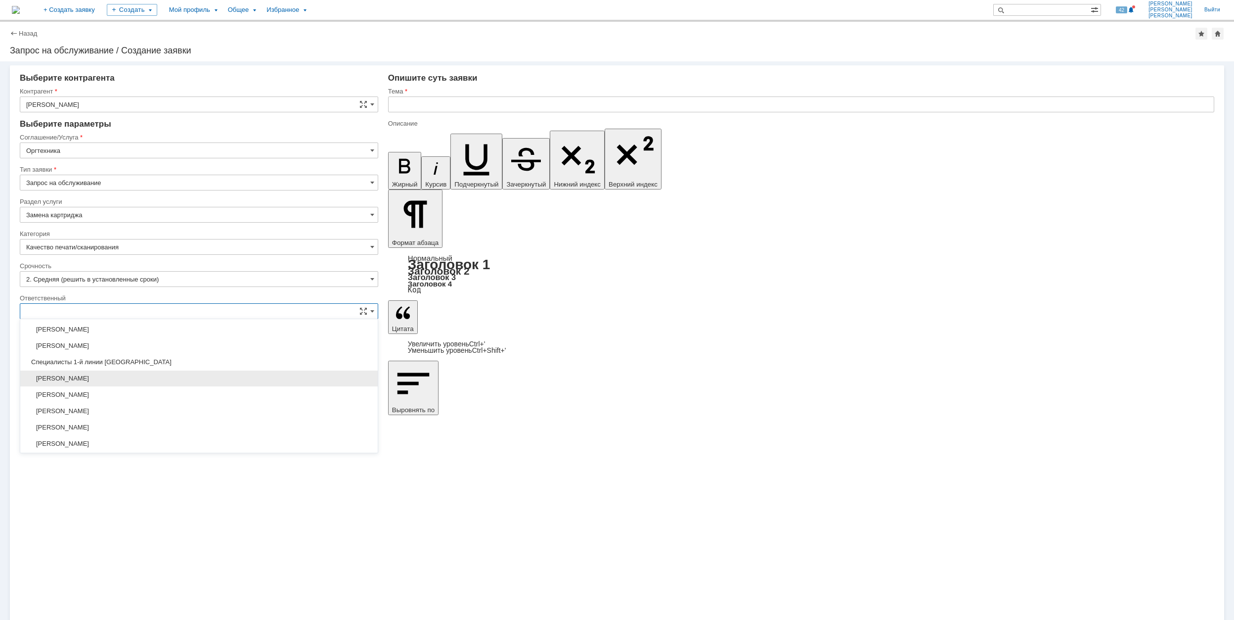
scroll to position [360, 0]
click at [127, 414] on span "[PERSON_NAME]" at bounding box center [199, 410] width 346 height 8
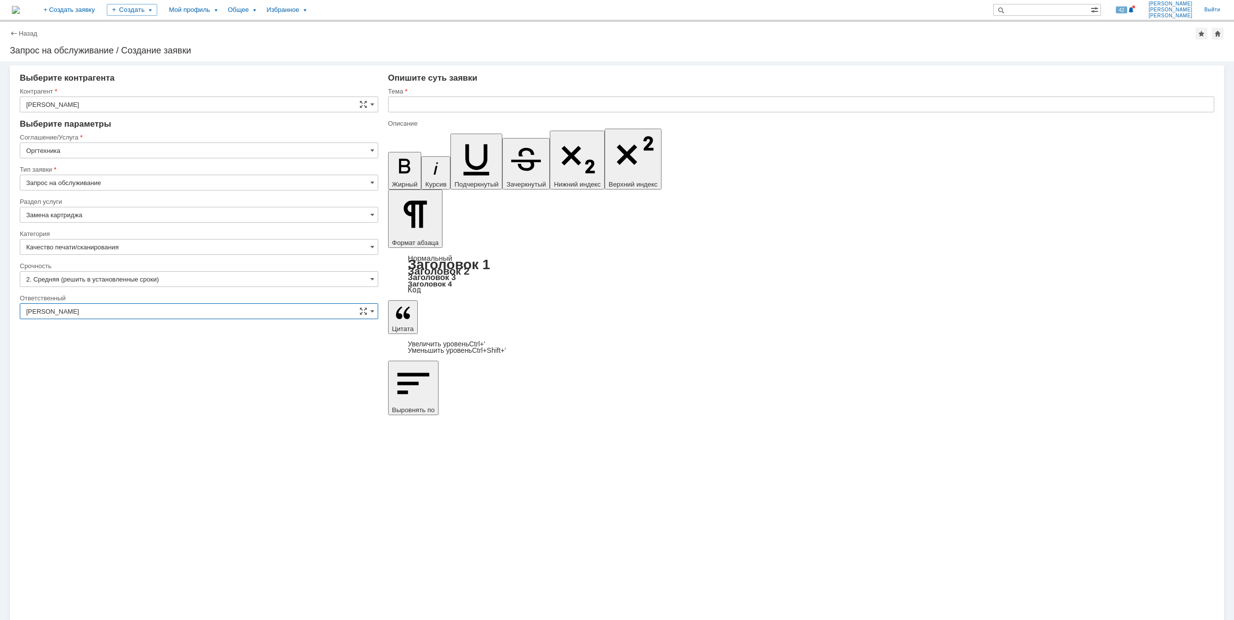
type input "[PERSON_NAME]"
click at [509, 107] on input "text" at bounding box center [801, 104] width 826 height 16
drag, startPoint x: 539, startPoint y: 106, endPoint x: 395, endPoint y: 105, distance: 144.4
click at [395, 105] on input "Не печатает принтер после отправки на печать" at bounding box center [801, 104] width 826 height 16
type input "Не печатает принтер после отправки на печать"
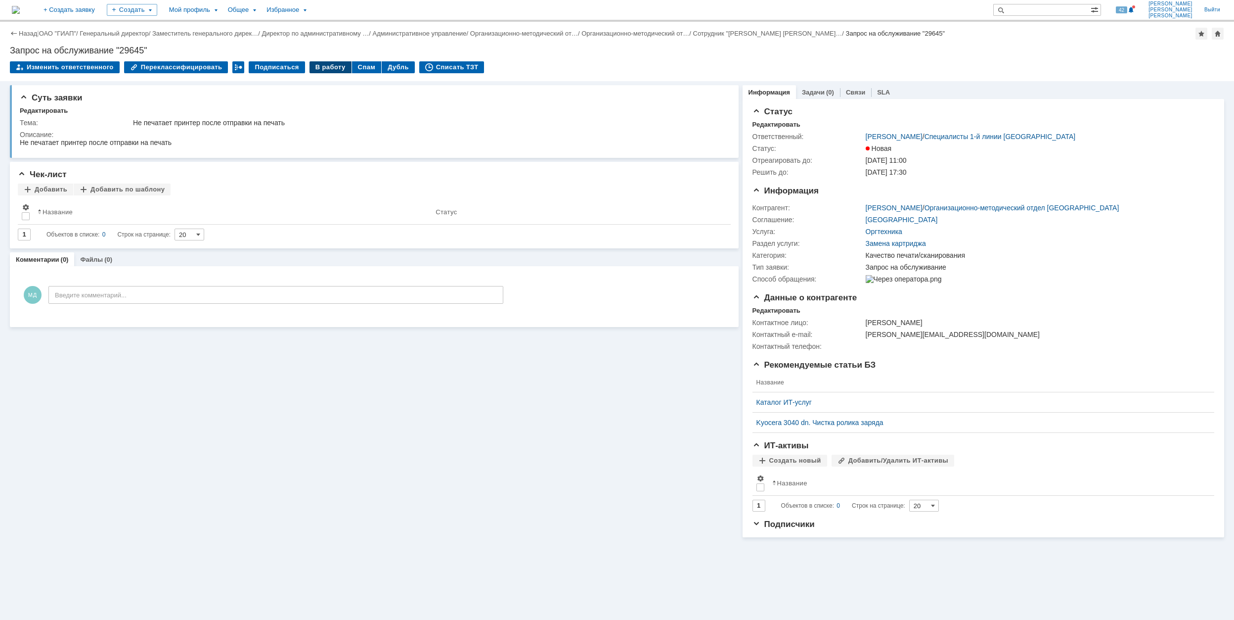
click at [313, 62] on div "В работу" at bounding box center [331, 67] width 42 height 12
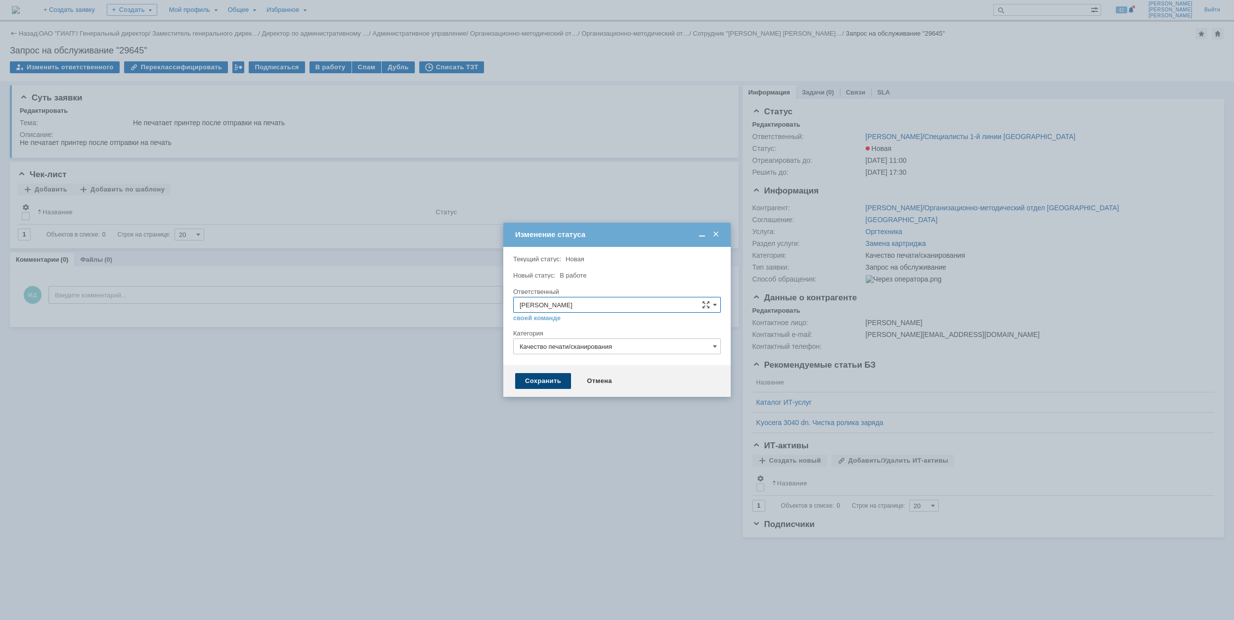
click at [552, 379] on div "Сохранить" at bounding box center [543, 381] width 56 height 16
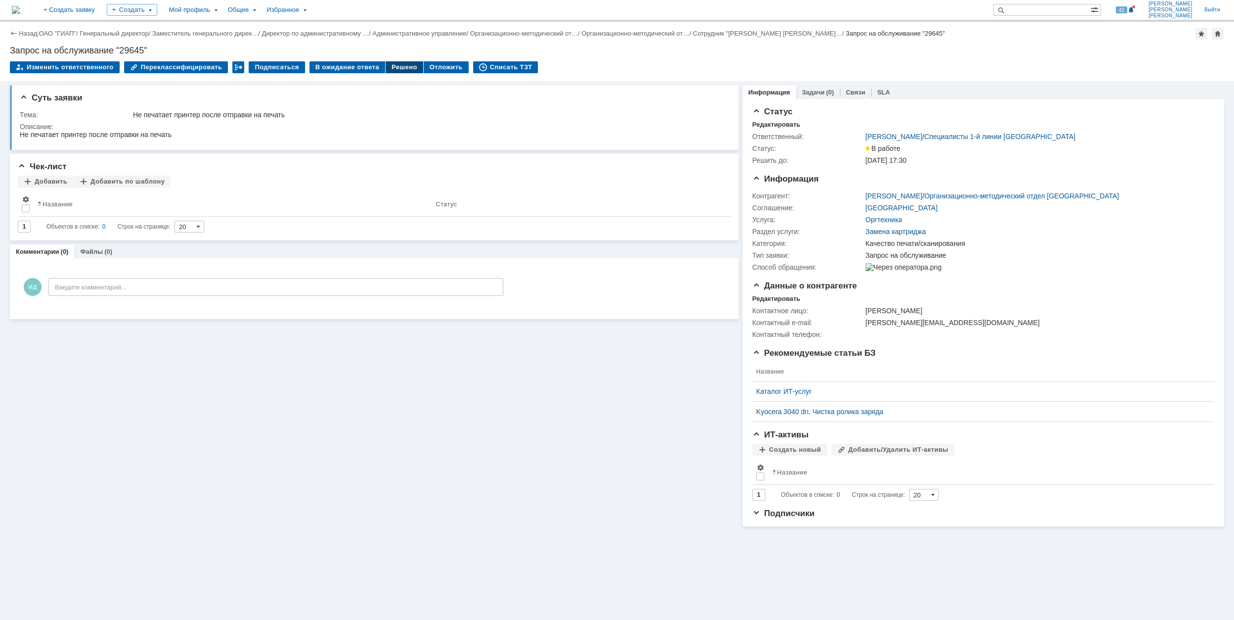
click at [386, 70] on div "Решено" at bounding box center [405, 67] width 38 height 12
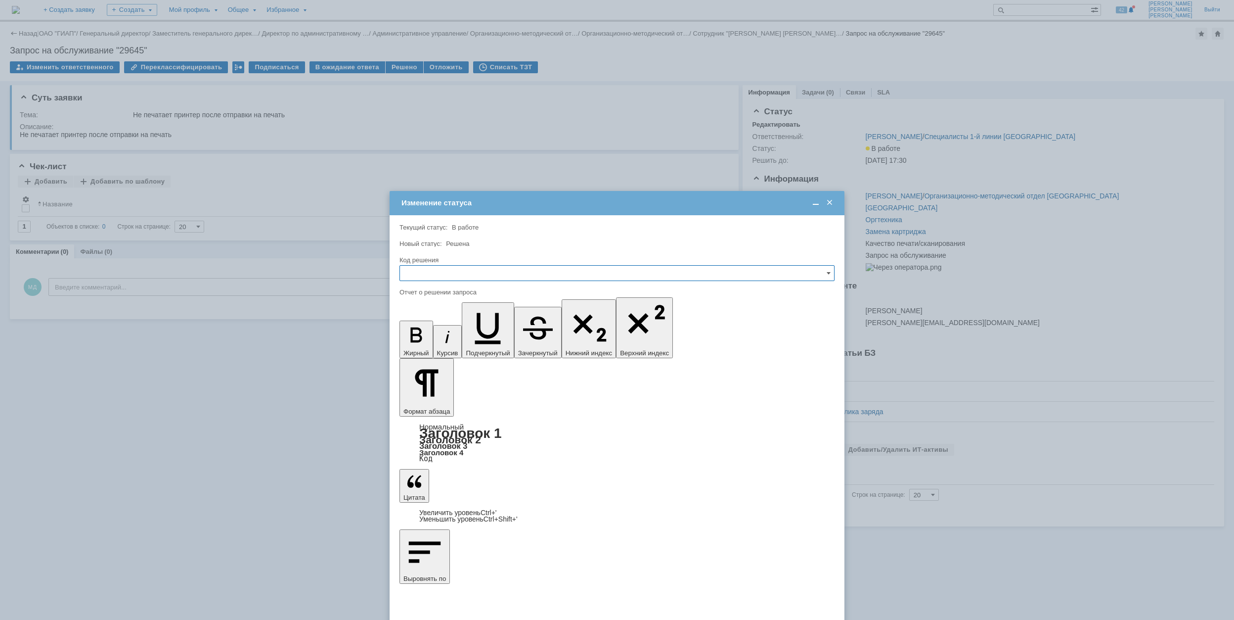
click at [434, 279] on input "text" at bounding box center [617, 273] width 435 height 16
click at [443, 339] on span "Решено" at bounding box center [617, 340] width 422 height 8
type input "Решено"
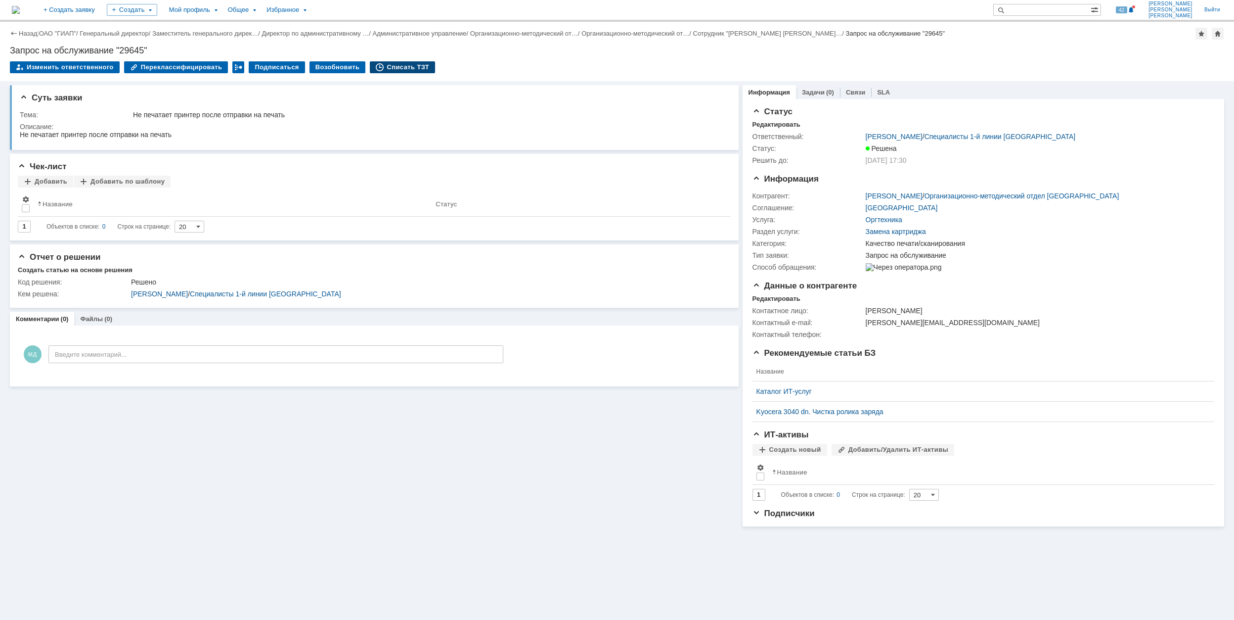
click at [390, 65] on div "Списать ТЗТ" at bounding box center [402, 67] width 65 height 12
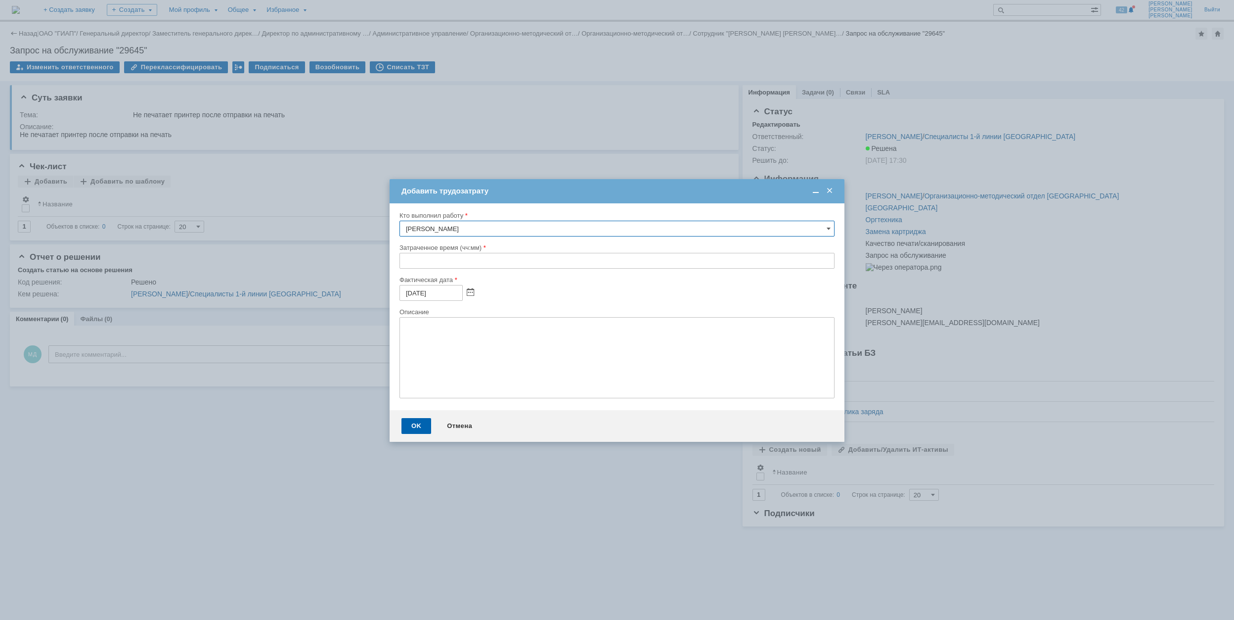
click at [406, 262] on input "text" at bounding box center [617, 261] width 435 height 16
type input "00:30"
click at [409, 426] on div "OK" at bounding box center [417, 426] width 30 height 16
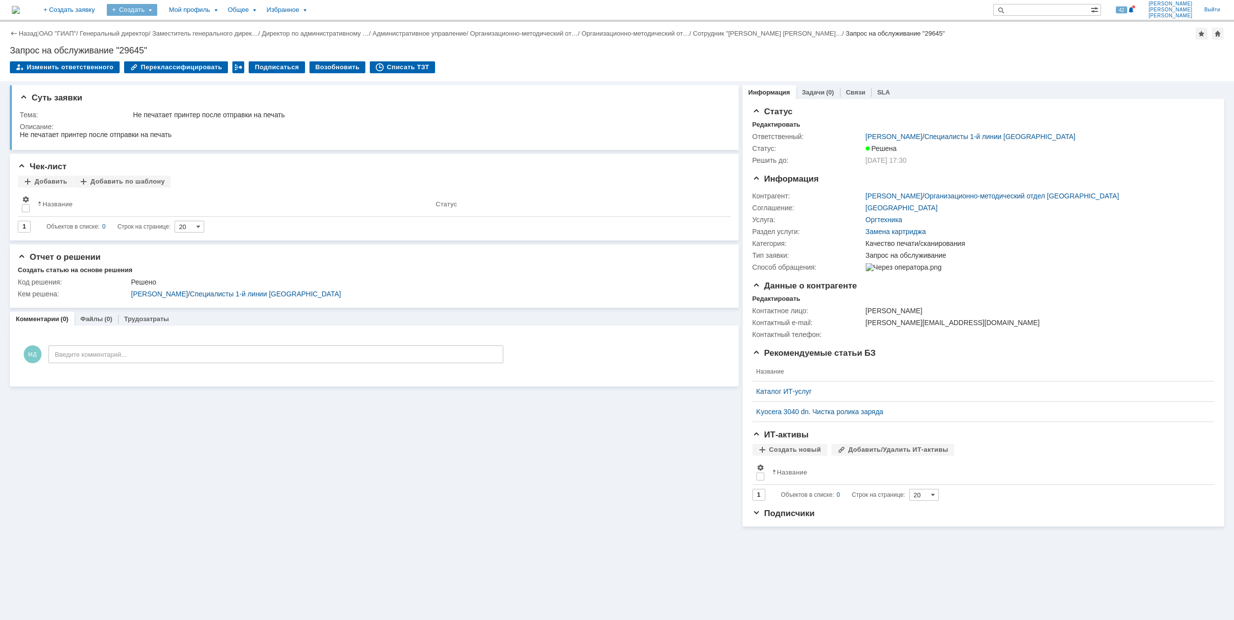
click at [157, 14] on div "Создать" at bounding box center [132, 10] width 50 height 12
click at [184, 66] on link "Заявка" at bounding box center [146, 61] width 75 height 12
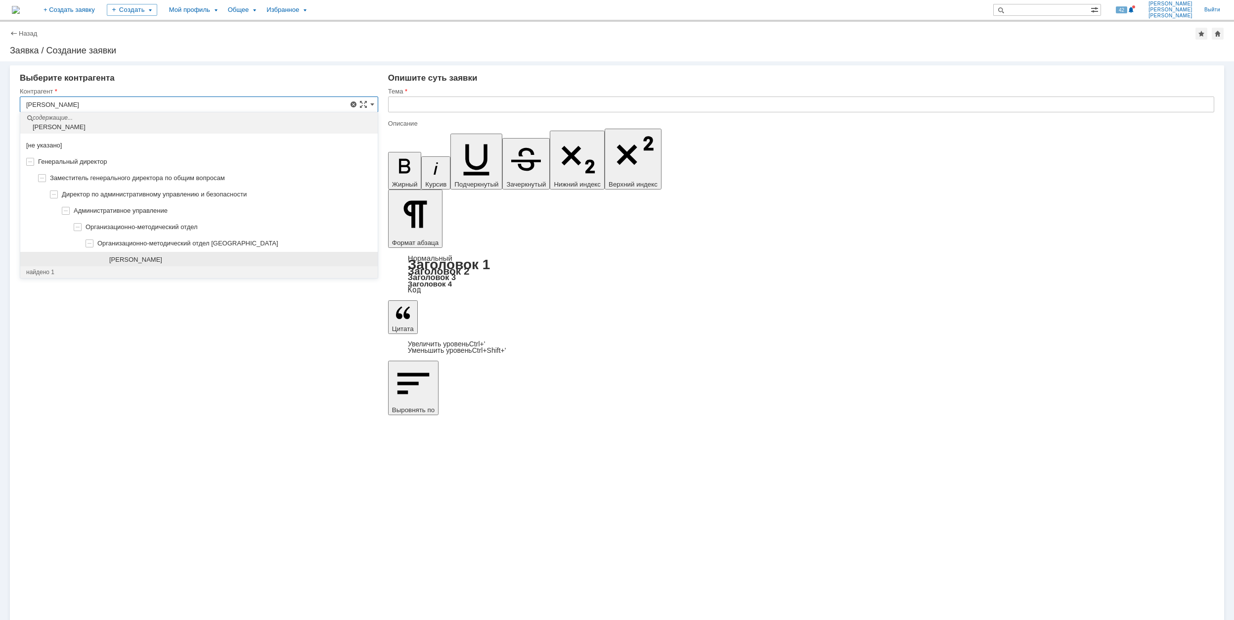
click at [210, 264] on div "Матюгова София Андреевна" at bounding box center [240, 260] width 263 height 8
type input "Матюгова София Андреевна"
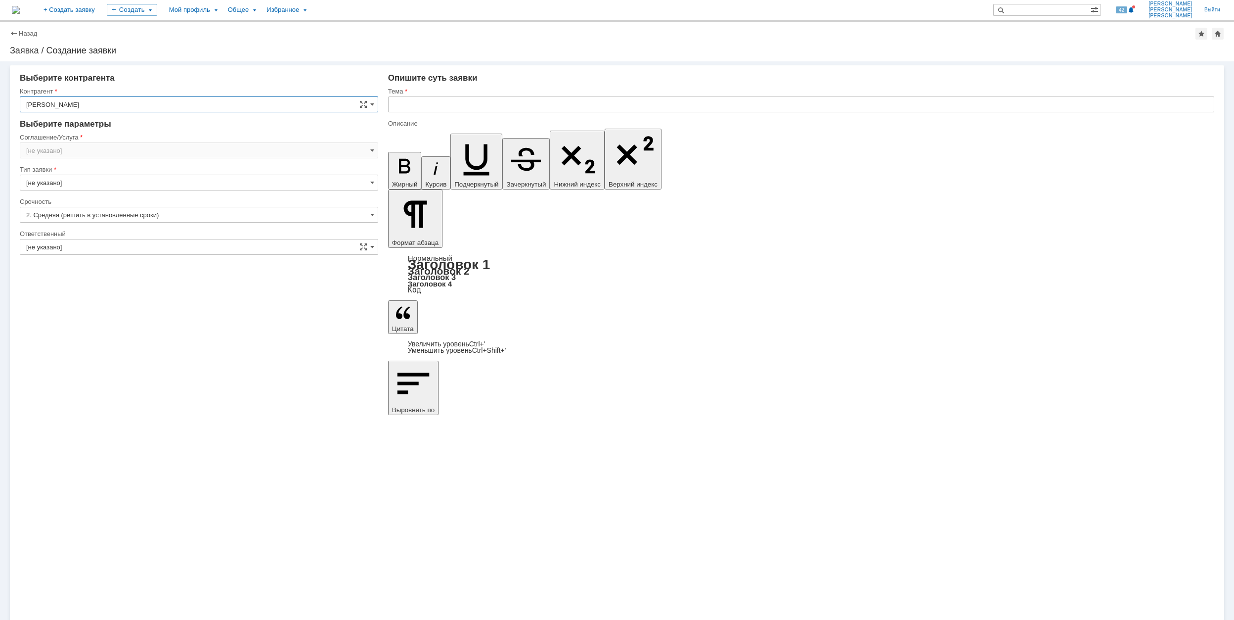
type input "[GEOGRAPHIC_DATA]"
type input "[не указано]"
type input "[нет элементов]"
type input "[GEOGRAPHIC_DATA]"
type input "[не указано]"
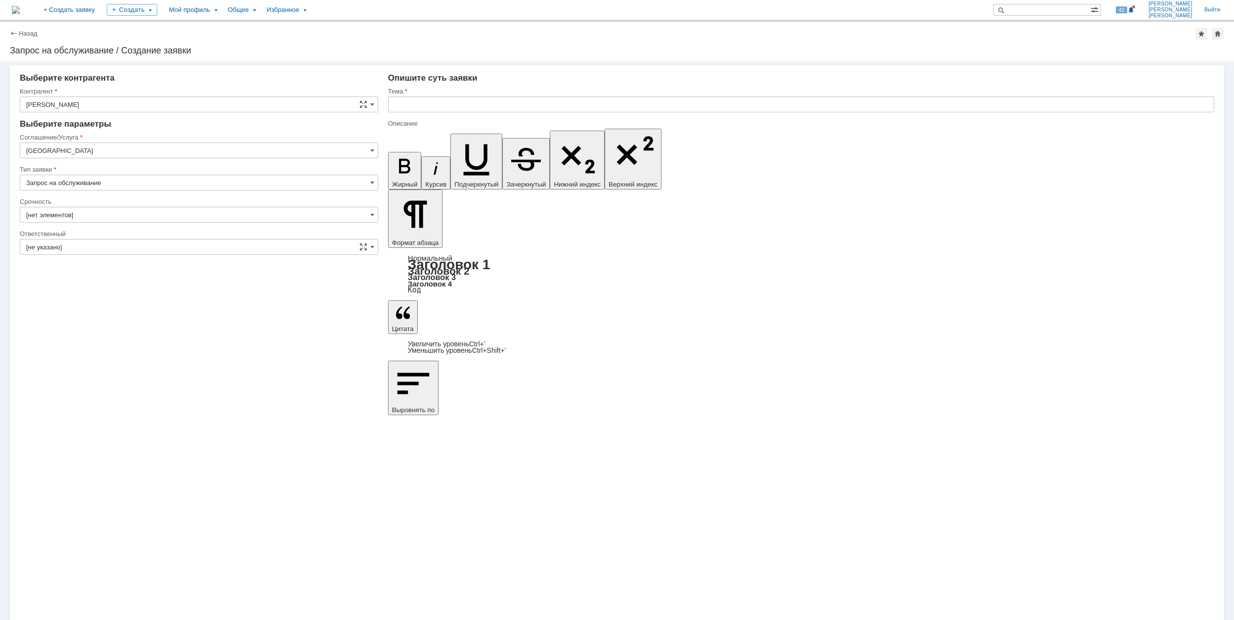
type input "2. Средняя (решить в установленные сроки)"
click at [115, 149] on input "[GEOGRAPHIC_DATA]" at bounding box center [199, 150] width 359 height 16
click at [214, 202] on span "Переговорные/Видеоконференции" at bounding box center [199, 199] width 346 height 8
type input "Переговорные/Видеоконференции"
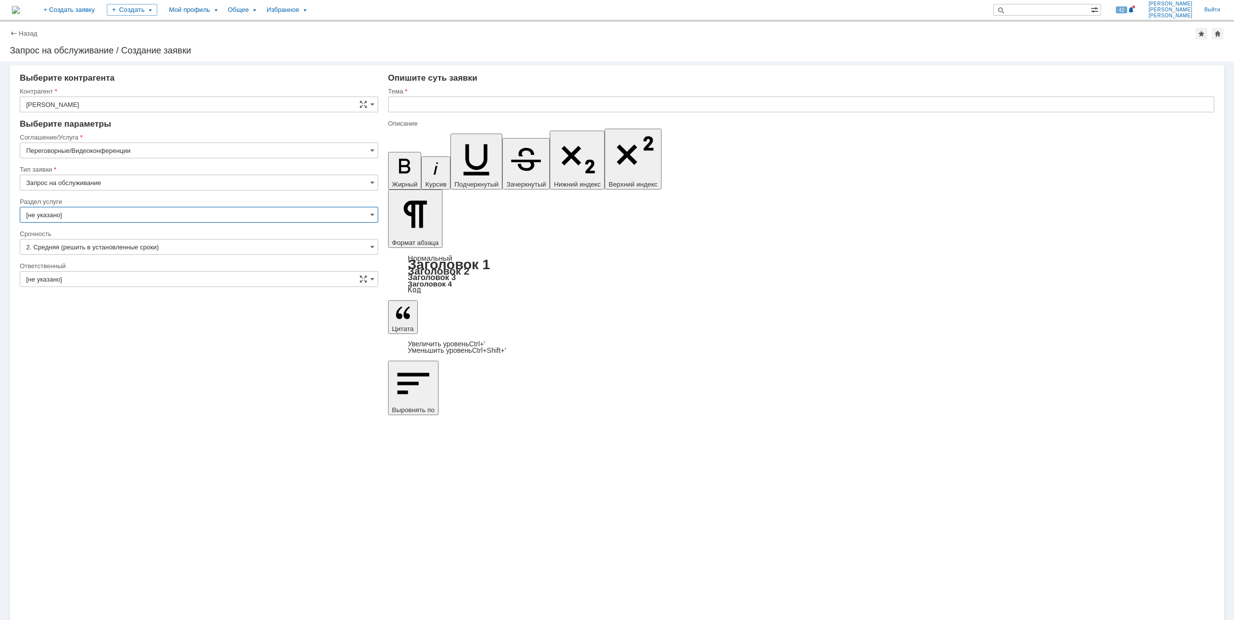
click at [78, 216] on input "[не указано]" at bounding box center [199, 215] width 359 height 16
click at [170, 251] on span "Копирование записи из переговорной" at bounding box center [199, 249] width 346 height 8
type input "Копирование записи из переговорной"
click at [85, 277] on input "[не указано]" at bounding box center [199, 279] width 359 height 16
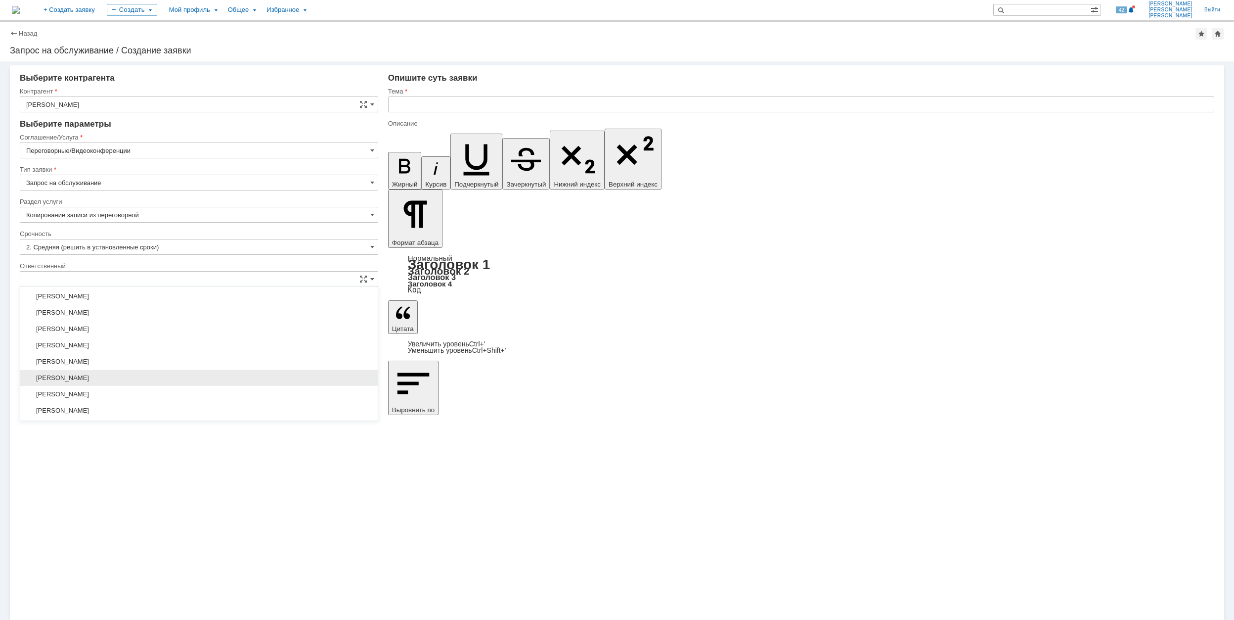
click at [155, 376] on div "[PERSON_NAME]" at bounding box center [199, 378] width 358 height 16
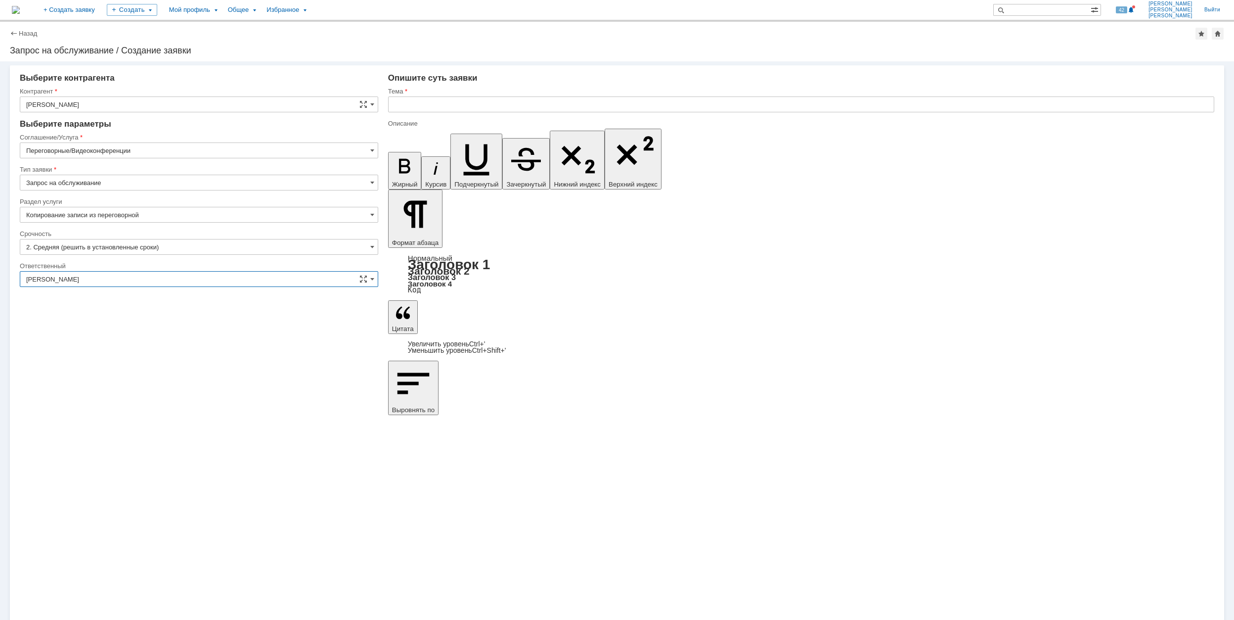
type input "[PERSON_NAME]"
click at [177, 218] on input "Копирование записи из переговорной" at bounding box center [199, 215] width 359 height 16
click at [158, 249] on span "Копирование записи из переговорной" at bounding box center [199, 249] width 346 height 8
type input "Копирование записи из переговорной"
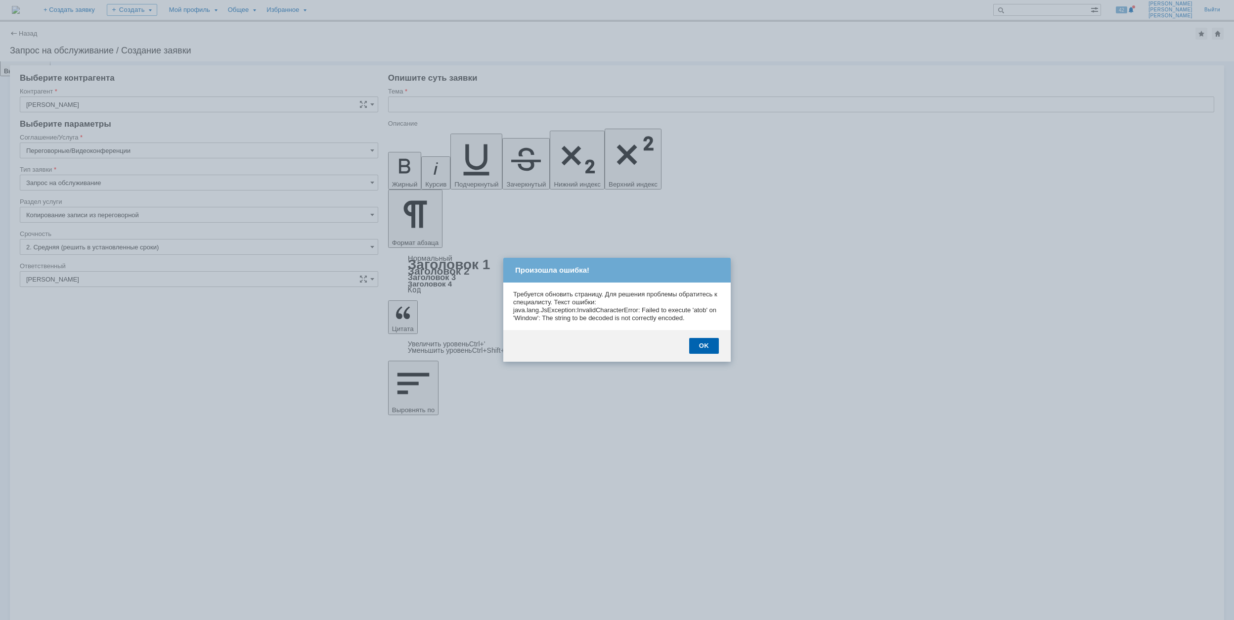
scroll to position [0, 0]
click at [706, 343] on div "OK" at bounding box center [704, 346] width 30 height 16
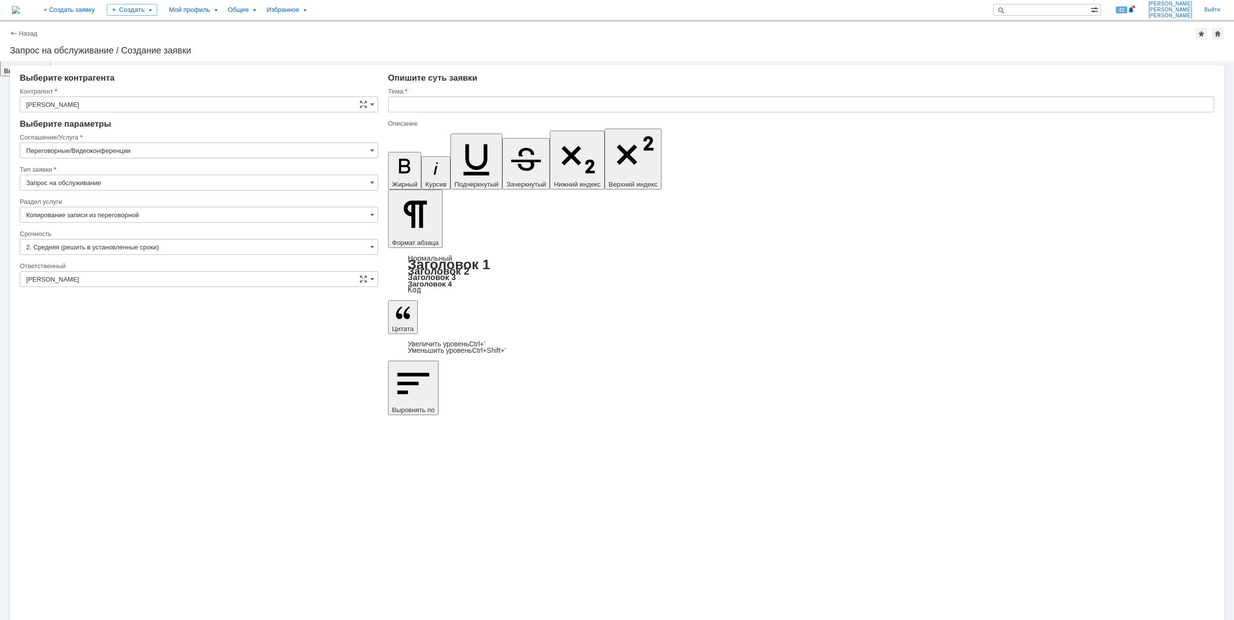
scroll to position [66, 0]
click at [496, 103] on input "text" at bounding box center [801, 104] width 826 height 16
type input "Запись совещания"
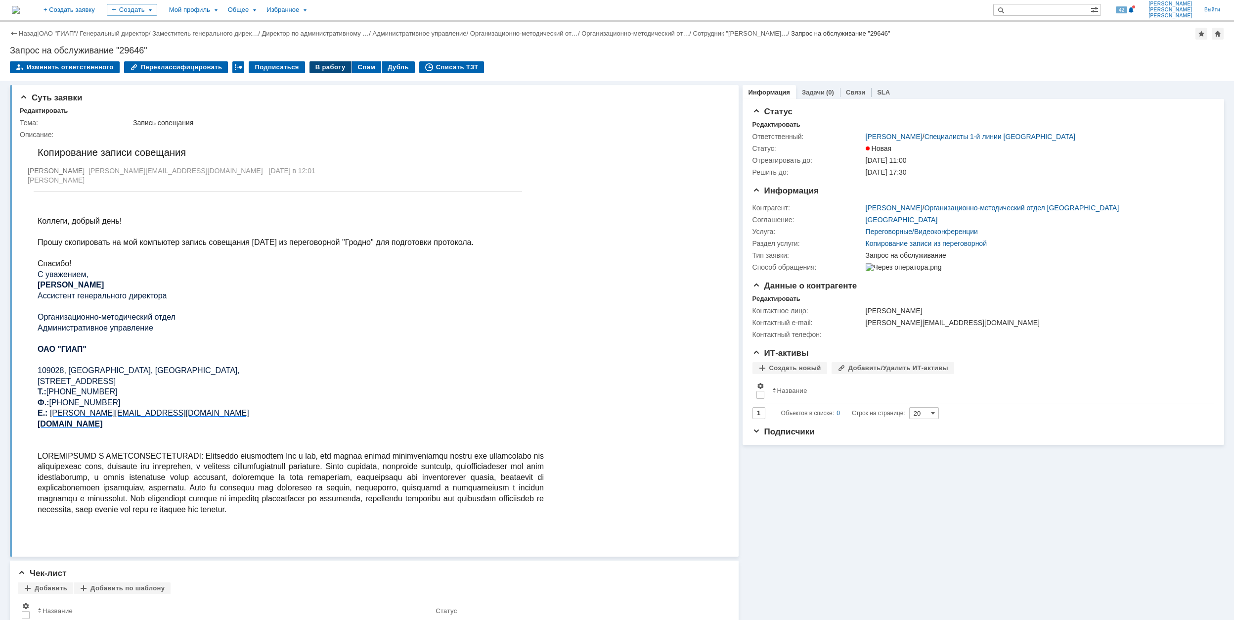
click at [315, 70] on div "В работу" at bounding box center [331, 67] width 42 height 12
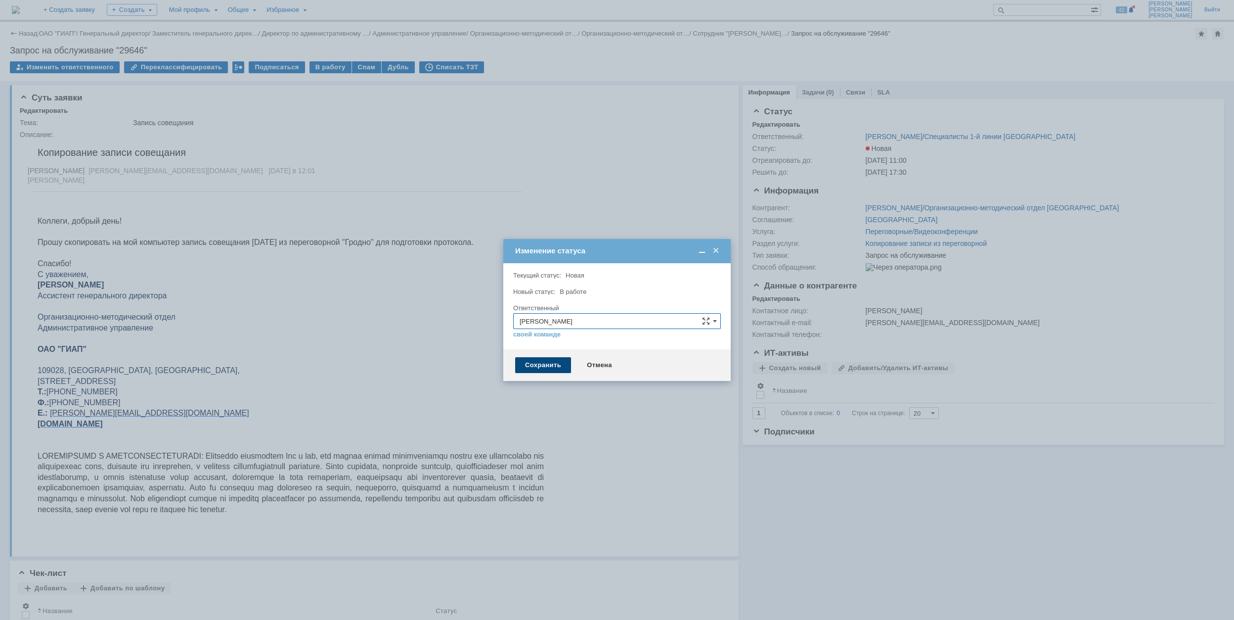
click at [548, 366] on div "Сохранить" at bounding box center [543, 365] width 56 height 16
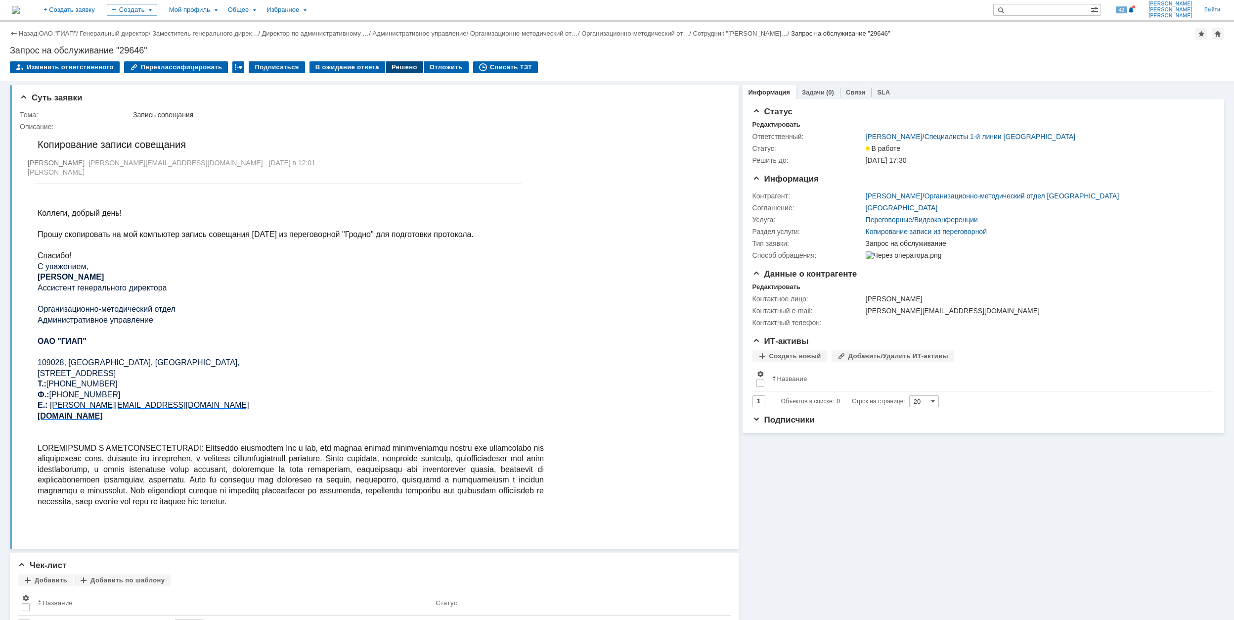
click at [394, 69] on div "Решено" at bounding box center [405, 67] width 38 height 12
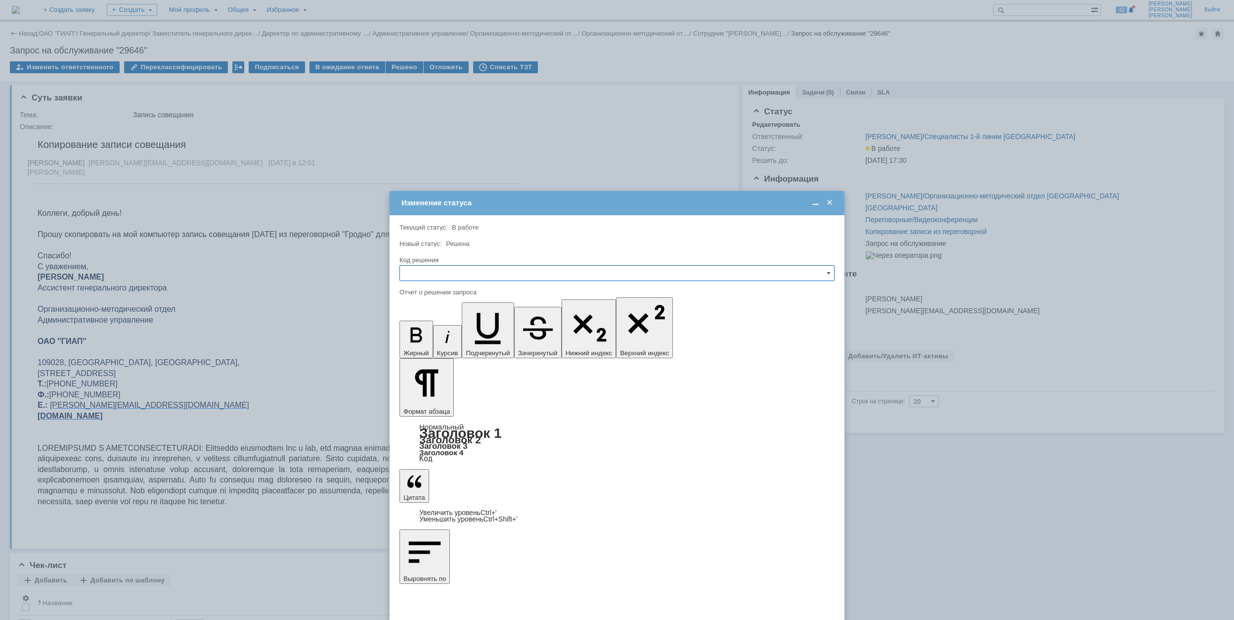
click at [495, 269] on input "text" at bounding box center [617, 273] width 435 height 16
click at [463, 339] on span "Решено" at bounding box center [617, 340] width 422 height 8
type input "Решено"
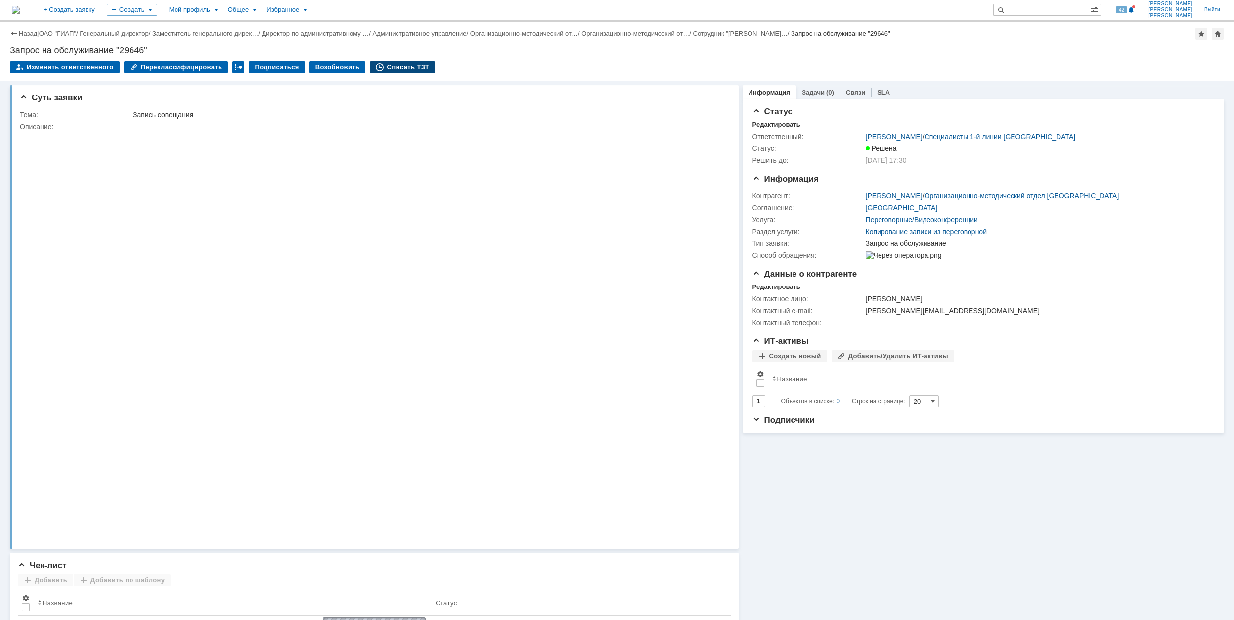
click at [378, 61] on div "Списать ТЗТ" at bounding box center [402, 67] width 65 height 12
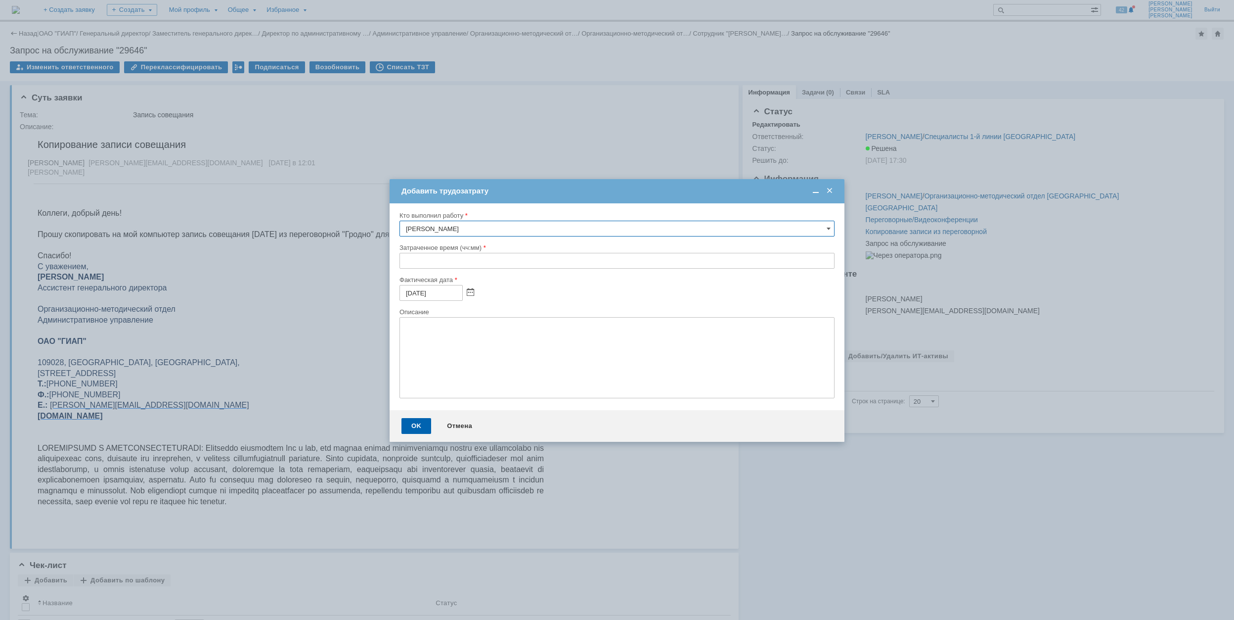
click at [405, 262] on input "text" at bounding box center [617, 261] width 435 height 16
type input "00:30"
drag, startPoint x: 417, startPoint y: 424, endPoint x: 293, endPoint y: 224, distance: 236.3
click at [416, 424] on div "OK" at bounding box center [417, 426] width 30 height 16
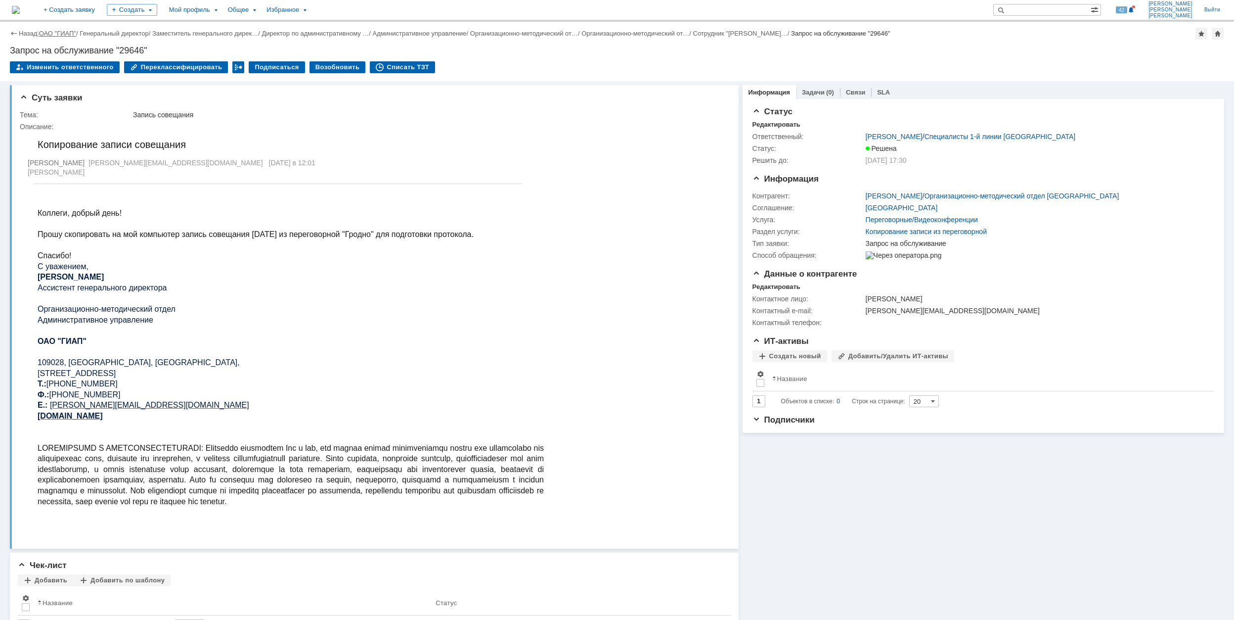
click at [66, 31] on link "ОАО "ГИАП"" at bounding box center [57, 33] width 37 height 7
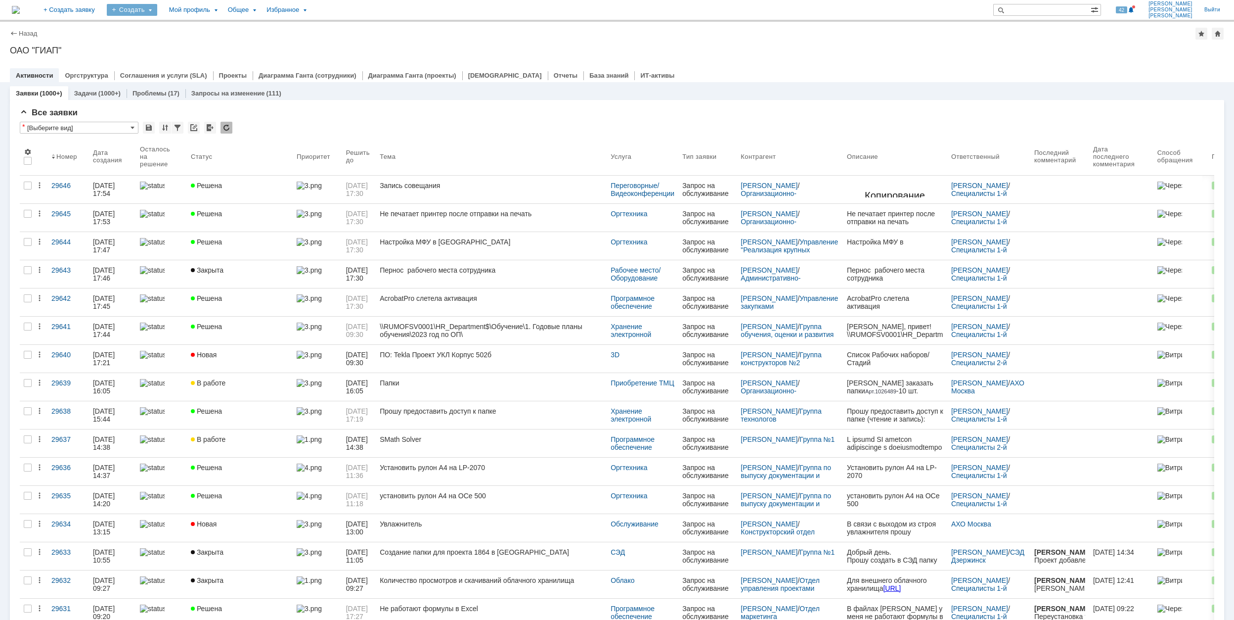
click at [157, 12] on div "Создать" at bounding box center [132, 10] width 50 height 12
click at [182, 63] on link "Заявка" at bounding box center [146, 61] width 75 height 12
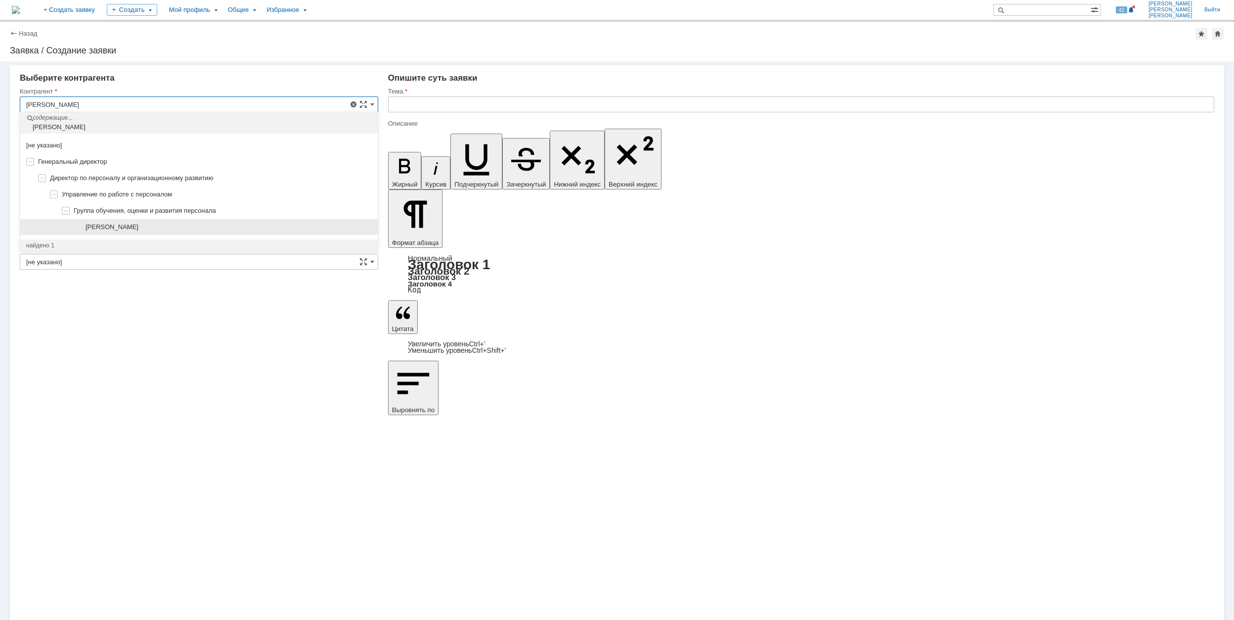
click at [194, 233] on div "[PERSON_NAME]" at bounding box center [199, 227] width 358 height 16
type input "[PERSON_NAME]"
type input "[GEOGRAPHIC_DATA]"
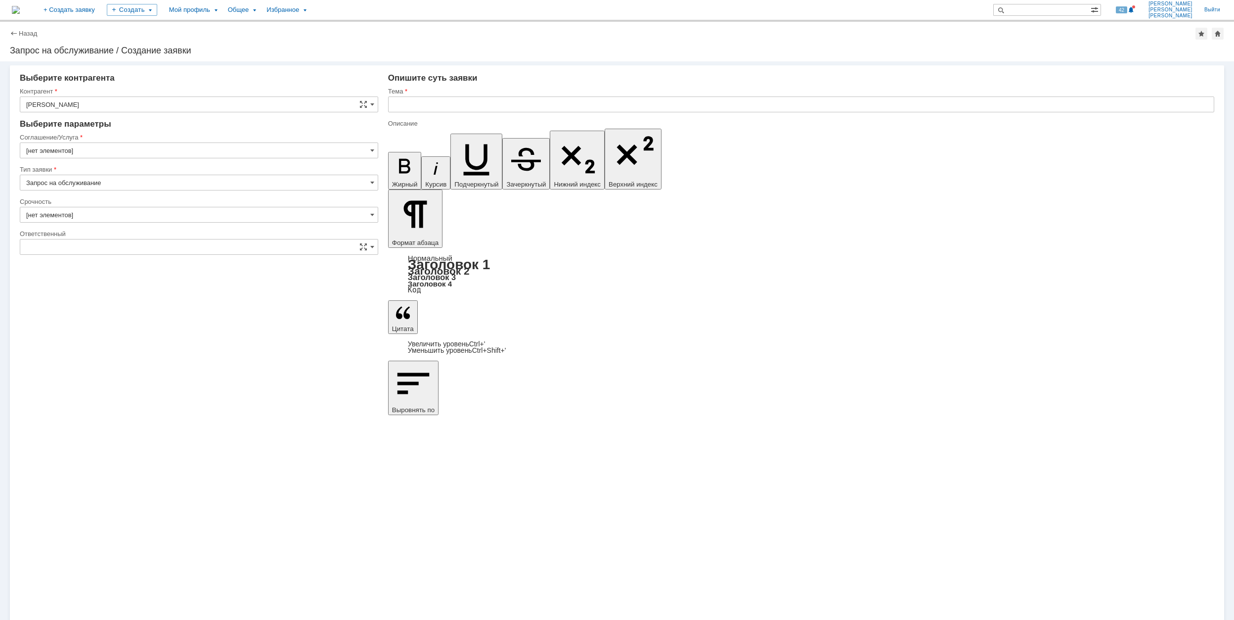
type input "[GEOGRAPHIC_DATA]"
type input "2. Средняя (решить в установленные сроки)"
type input "[не указано]"
type input "[нет элементов]"
click at [75, 152] on input "[GEOGRAPHIC_DATA]" at bounding box center [199, 150] width 359 height 16
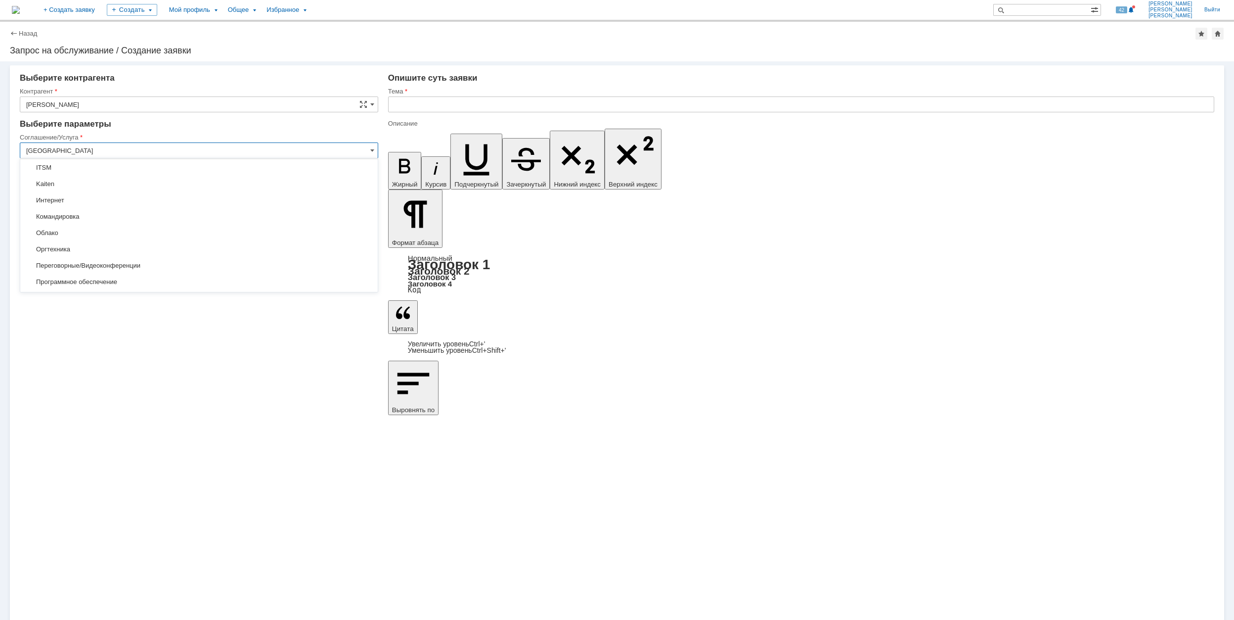
scroll to position [198, 0]
click at [151, 220] on span "Программное обеспечение" at bounding box center [199, 216] width 346 height 8
type input "Программное обеспечение"
click at [113, 209] on input "[не указано]" at bounding box center [199, 215] width 359 height 16
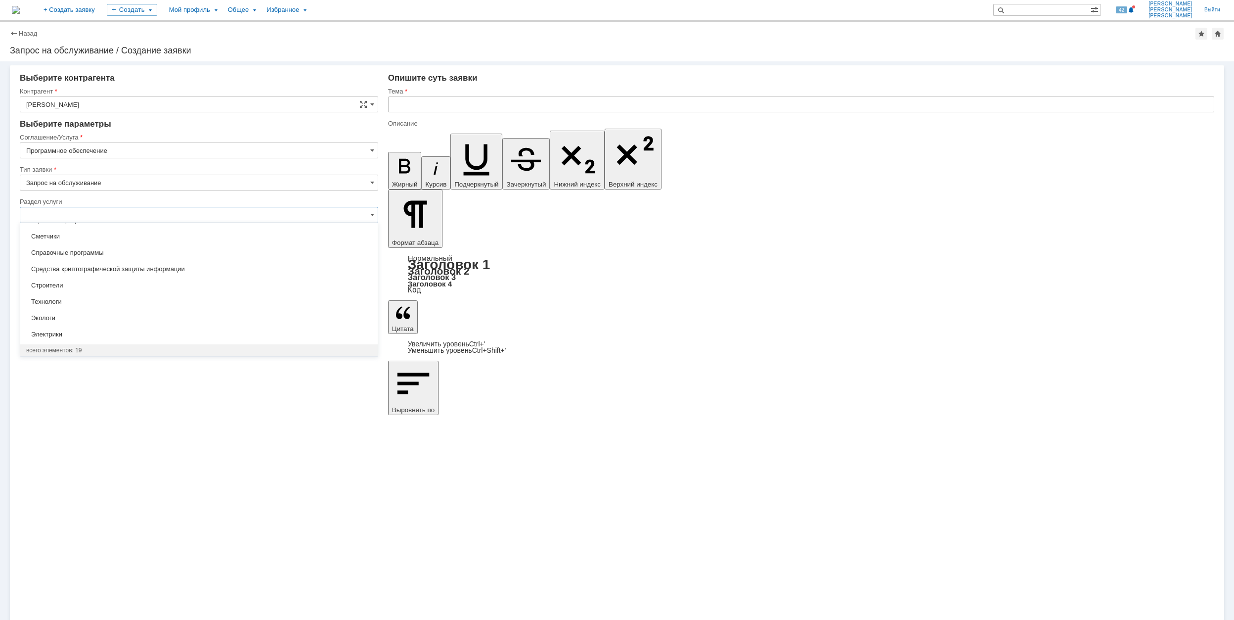
click at [155, 151] on input "Программное обеспечение" at bounding box center [199, 150] width 359 height 16
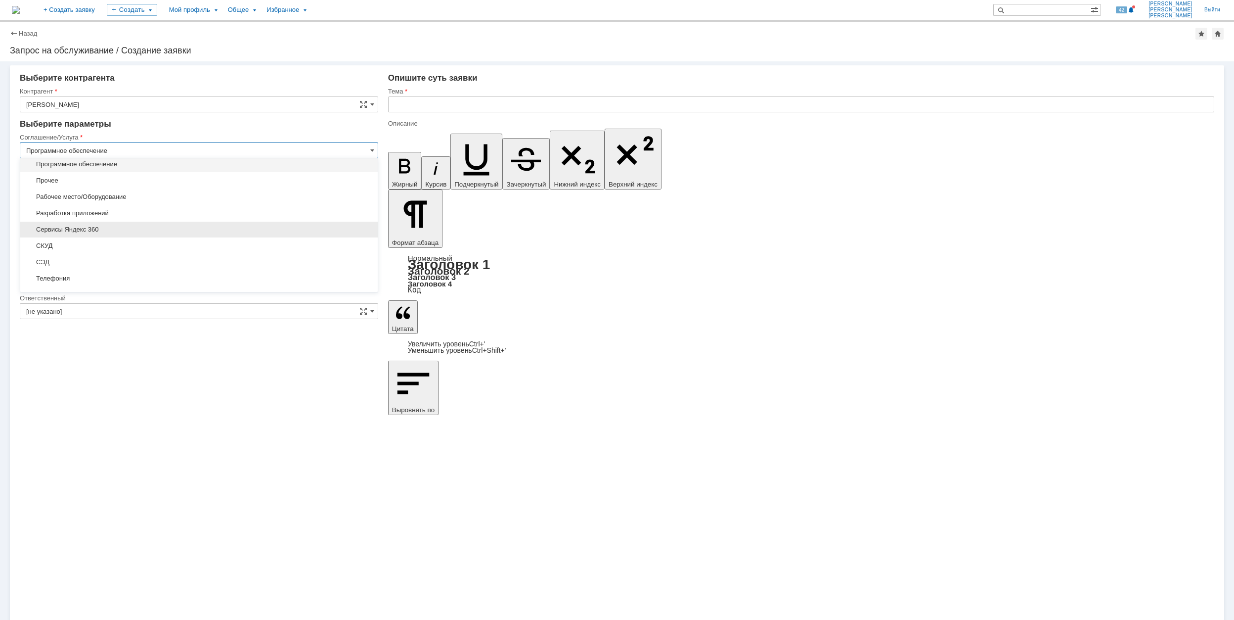
type input "[не указано]"
click at [145, 170] on span "Оргтехника" at bounding box center [199, 166] width 346 height 8
type input "Оргтехника"
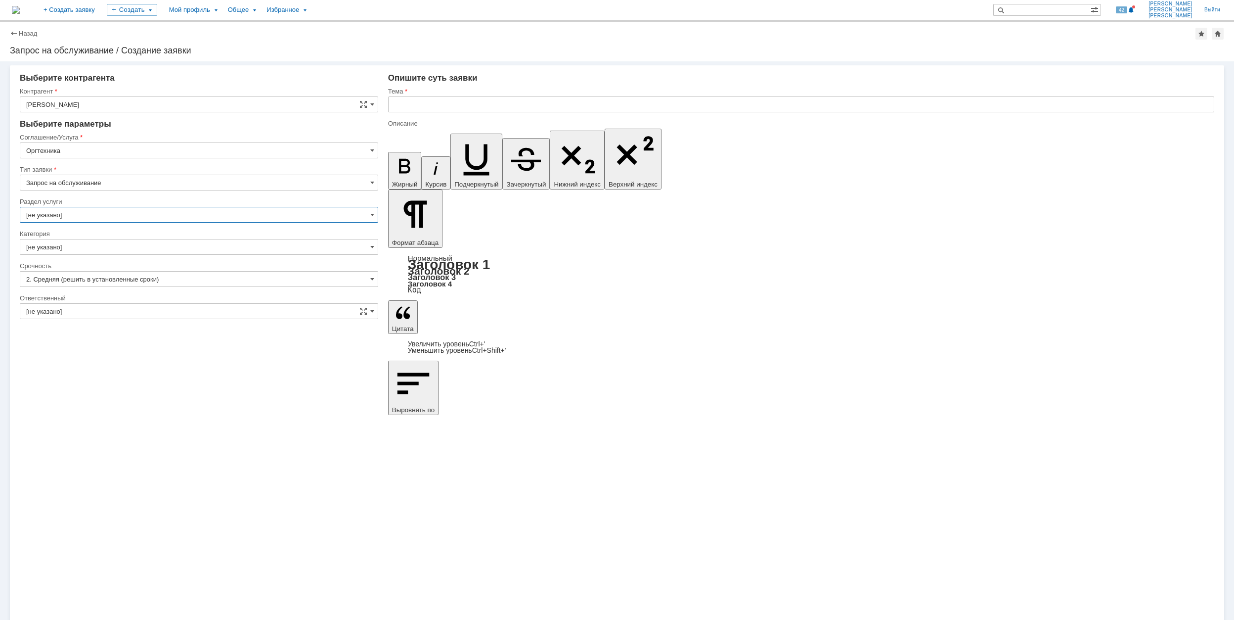
click at [97, 213] on input "[не указано]" at bounding box center [199, 215] width 359 height 16
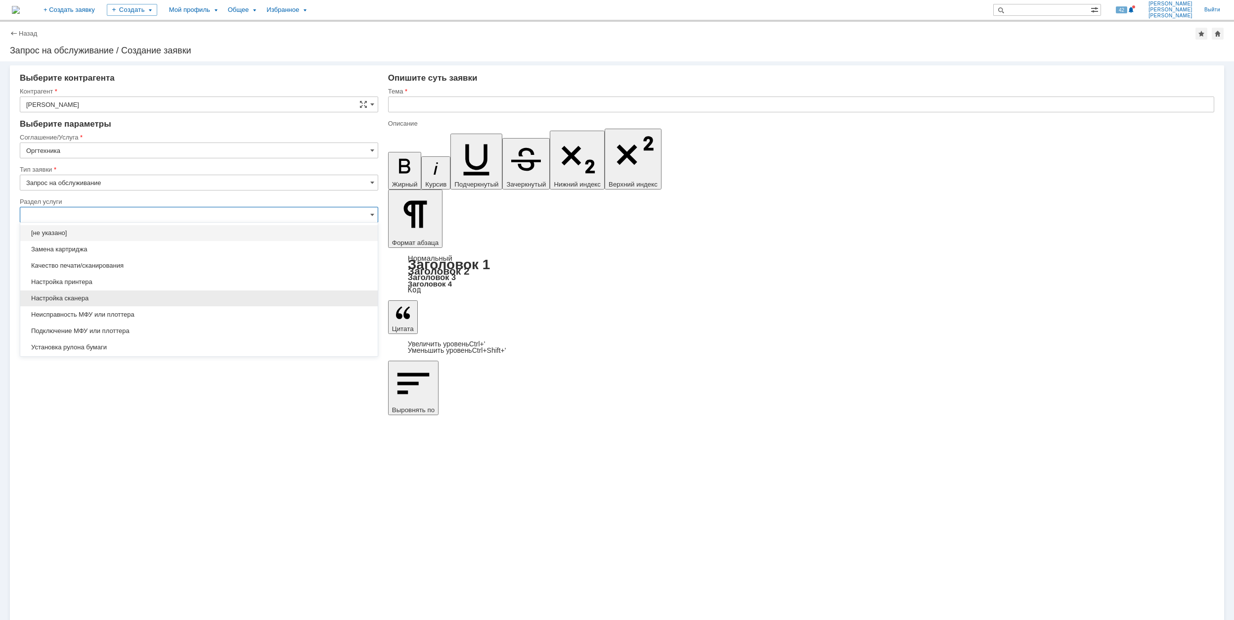
click at [143, 300] on span "Настройка сканера" at bounding box center [199, 298] width 346 height 8
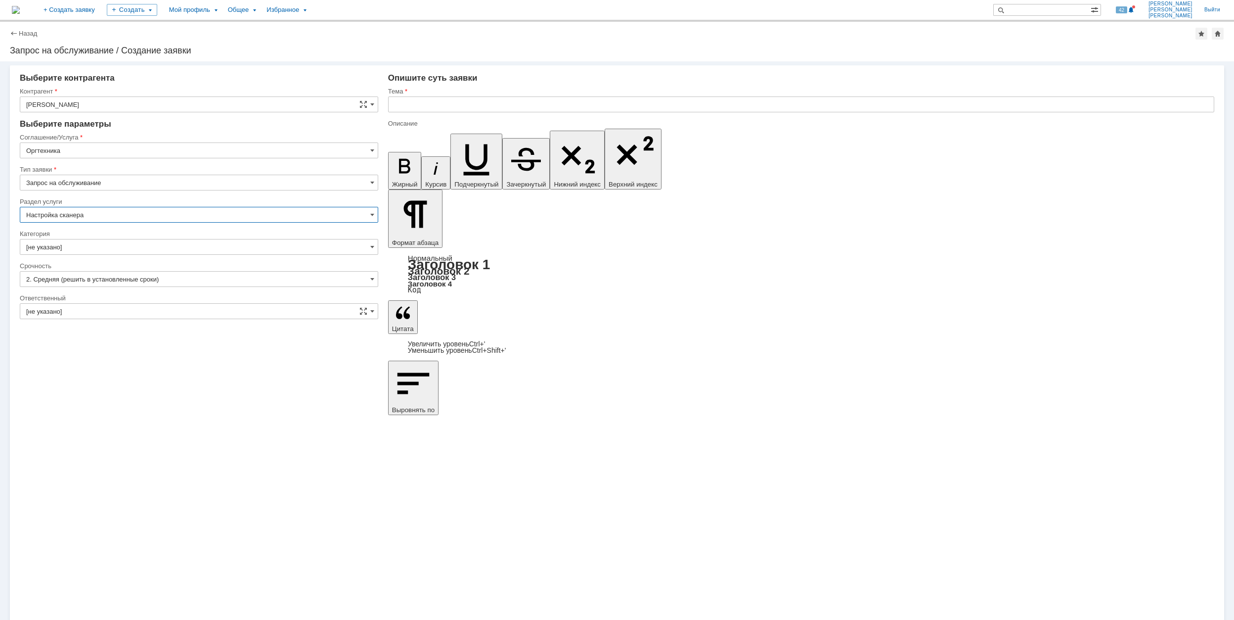
type input "Настройка сканера"
click at [131, 247] on input "[не указано]" at bounding box center [199, 247] width 359 height 16
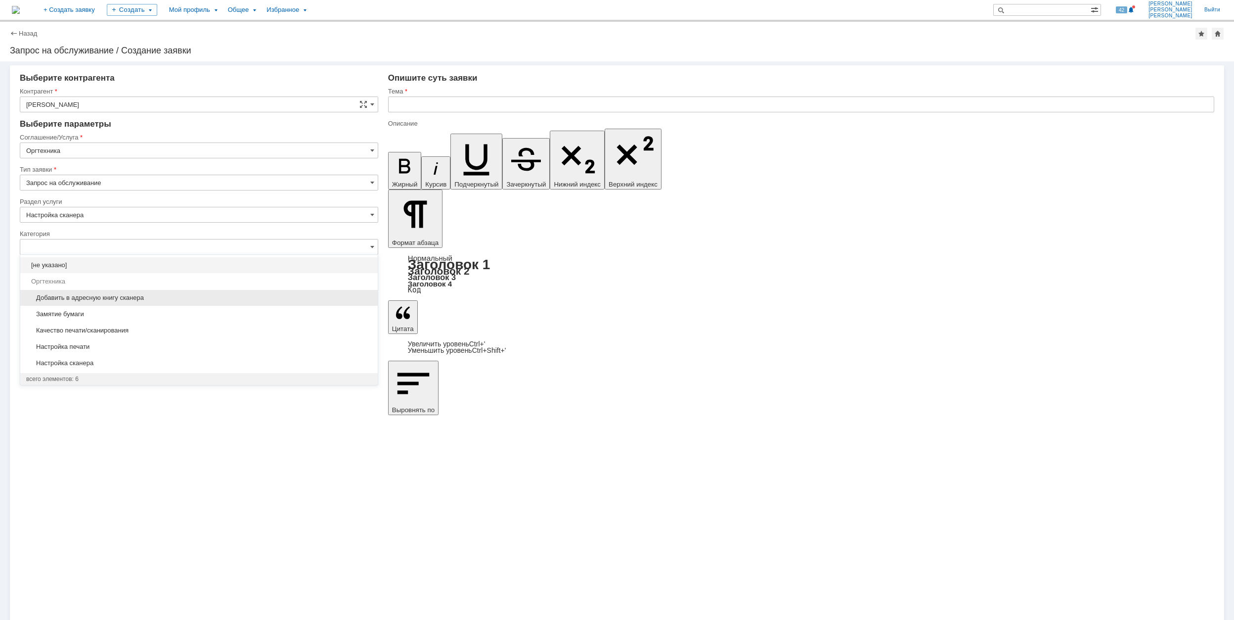
click at [146, 299] on span "Добавить в адресную книгу сканера" at bounding box center [199, 298] width 346 height 8
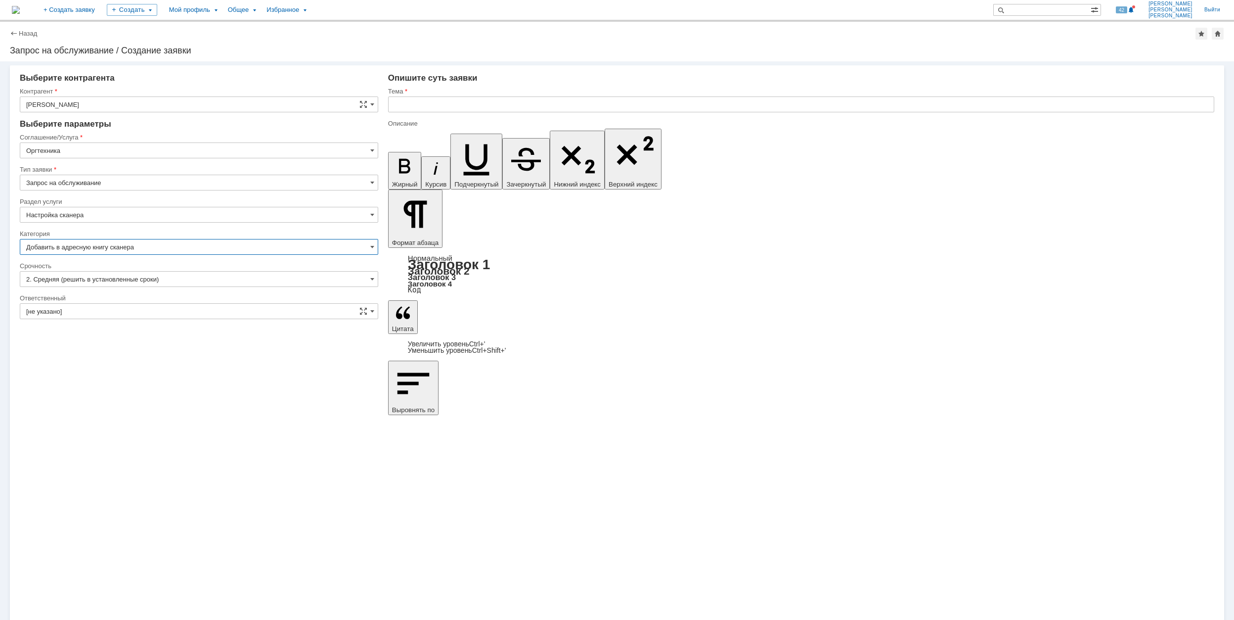
type input "Добавить в адресную книгу сканера"
click at [116, 309] on input "[не указано]" at bounding box center [199, 311] width 359 height 16
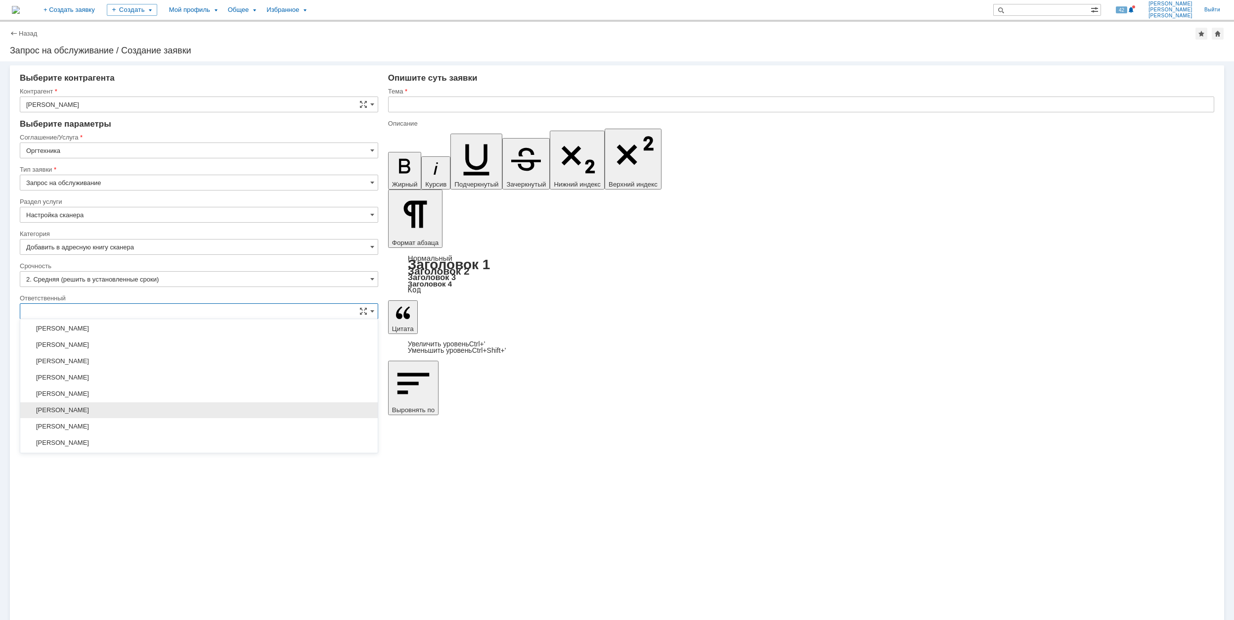
click at [144, 412] on span "[PERSON_NAME]" at bounding box center [199, 410] width 346 height 8
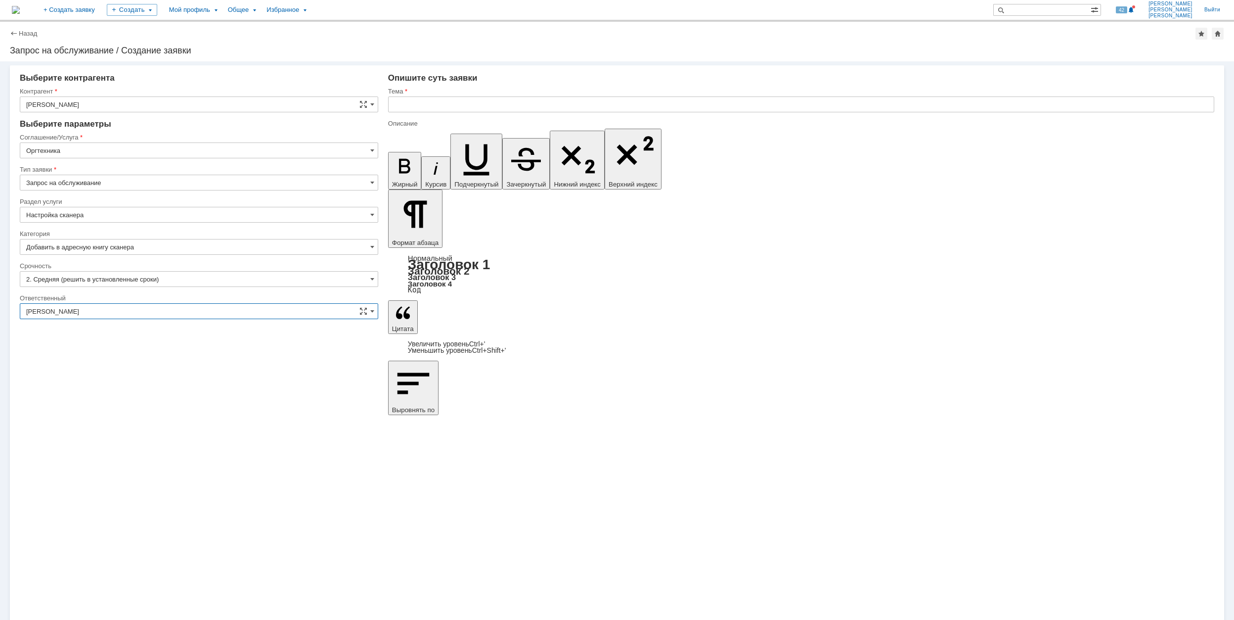
type input "[PERSON_NAME]"
click at [458, 103] on input "text" at bounding box center [801, 104] width 826 height 16
drag, startPoint x: 494, startPoint y: 107, endPoint x: 395, endPoint y: 106, distance: 98.9
click at [395, 106] on input "Настройка алресной книги" at bounding box center [801, 104] width 826 height 16
type input "Настройка алресной книги"
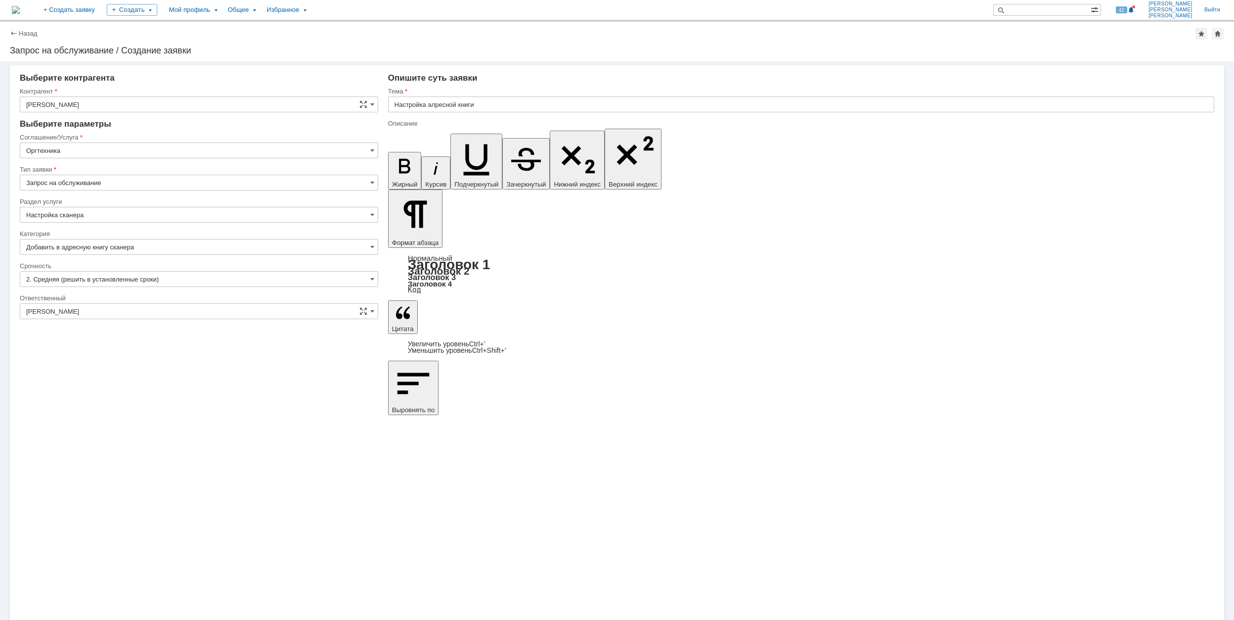
click at [434, 105] on input "Настройка алресной книги" at bounding box center [801, 104] width 826 height 16
click at [435, 103] on input "Настройка алресной книги" at bounding box center [801, 104] width 826 height 16
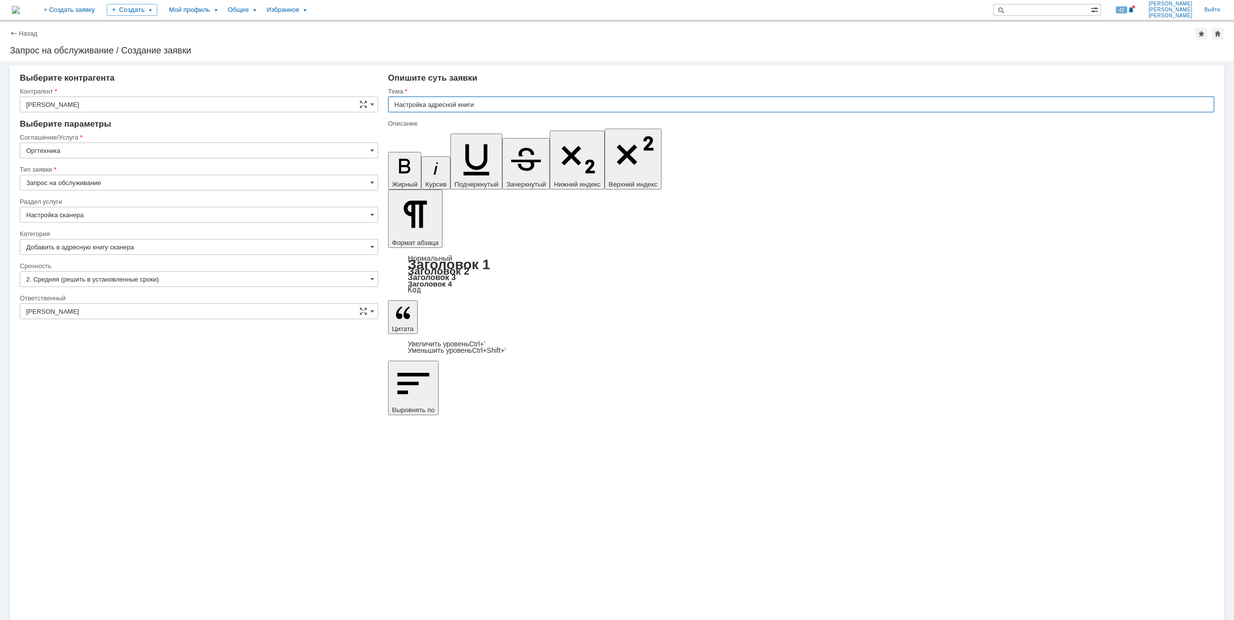
type input "Настройка адресной книги"
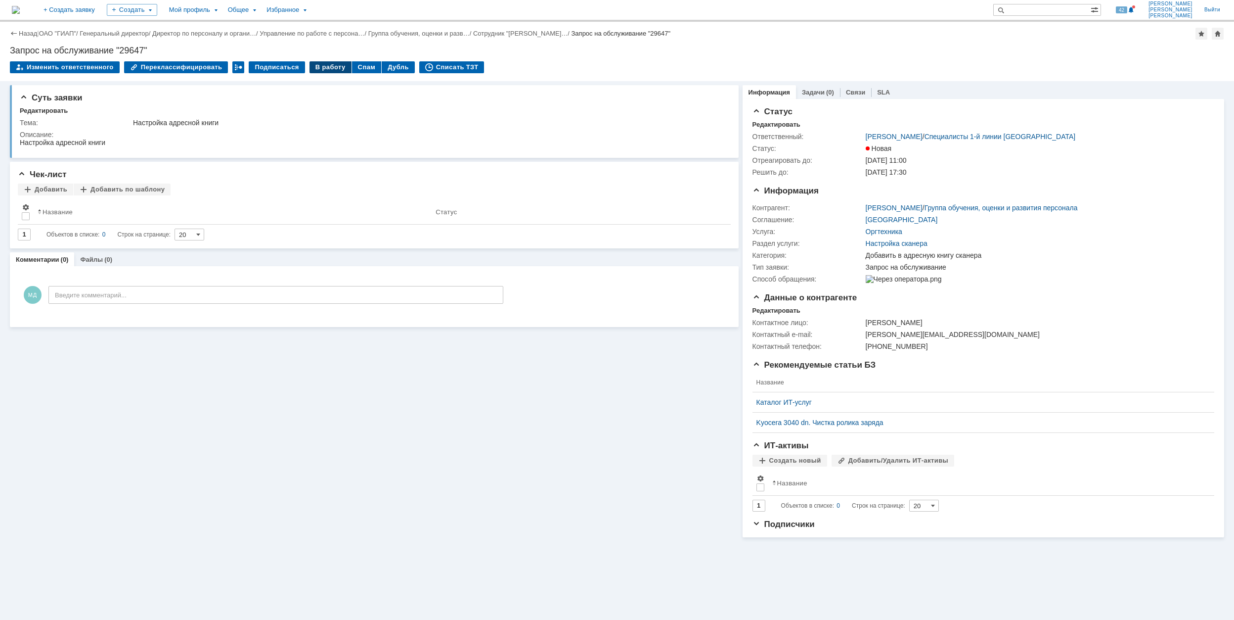
click at [319, 63] on div "В работу" at bounding box center [331, 67] width 42 height 12
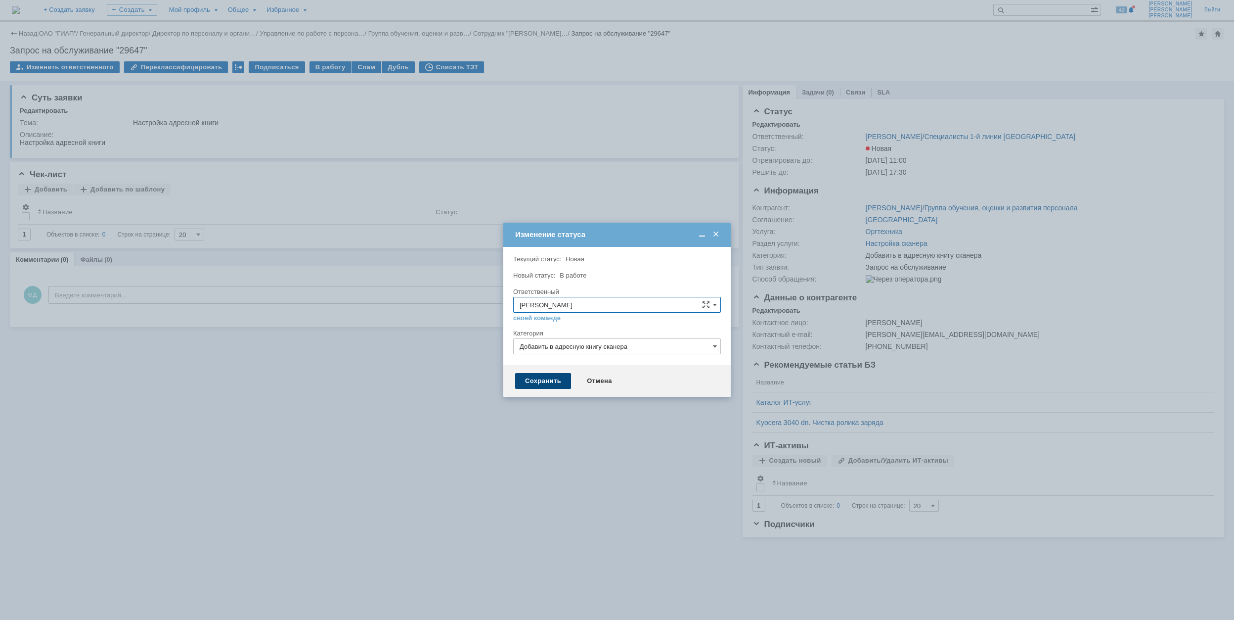
click at [556, 383] on div "Сохранить" at bounding box center [543, 381] width 56 height 16
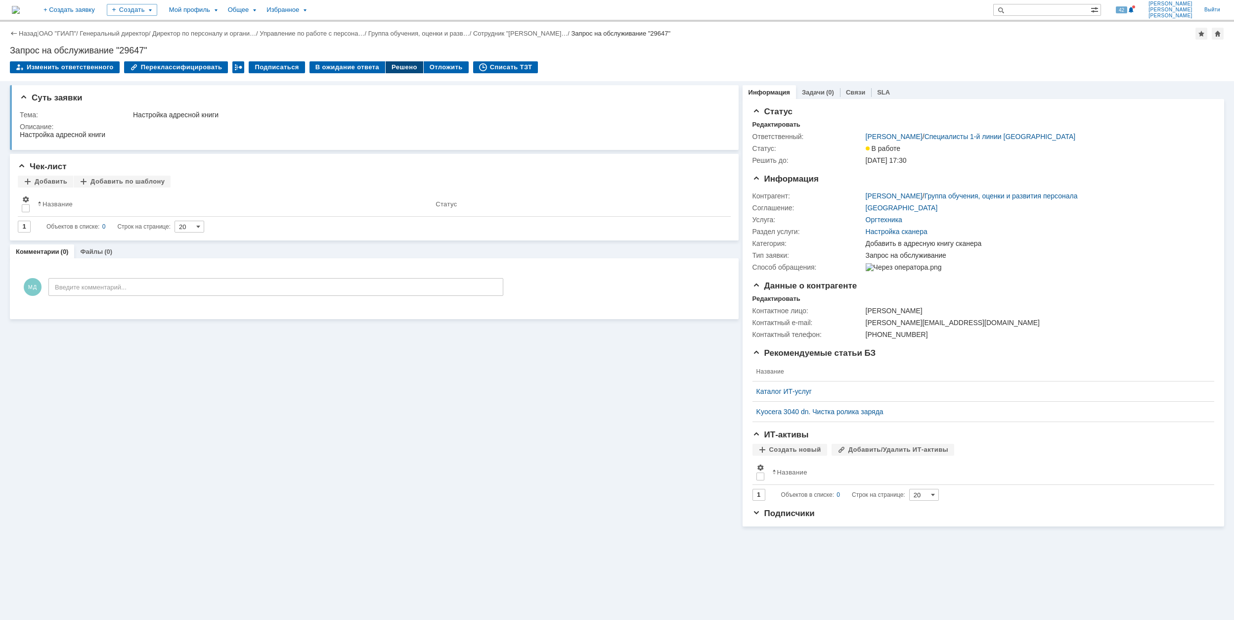
click at [386, 67] on div "Решено" at bounding box center [405, 67] width 38 height 12
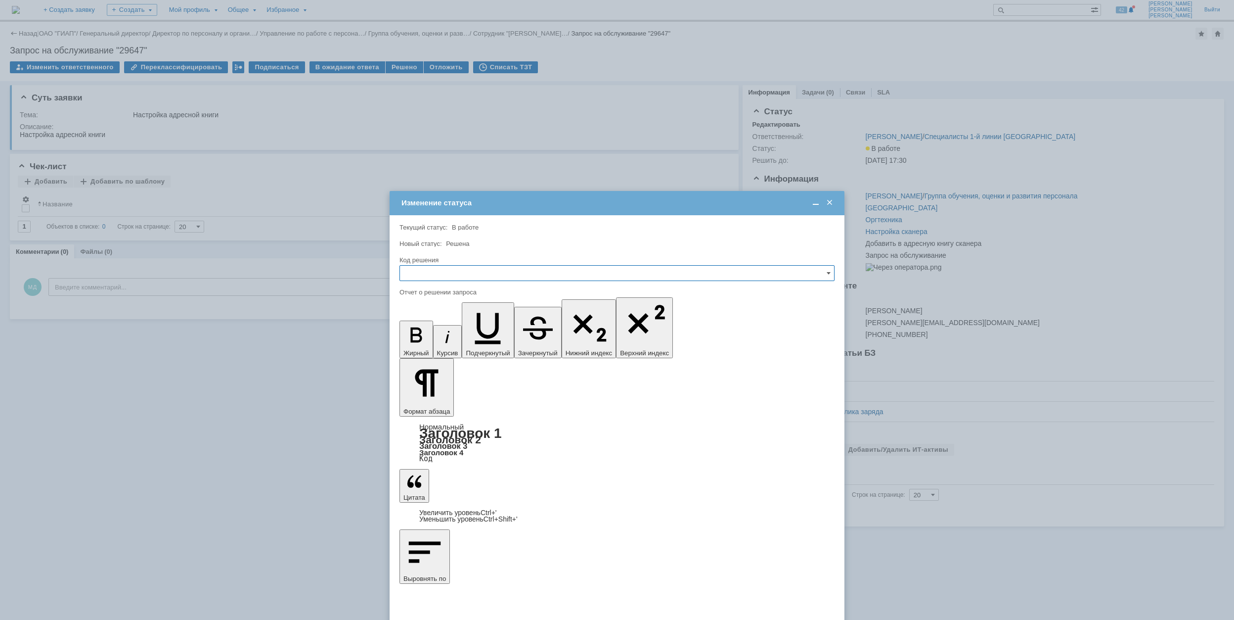
click at [487, 271] on input "text" at bounding box center [617, 273] width 435 height 16
click at [456, 340] on span "Решено" at bounding box center [617, 340] width 422 height 8
type input "Решено"
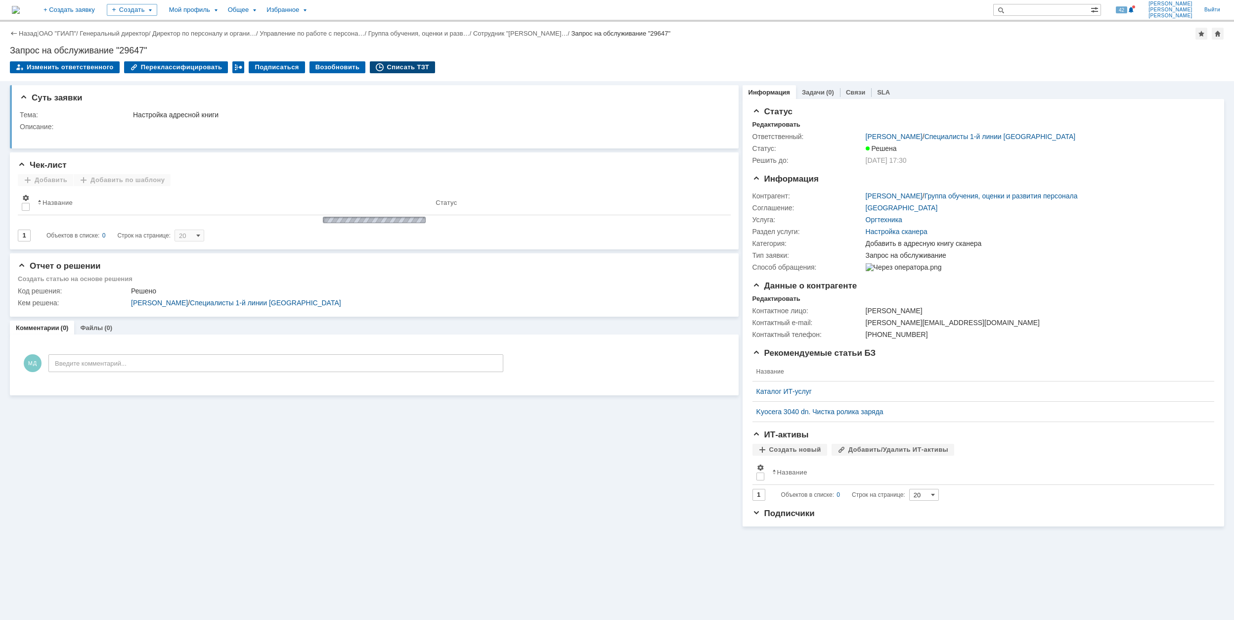
click at [396, 64] on div "Списать ТЗТ" at bounding box center [402, 67] width 65 height 12
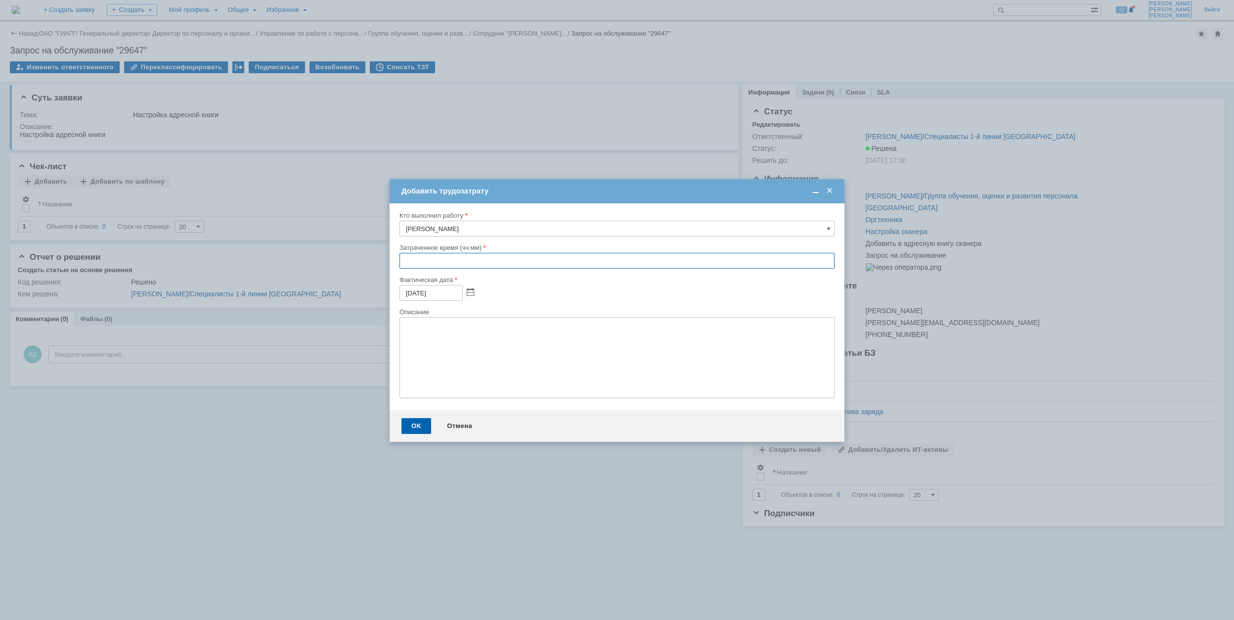
click at [402, 264] on input "text" at bounding box center [617, 261] width 435 height 16
type input "00:30"
click at [414, 422] on div "OK" at bounding box center [417, 426] width 30 height 16
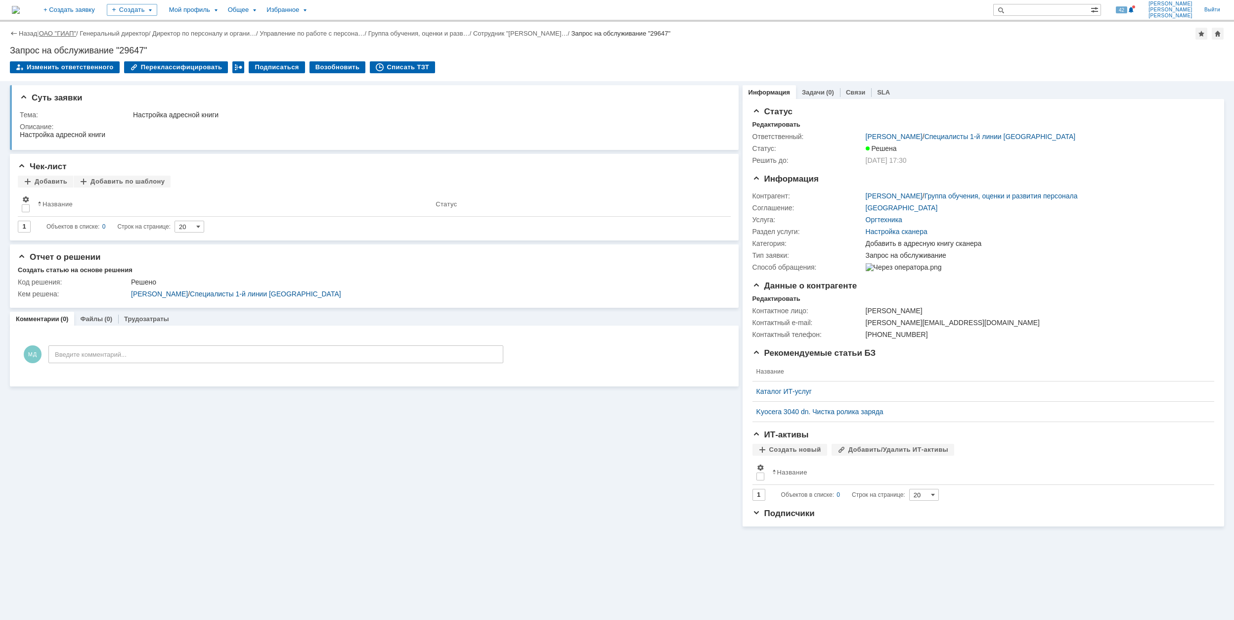
click at [61, 30] on link "ОАО "ГИАП"" at bounding box center [57, 33] width 37 height 7
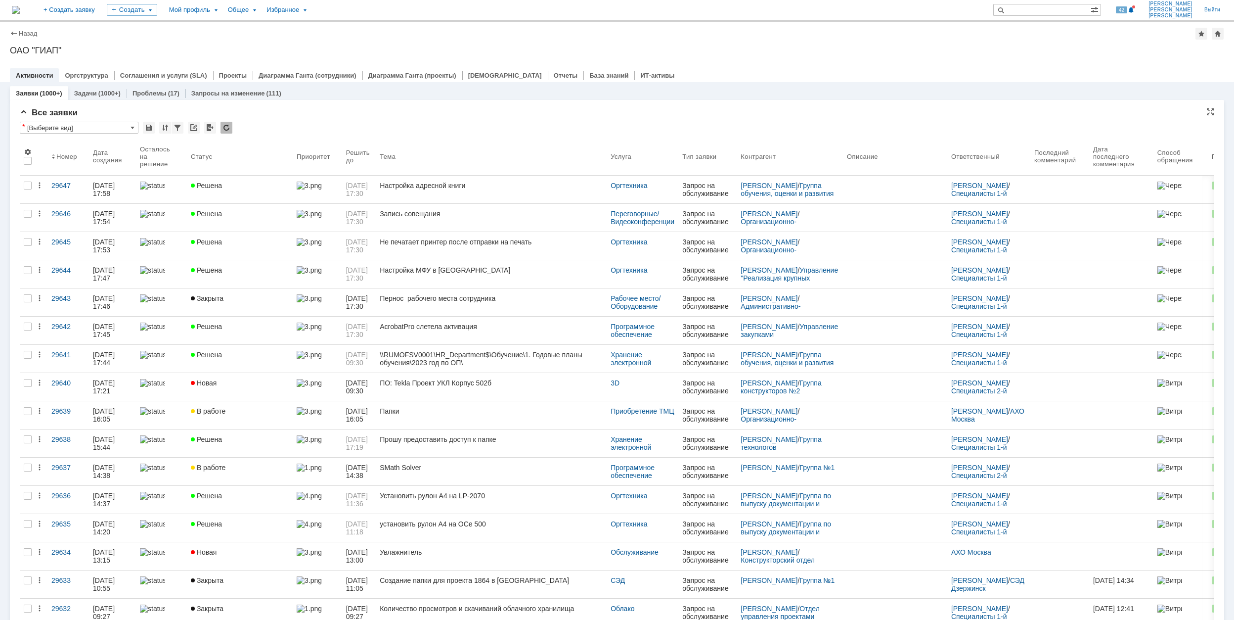
click at [289, 117] on div "Все заявки" at bounding box center [617, 113] width 1195 height 10
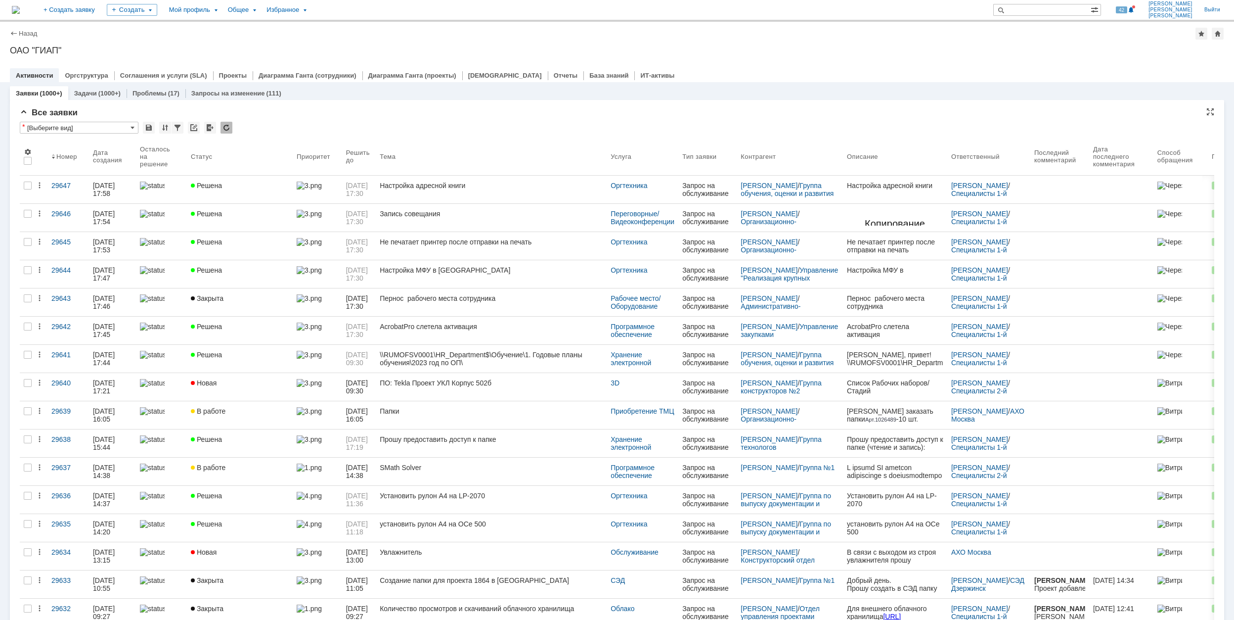
click at [277, 125] on div "* [Выберите вид]" at bounding box center [617, 128] width 1195 height 13
